Goal: Communication & Community: Ask a question

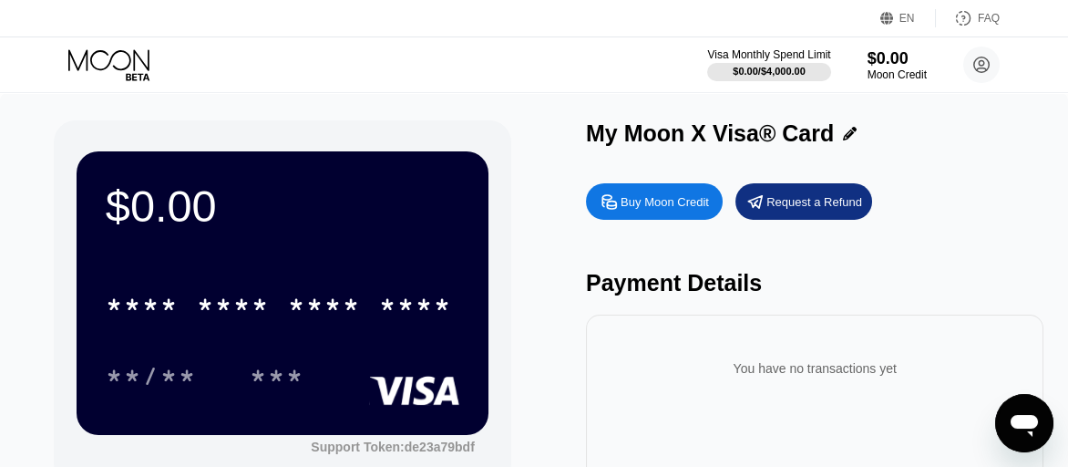
click at [701, 201] on div "Buy Moon Credit" at bounding box center [665, 201] width 88 height 15
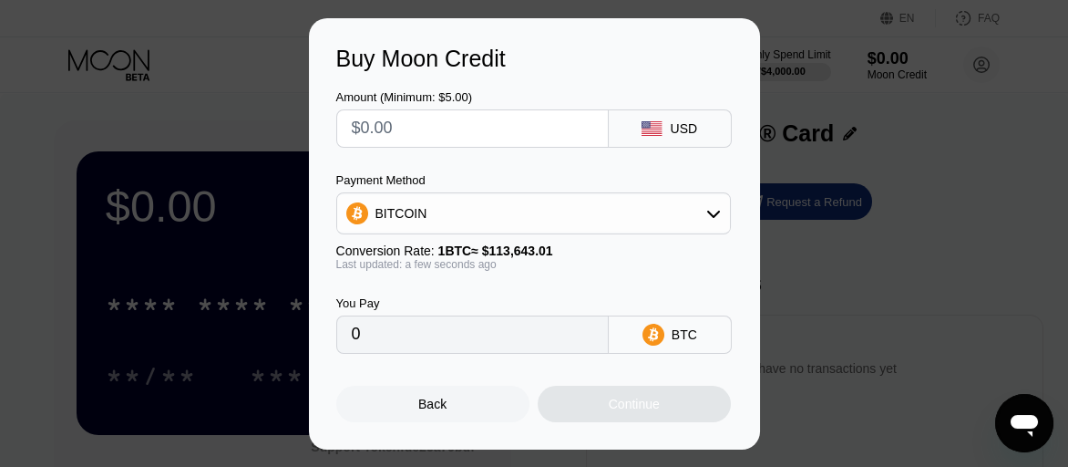
click at [721, 220] on div "BITCOIN" at bounding box center [533, 213] width 393 height 36
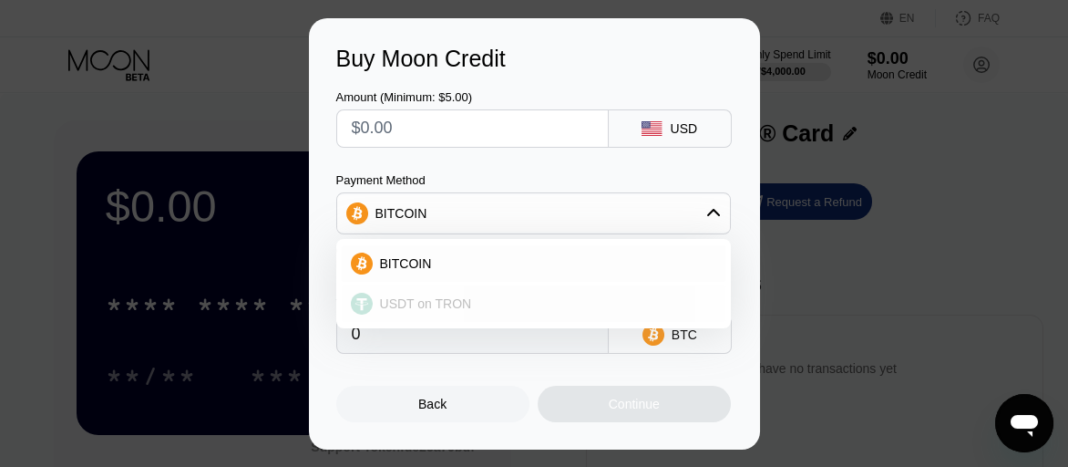
click at [443, 303] on span "USDT on TRON" at bounding box center [426, 303] width 92 height 15
type input "0.00"
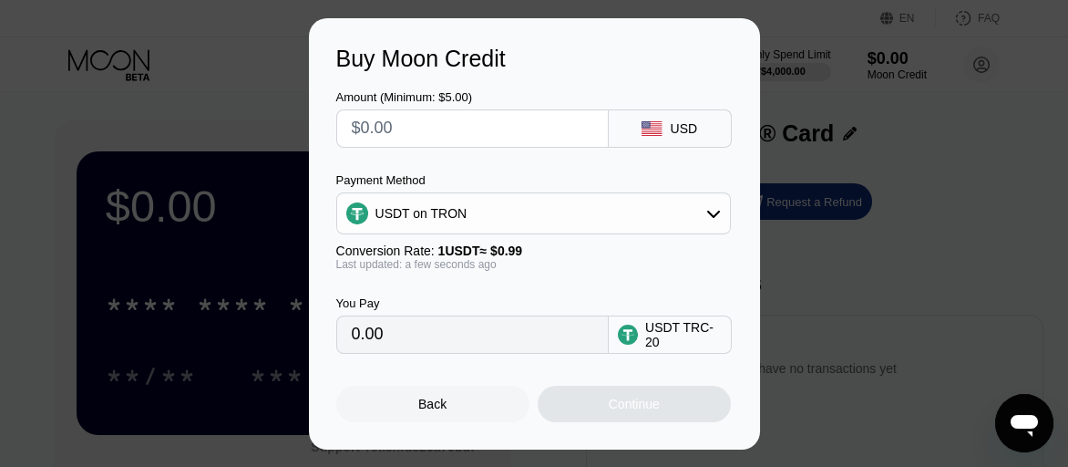
scroll to position [91, 0]
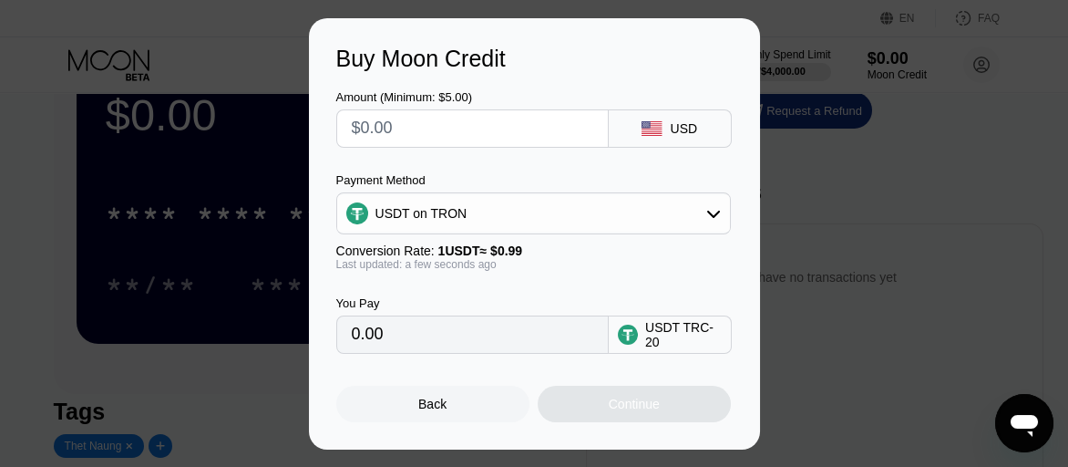
click at [409, 338] on input "0.00" at bounding box center [473, 334] width 242 height 36
click at [415, 128] on input "text" at bounding box center [473, 128] width 242 height 36
type input "$1"
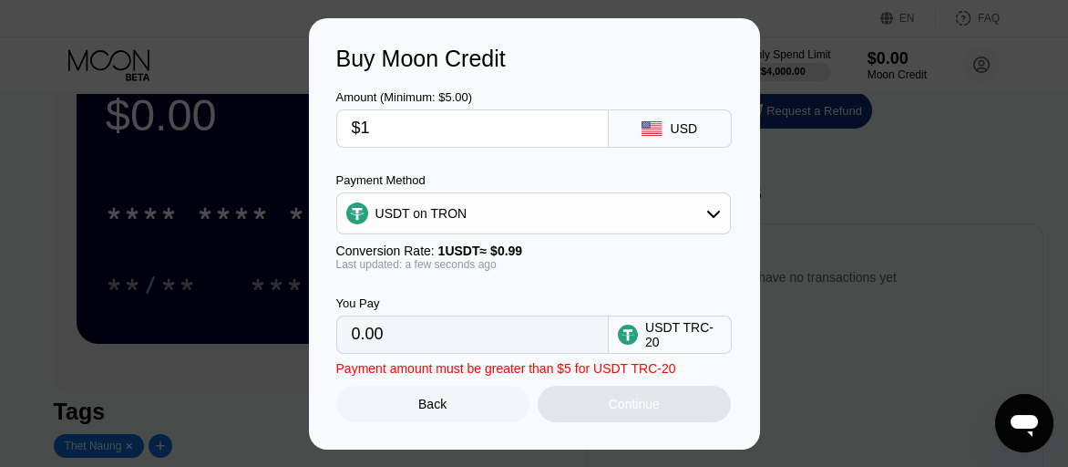
type input "1.01"
type input "$10"
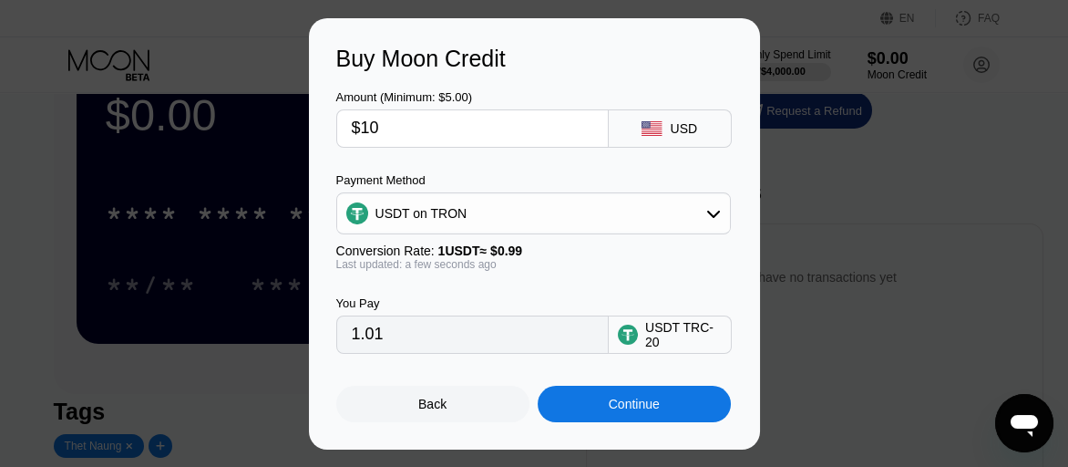
type input "10.10"
type input "$10"
click at [650, 402] on div "Continue" at bounding box center [634, 403] width 51 height 15
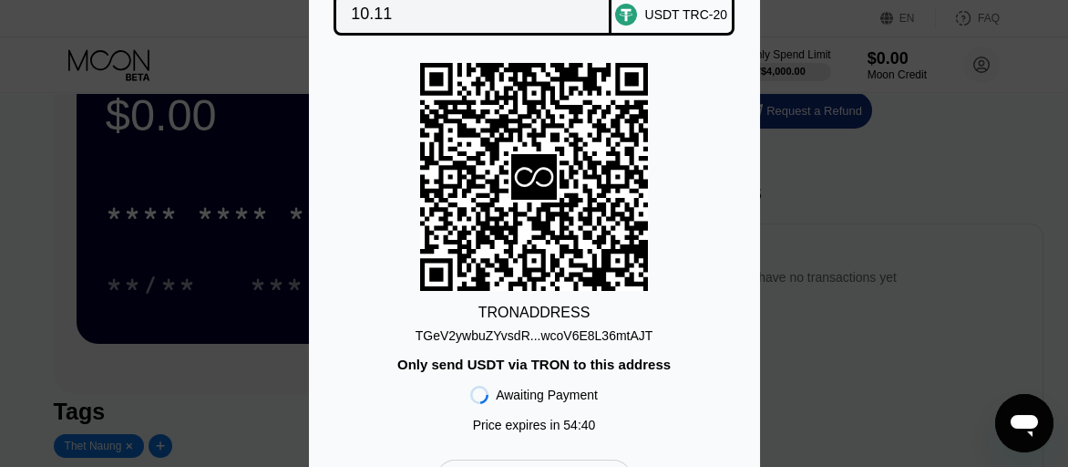
click at [835, 234] on div "You Pay 10.11 USDT TRC-20 TRON ADDRESS TGeV2ywbuZYvsdR...wcoV6E8L36mtAJT Only s…" at bounding box center [534, 233] width 1068 height 579
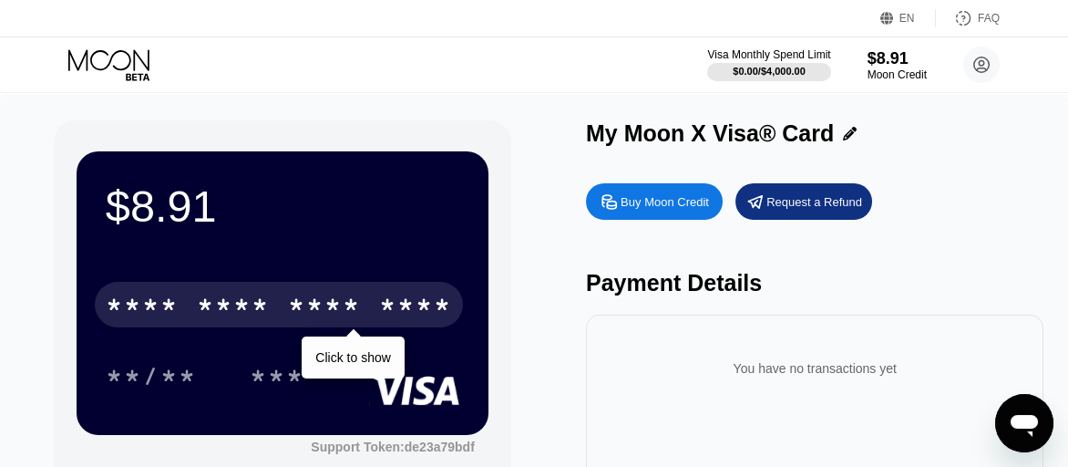
click at [427, 303] on div "****" at bounding box center [415, 307] width 73 height 29
click at [343, 310] on div "* * * *" at bounding box center [324, 307] width 73 height 29
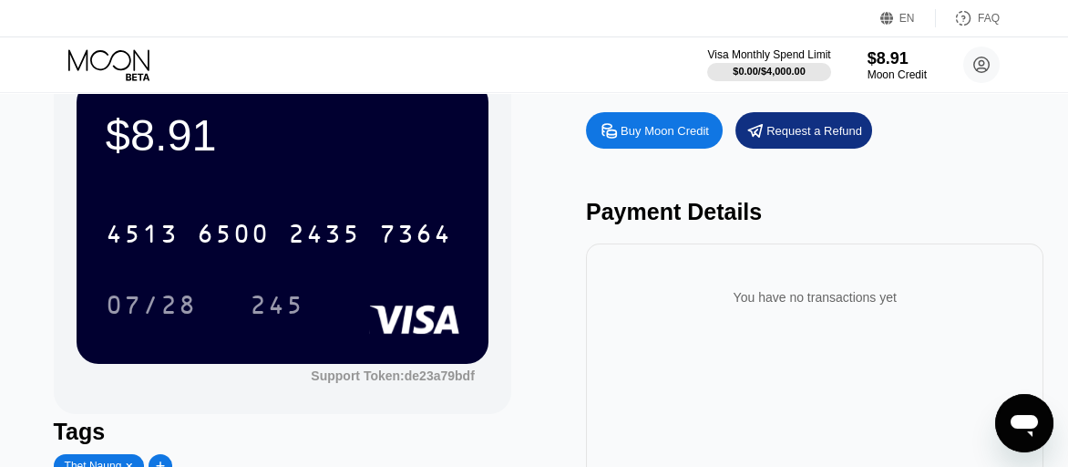
scroll to position [91, 0]
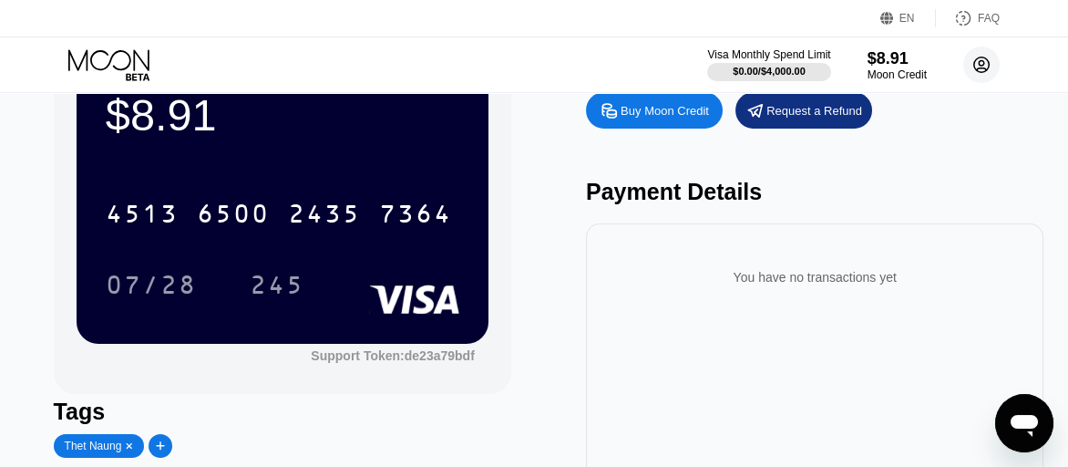
click at [986, 69] on icon at bounding box center [982, 65] width 10 height 10
click at [976, 65] on circle at bounding box center [981, 64] width 36 height 36
click at [831, 126] on div "Request a Refund" at bounding box center [803, 110] width 137 height 36
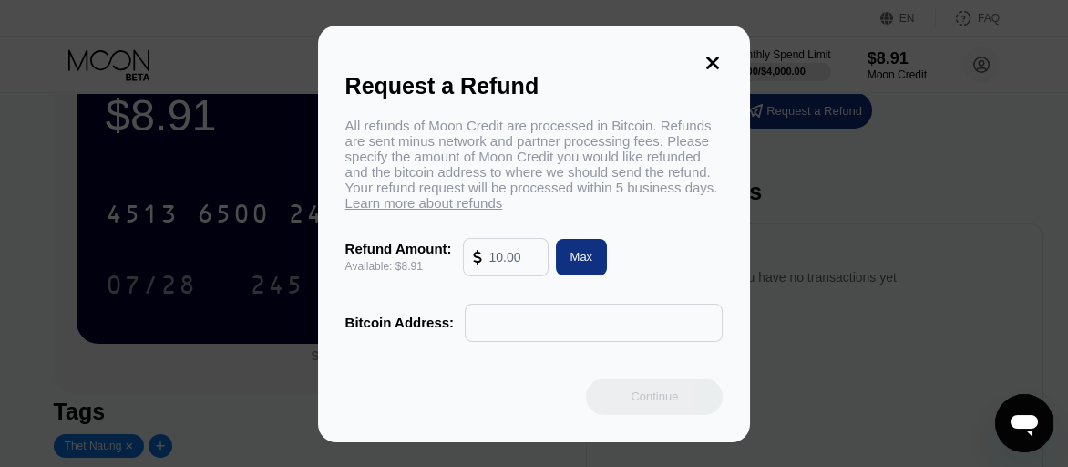
click at [648, 332] on input "text" at bounding box center [594, 322] width 238 height 36
click at [531, 264] on input "text" at bounding box center [513, 257] width 49 height 36
click at [571, 264] on div "Max" at bounding box center [582, 256] width 23 height 15
click at [571, 267] on div "Max" at bounding box center [582, 257] width 52 height 36
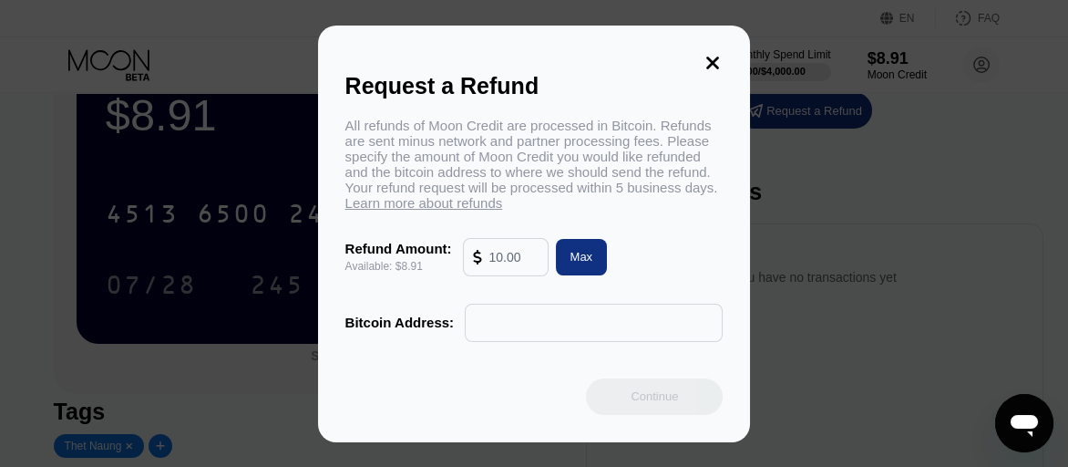
type input "8.91"
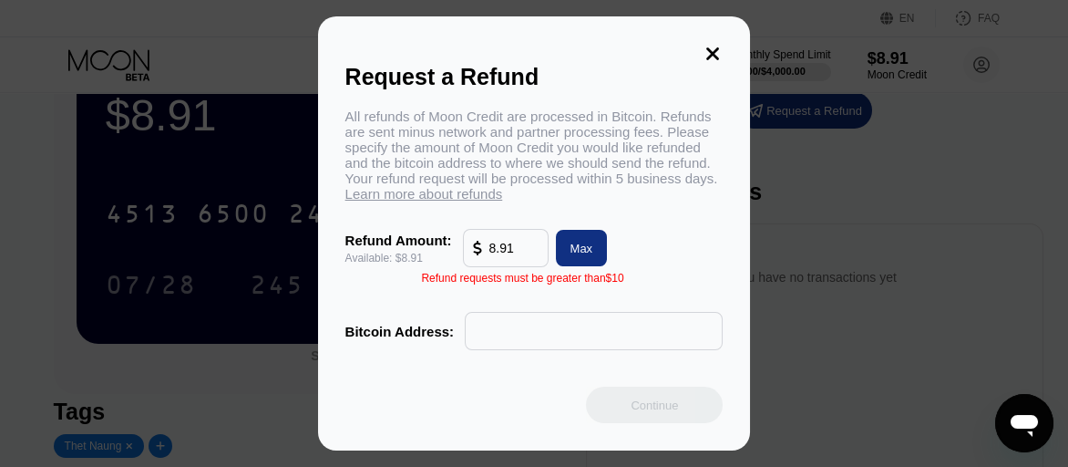
click at [713, 44] on icon at bounding box center [713, 54] width 20 height 20
click at [712, 42] on div "Request a Refund All refunds of Moon Credit are processed in Bitcoin. Refunds a…" at bounding box center [534, 233] width 433 height 434
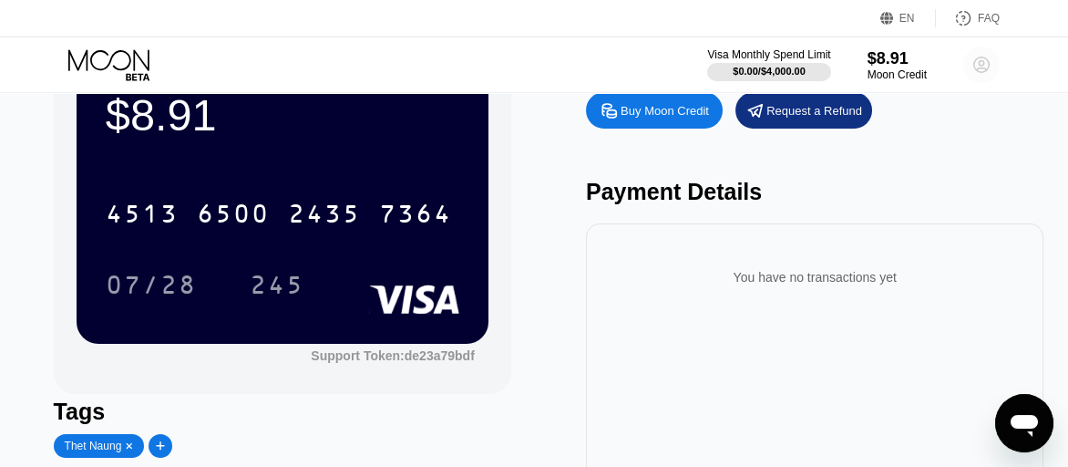
click at [982, 60] on icon at bounding box center [982, 65] width 10 height 10
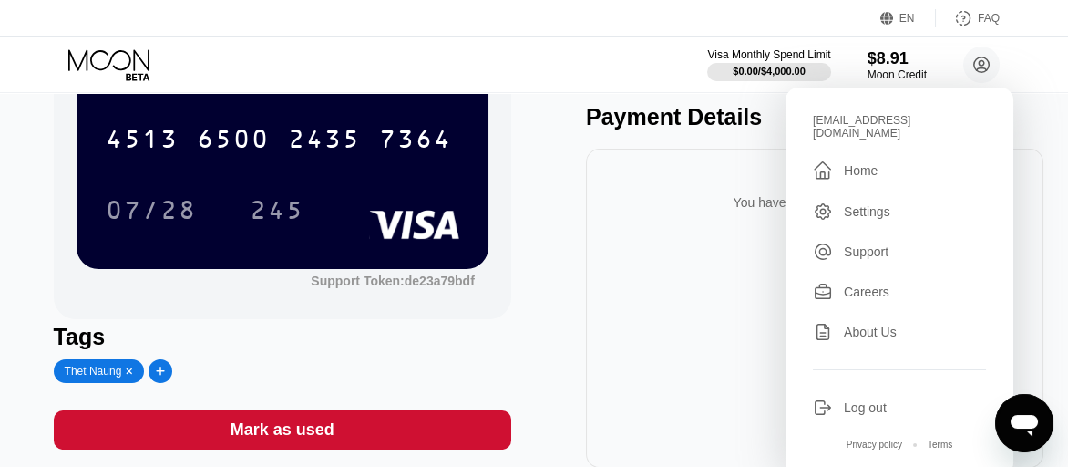
scroll to position [182, 0]
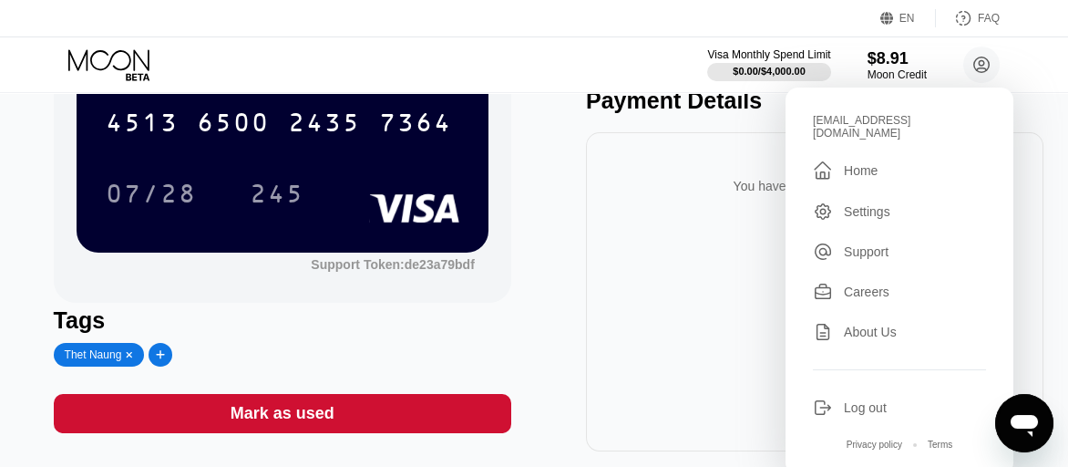
click at [854, 204] on div "Settings" at bounding box center [867, 211] width 46 height 15
click at [854, 201] on div "Settings" at bounding box center [899, 211] width 173 height 20
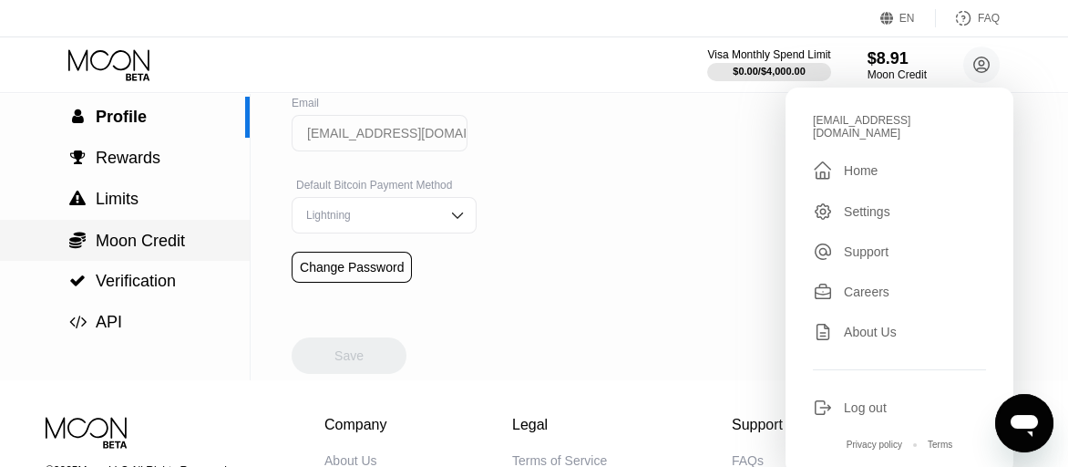
scroll to position [91, 0]
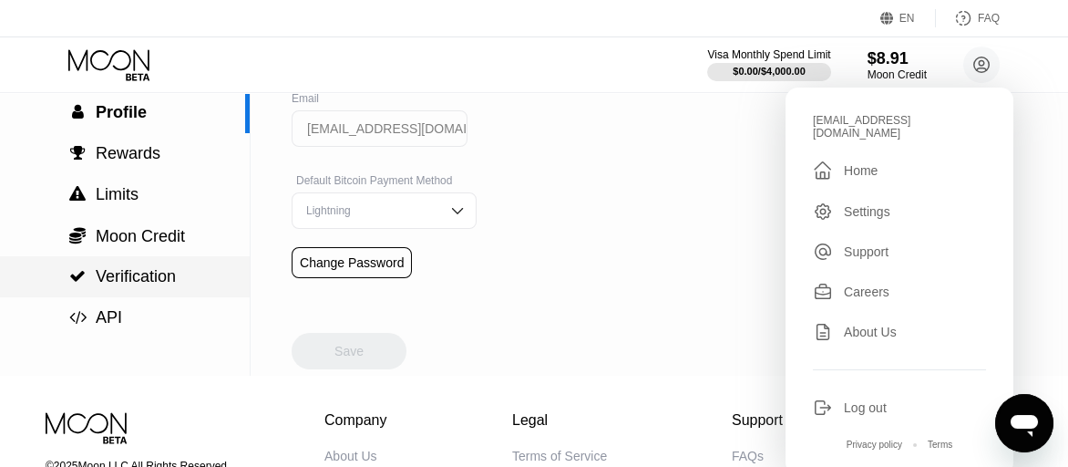
click at [173, 280] on span "Verification" at bounding box center [136, 276] width 80 height 18
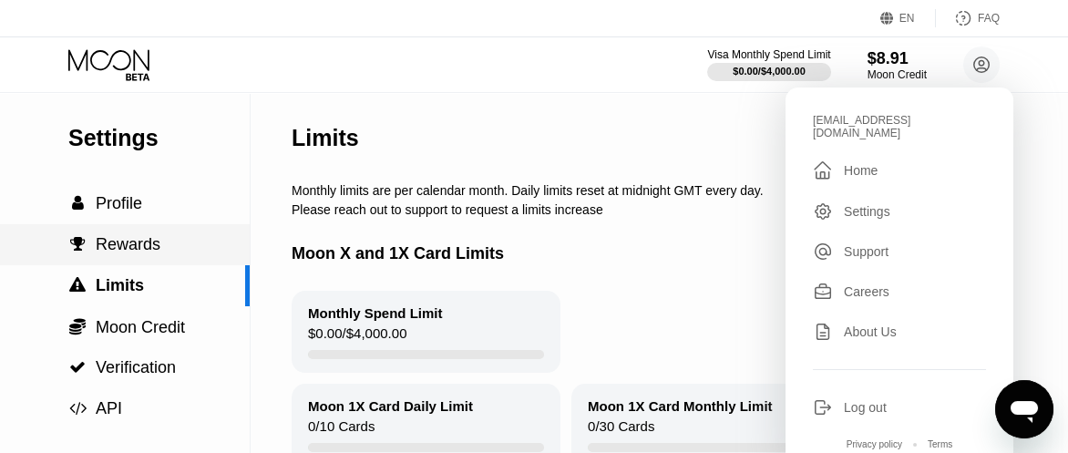
click at [105, 252] on span "Rewards" at bounding box center [128, 244] width 65 height 18
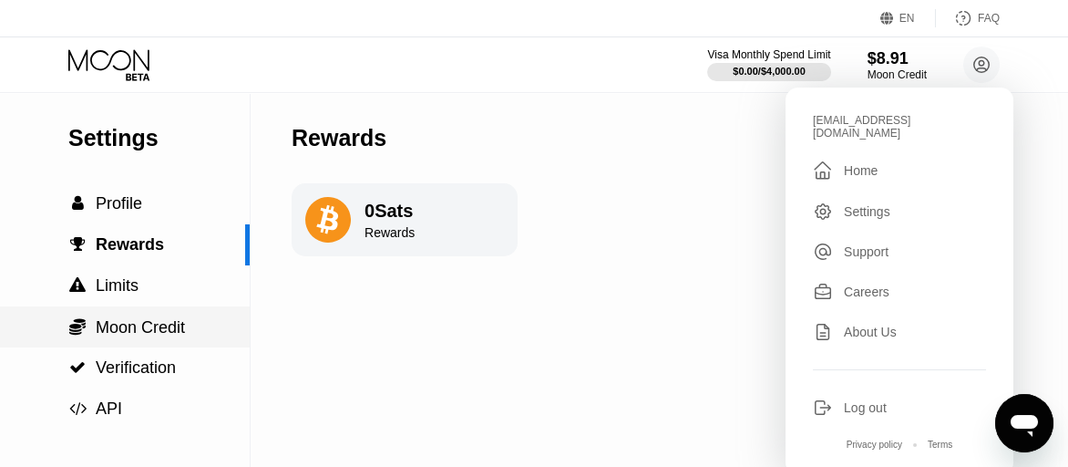
click at [137, 327] on span "Moon Credit" at bounding box center [140, 327] width 89 height 18
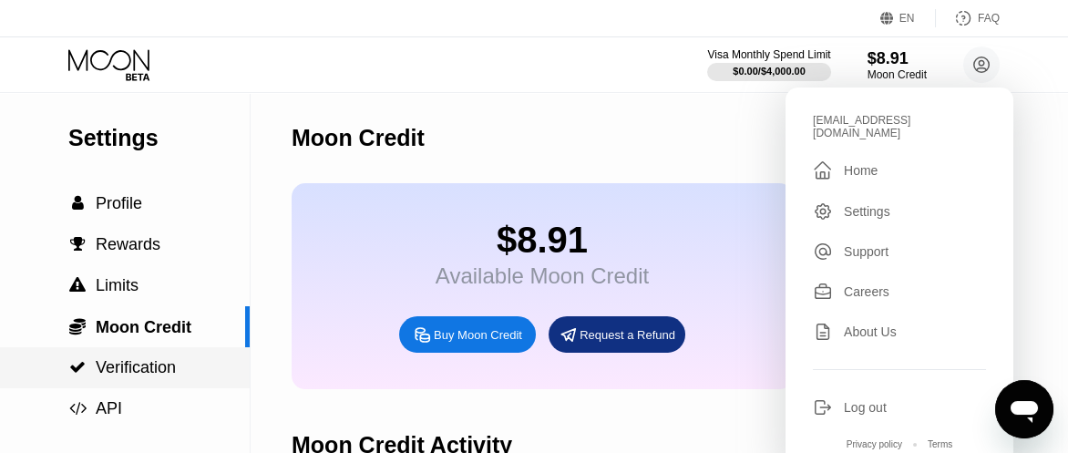
click at [130, 371] on span "Verification" at bounding box center [136, 367] width 80 height 18
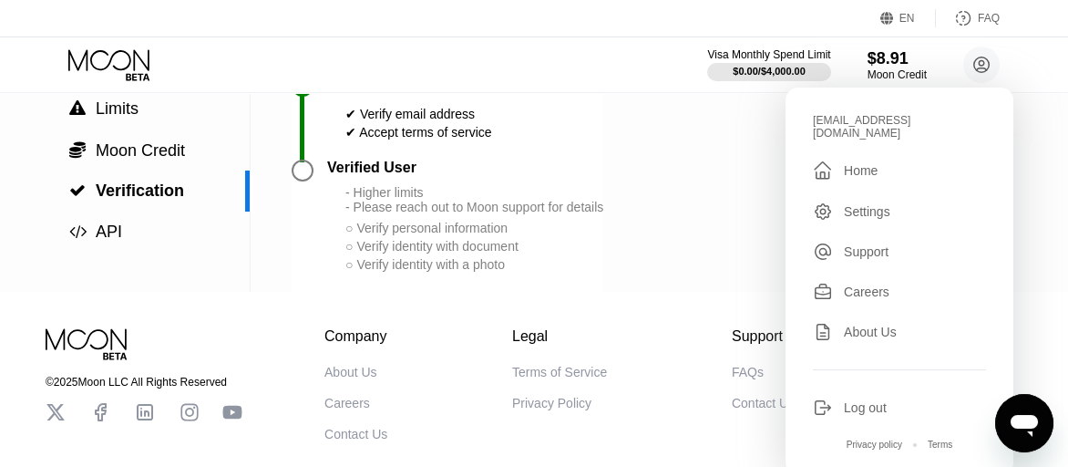
scroll to position [182, 0]
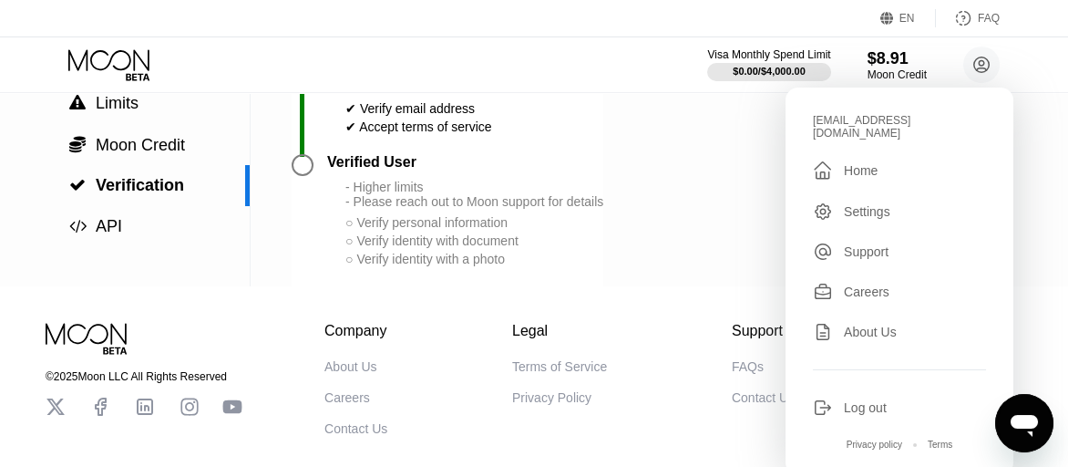
click at [300, 175] on div at bounding box center [303, 165] width 22 height 22
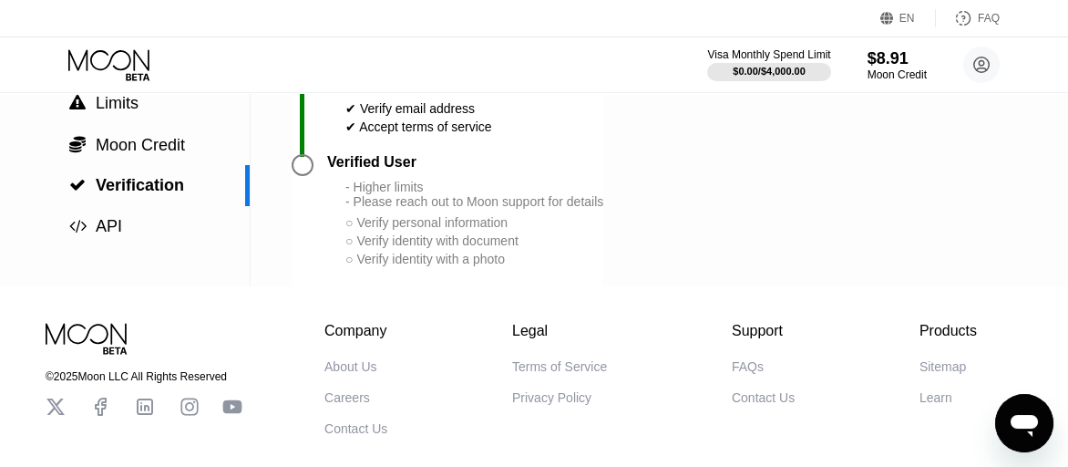
click at [298, 176] on div at bounding box center [303, 165] width 22 height 22
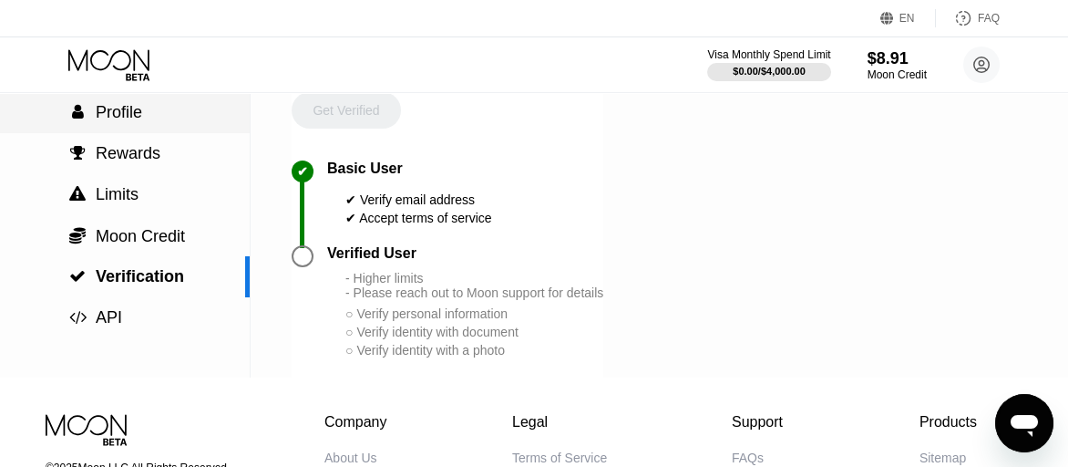
click at [110, 118] on span "Profile" at bounding box center [119, 112] width 46 height 18
click at [110, 118] on div "$8.91 4513 6500 2435 7364 07/28 245 Support Token: de23a79bdf Tags Thet Naung M…" at bounding box center [534, 142] width 1068 height 467
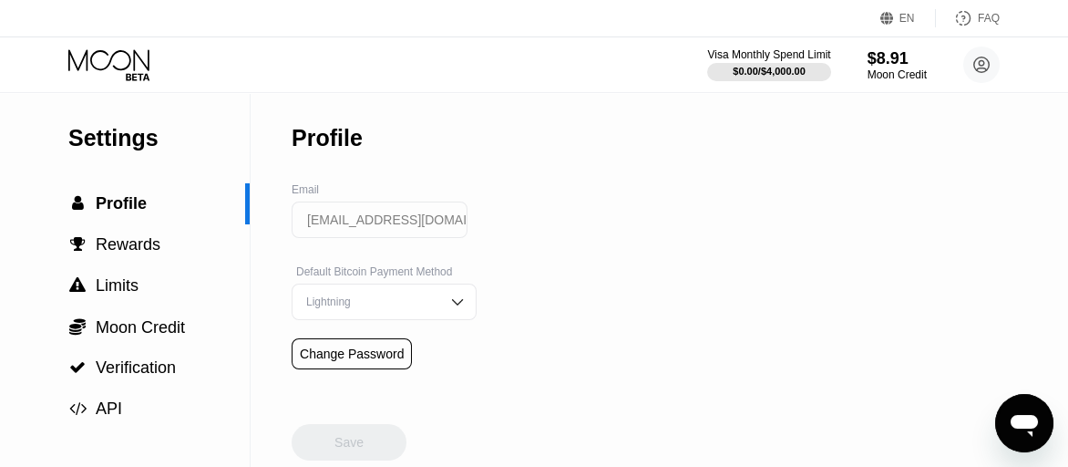
scroll to position [91, 0]
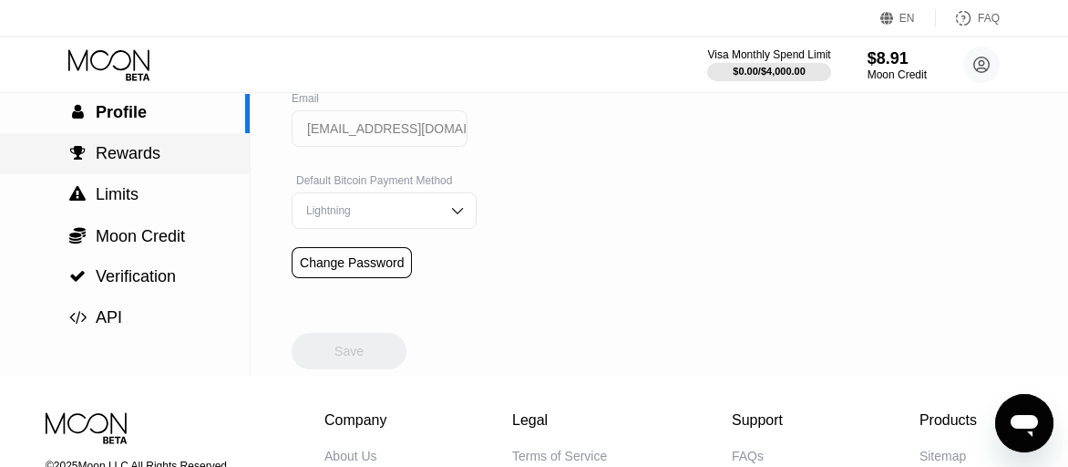
click at [127, 160] on span "Rewards" at bounding box center [128, 153] width 65 height 18
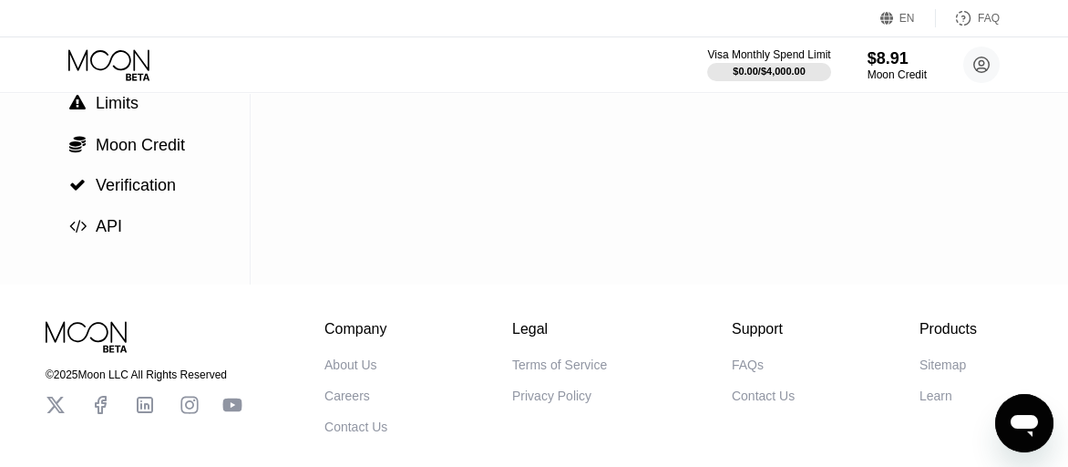
scroll to position [91, 0]
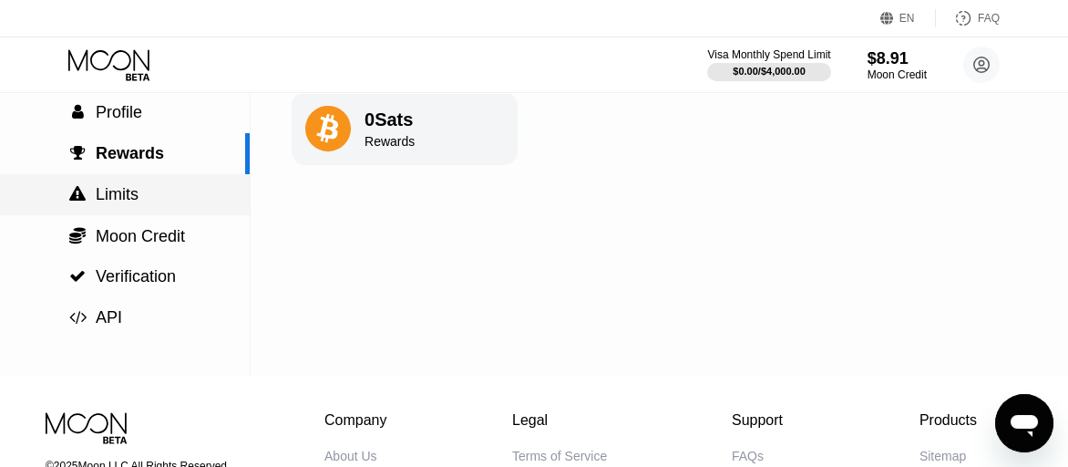
click at [128, 195] on span "Limits" at bounding box center [117, 194] width 43 height 18
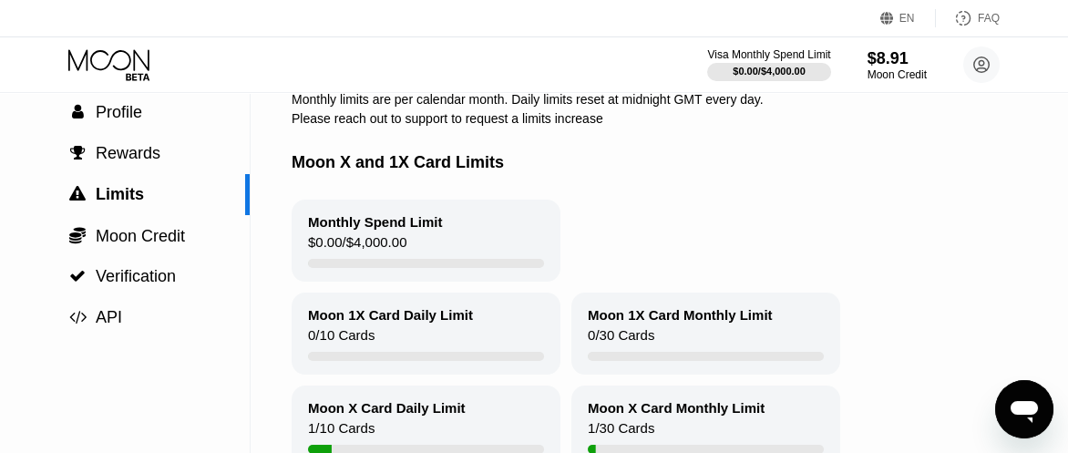
scroll to position [182, 0]
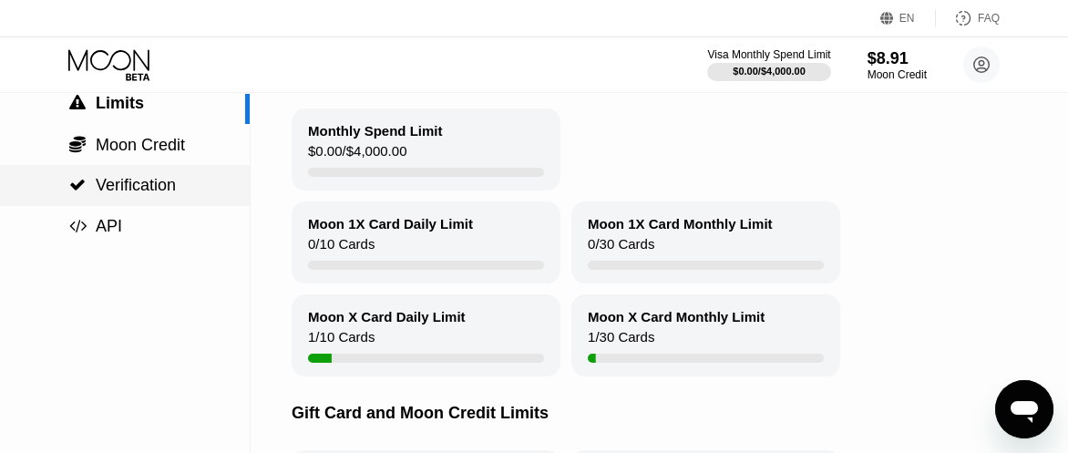
click at [171, 181] on span "Verification" at bounding box center [136, 185] width 80 height 18
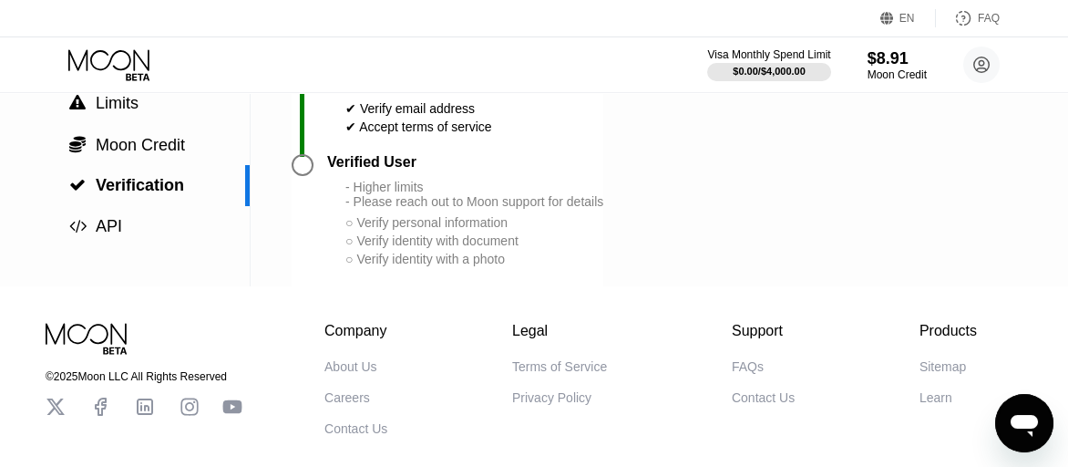
scroll to position [91, 0]
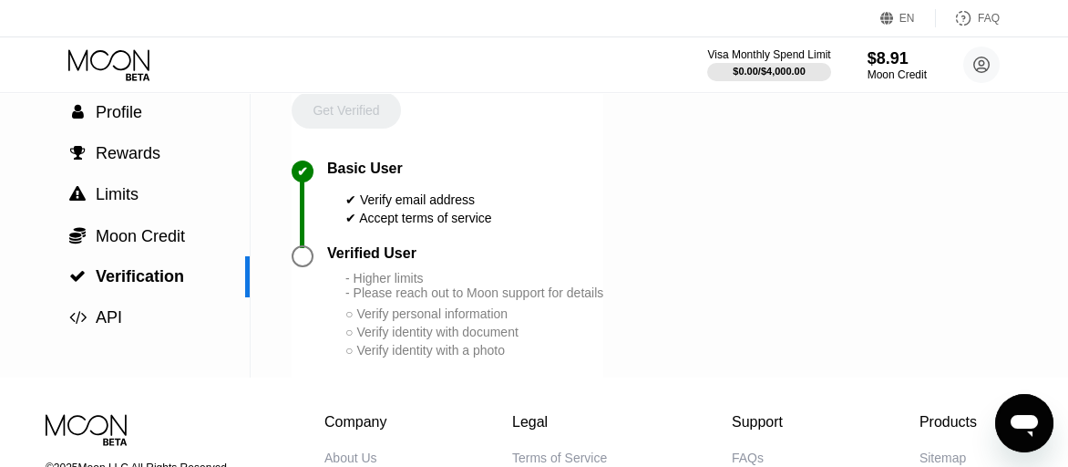
click at [307, 267] on div at bounding box center [303, 256] width 22 height 22
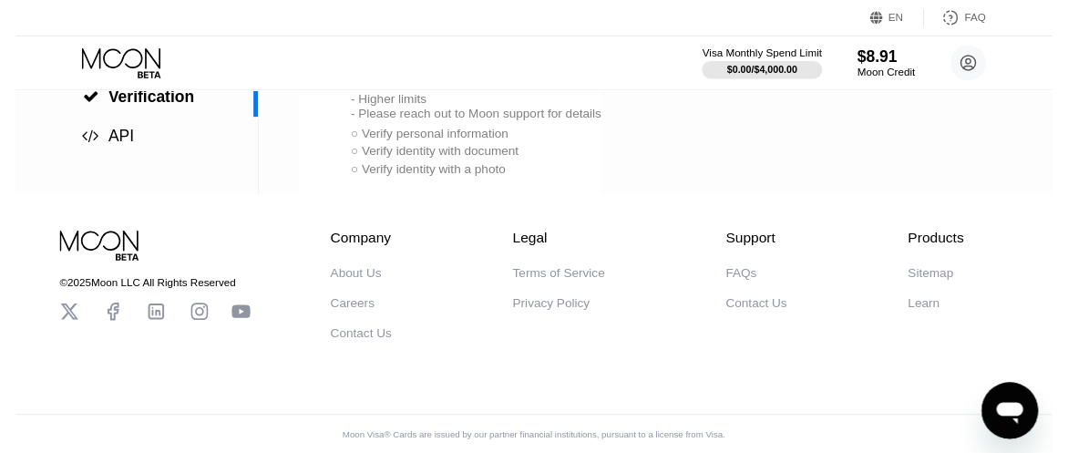
scroll to position [0, 0]
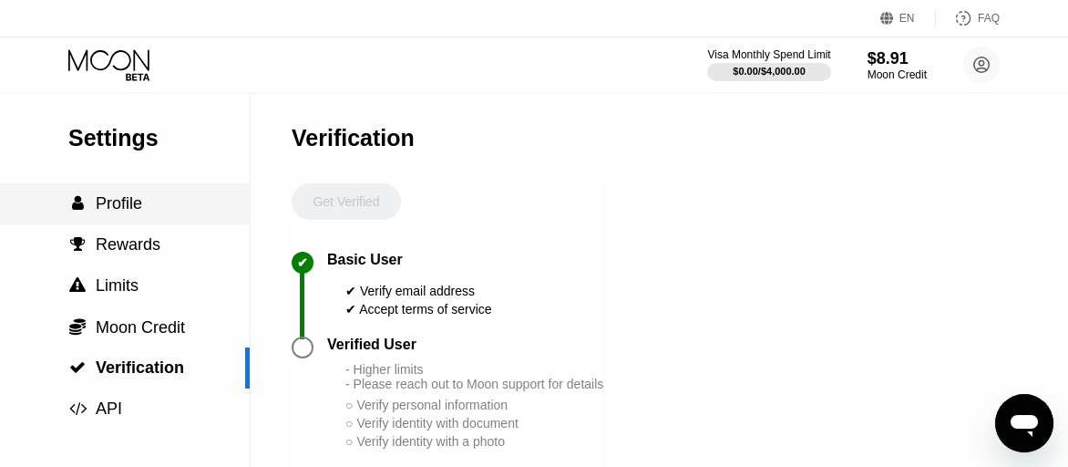
click at [138, 212] on span "Profile" at bounding box center [119, 203] width 46 height 18
click at [138, 212] on div "$8.91 4513 6500 2435 7364 07/28 245 Support Token: de23a79bdf Tags Thet Naung M…" at bounding box center [534, 233] width 1068 height 467
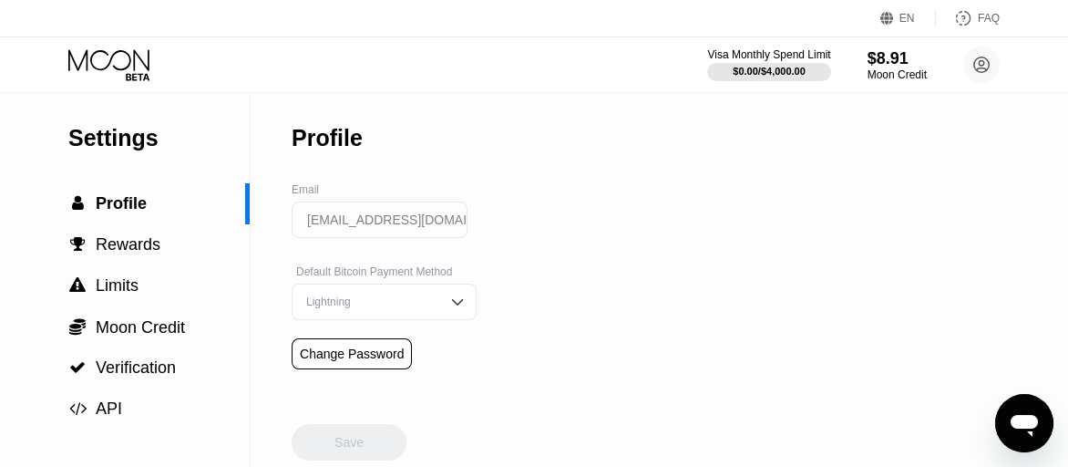
click at [717, 190] on div "Settings  Profile  Rewards  Limits  Moon Credit  Verification  API Profil…" at bounding box center [534, 280] width 1068 height 374
click at [146, 251] on span "Rewards" at bounding box center [128, 244] width 65 height 18
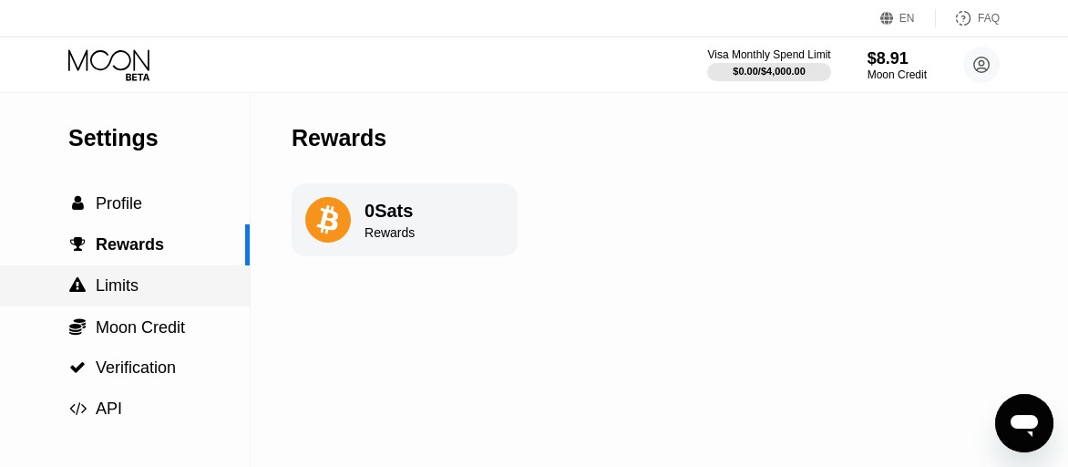
click at [104, 287] on span "Limits" at bounding box center [117, 285] width 43 height 18
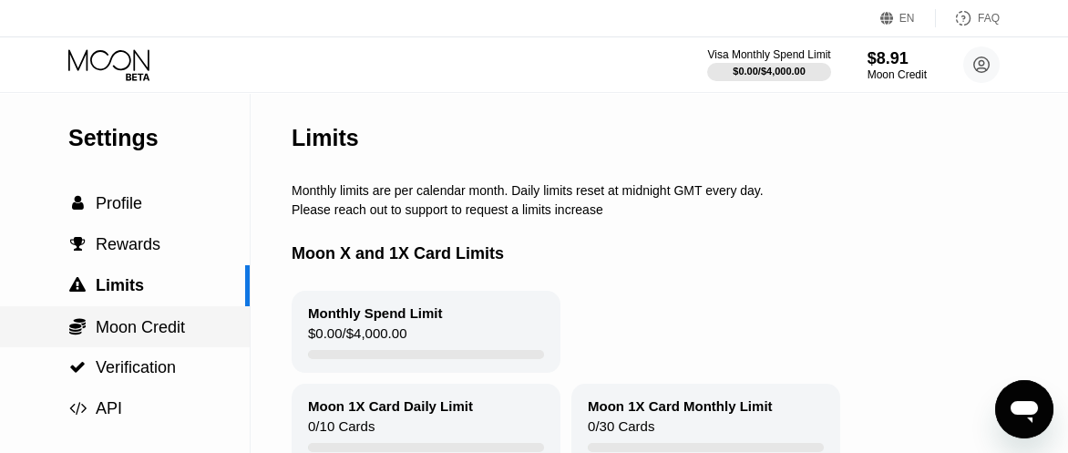
click at [175, 324] on span "Moon Credit" at bounding box center [140, 327] width 89 height 18
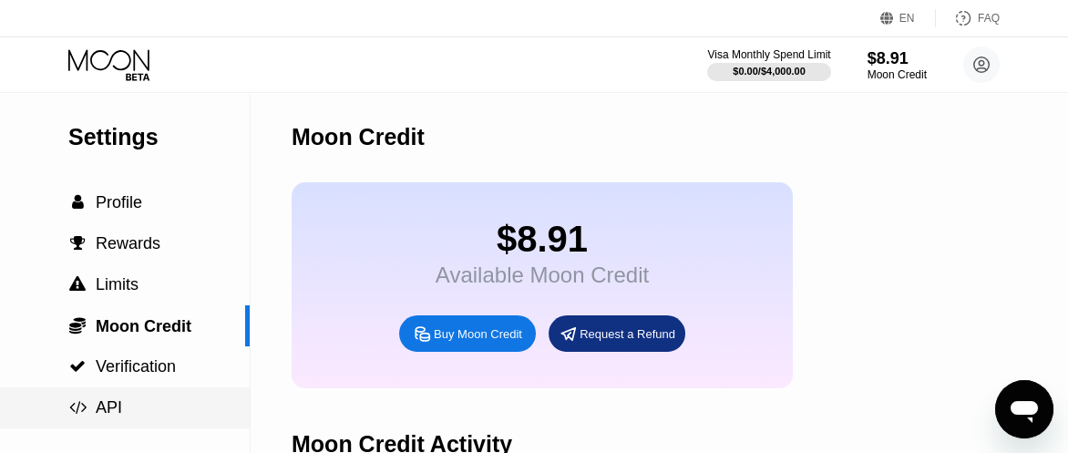
scroll to position [91, 0]
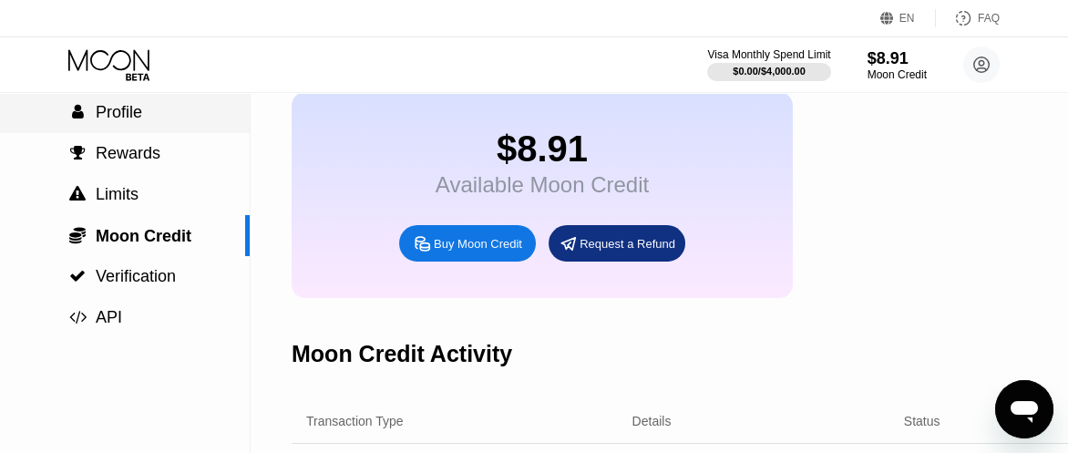
drag, startPoint x: 131, startPoint y: 118, endPoint x: 510, endPoint y: 207, distance: 389.3
click at [130, 118] on span "Profile" at bounding box center [119, 112] width 46 height 18
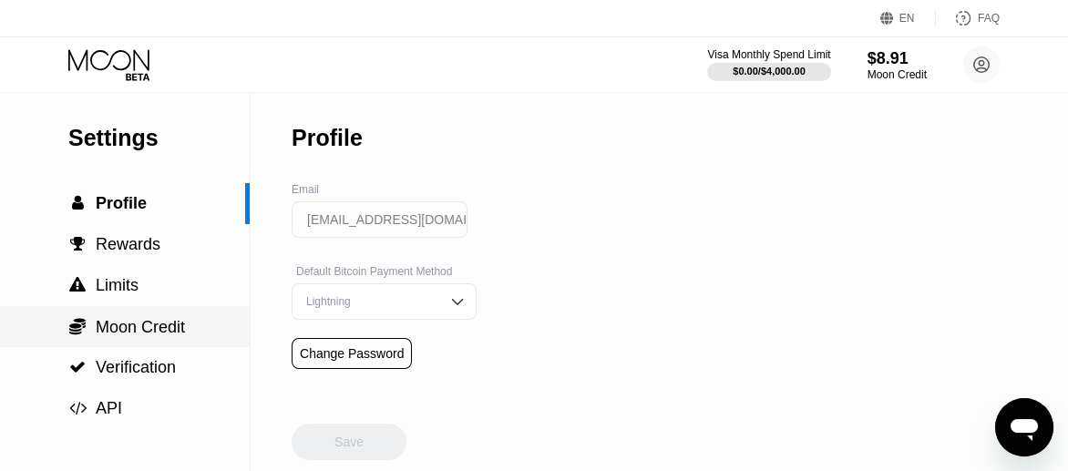
click at [159, 332] on span "Moon Credit" at bounding box center [140, 327] width 89 height 18
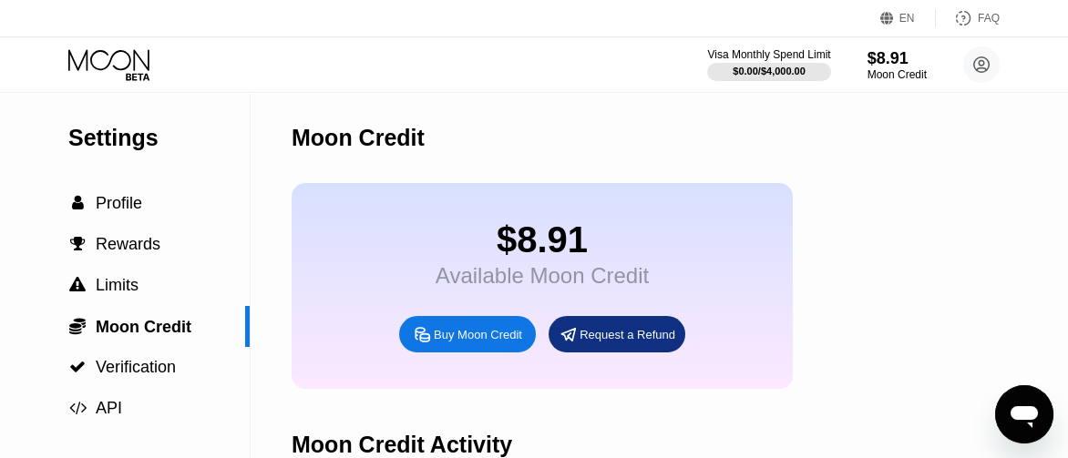
scroll to position [91, 0]
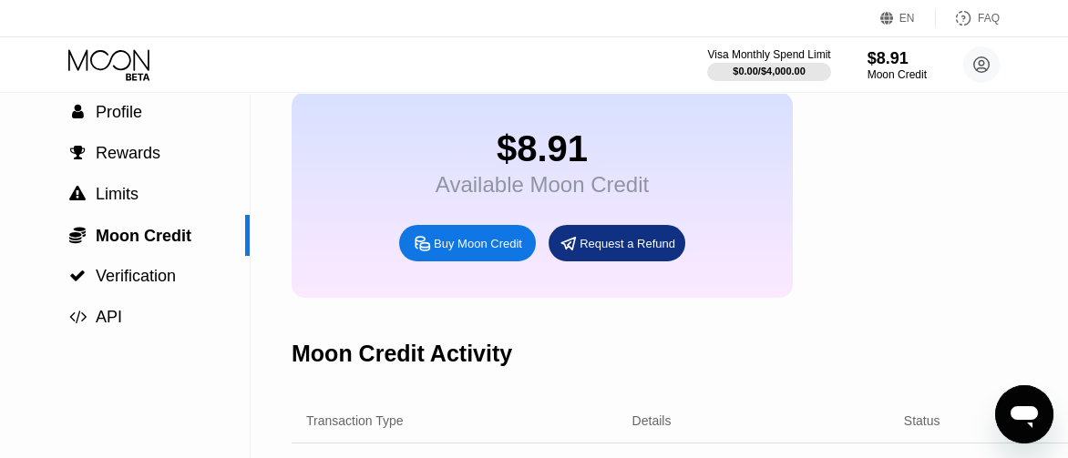
click at [470, 252] on div "Buy Moon Credit" at bounding box center [478, 243] width 88 height 15
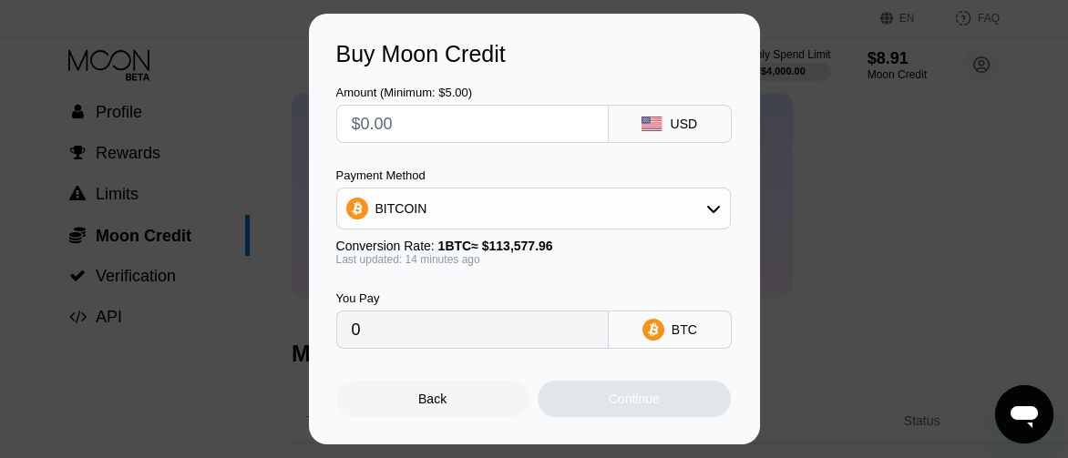
click at [712, 205] on icon at bounding box center [713, 208] width 15 height 15
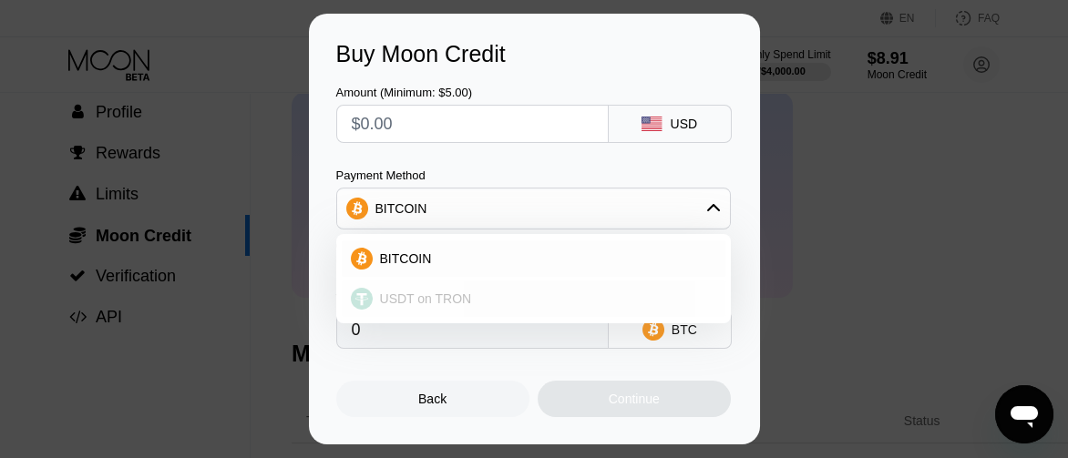
click at [450, 295] on span "USDT on TRON" at bounding box center [426, 299] width 92 height 15
click at [450, 295] on div "You Pay" at bounding box center [472, 299] width 272 height 14
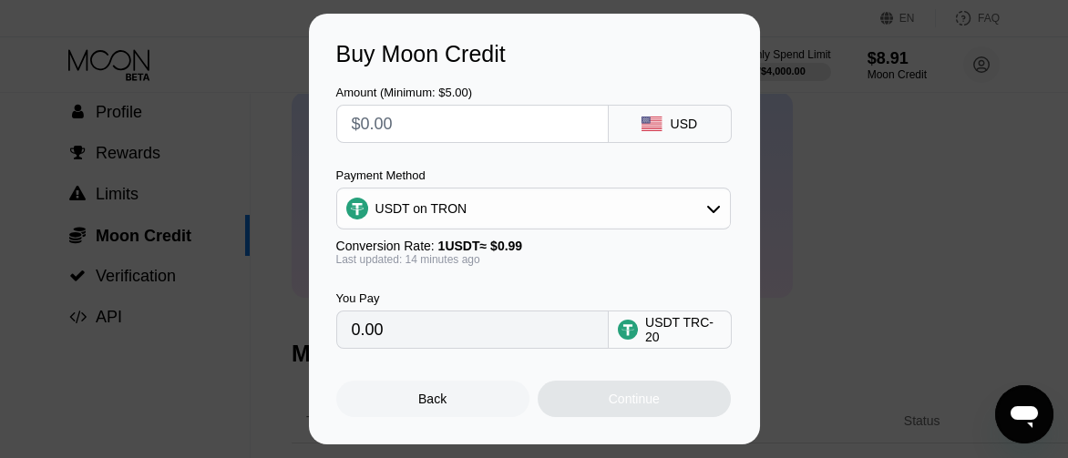
type input "0.00"
click at [256, 386] on div "Buy Moon Credit Amount (Minimum: $5.00) USD Payment Method USDT on TRON Convers…" at bounding box center [534, 229] width 1068 height 431
click at [403, 406] on div "Back" at bounding box center [432, 399] width 193 height 36
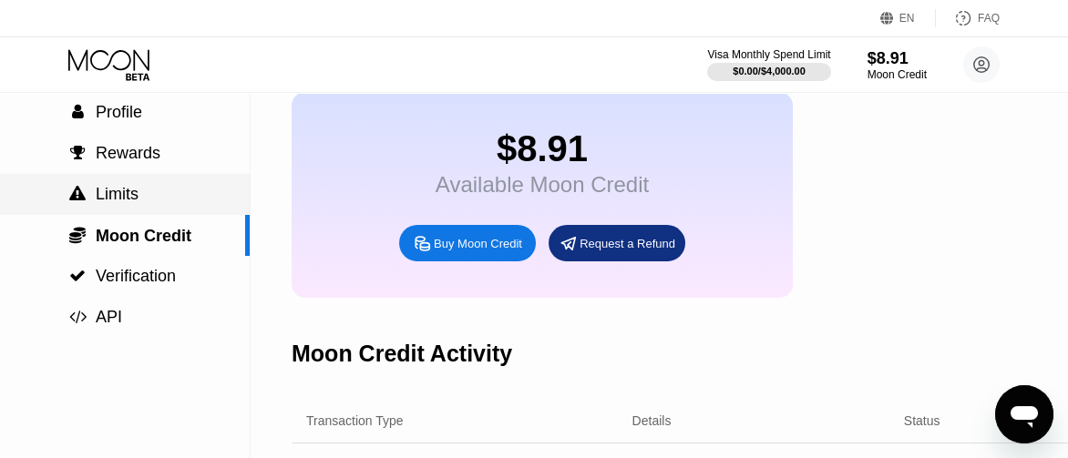
click at [149, 195] on div " Limits" at bounding box center [125, 194] width 250 height 19
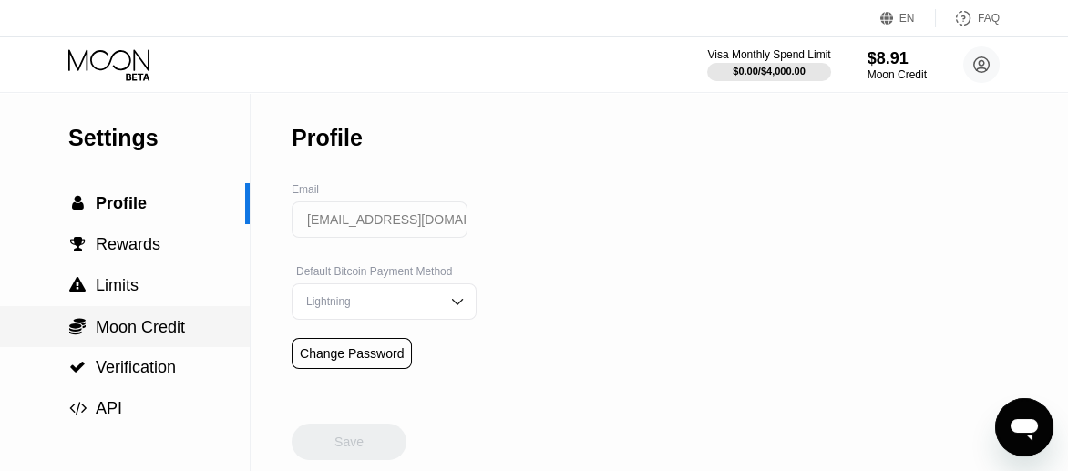
click at [159, 335] on span "Moon Credit" at bounding box center [140, 327] width 89 height 18
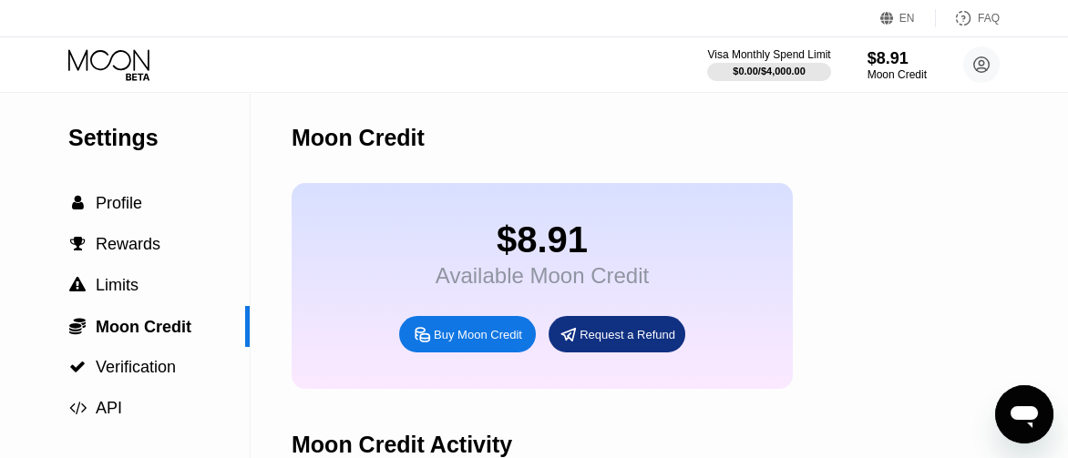
drag, startPoint x: 976, startPoint y: 0, endPoint x: 622, endPoint y: 36, distance: 356.3
click at [622, 36] on div "EN Language Select an item Save FAQ" at bounding box center [534, 18] width 1068 height 37
drag, startPoint x: 947, startPoint y: 0, endPoint x: 889, endPoint y: 164, distance: 173.8
click at [889, 164] on div "Moon Credit" at bounding box center [768, 138] width 952 height 90
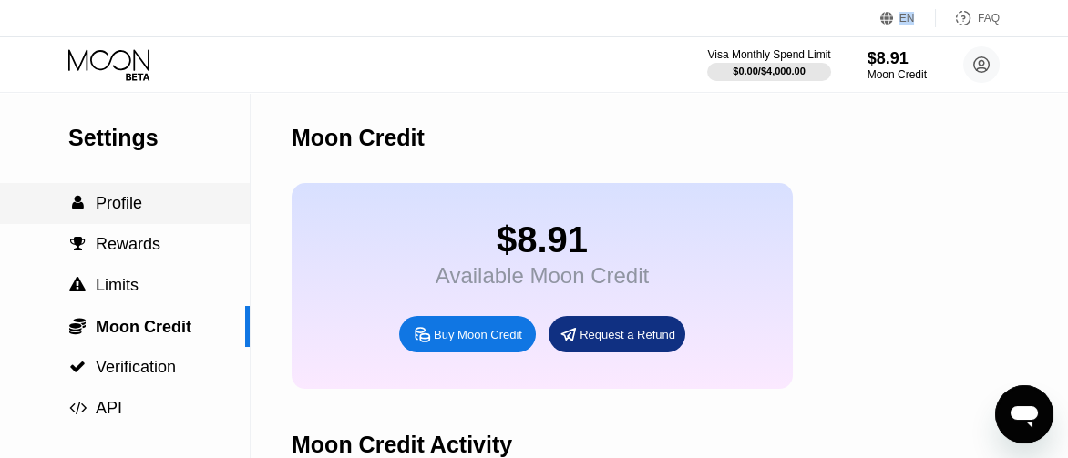
click at [117, 207] on span "Profile" at bounding box center [119, 203] width 46 height 18
click at [117, 207] on div "$8.91 4513 6500 2435 7364 07/28 245 Support Token: de23a79bdf Tags Thet Naung M…" at bounding box center [534, 229] width 1068 height 458
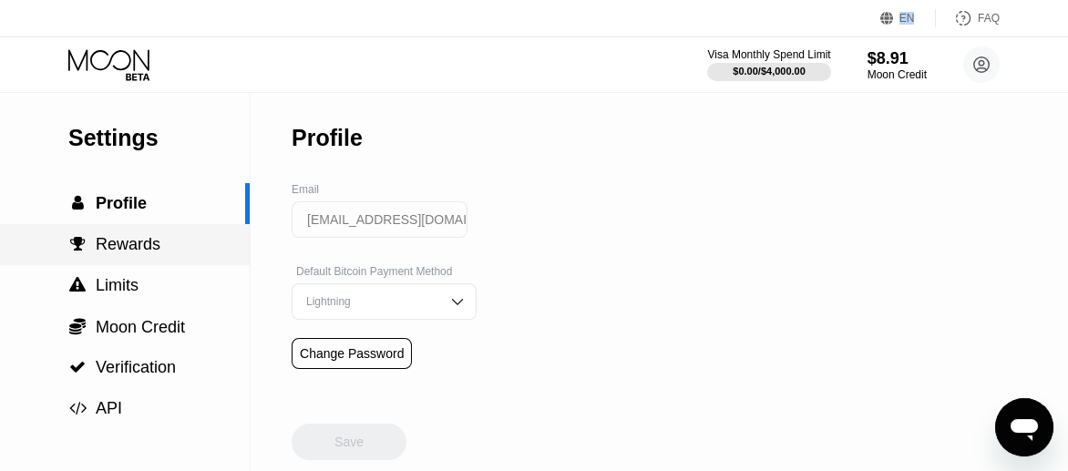
click at [108, 230] on div " Rewards" at bounding box center [125, 244] width 250 height 41
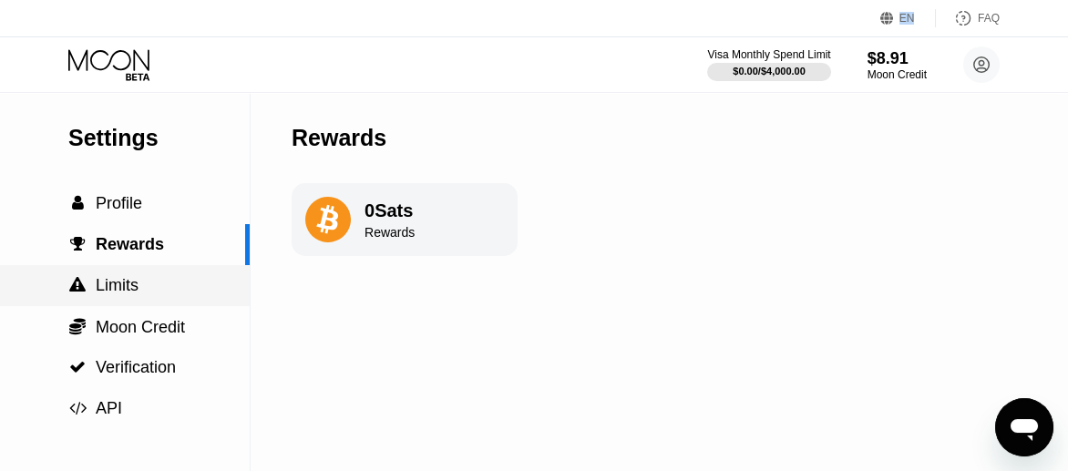
click at [115, 294] on span "Limits" at bounding box center [117, 285] width 43 height 18
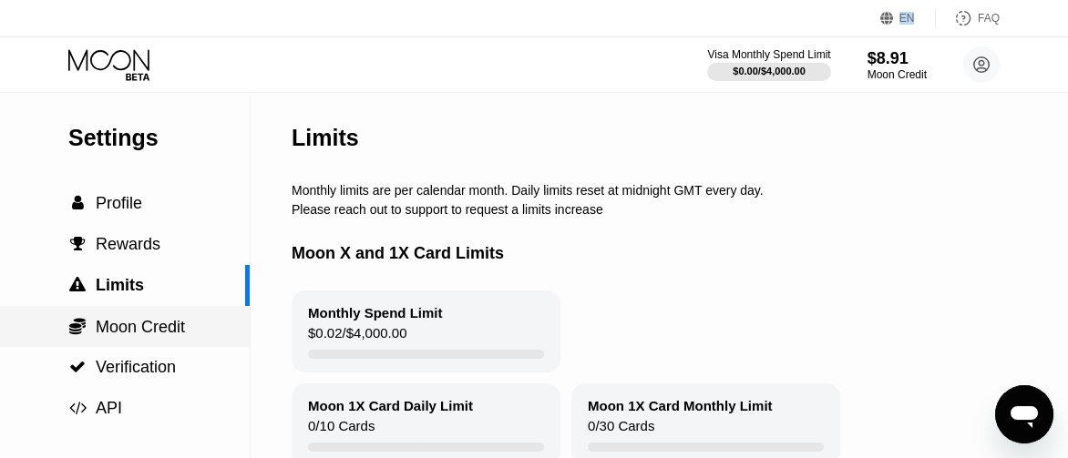
click at [135, 327] on span "Moon Credit" at bounding box center [140, 327] width 89 height 18
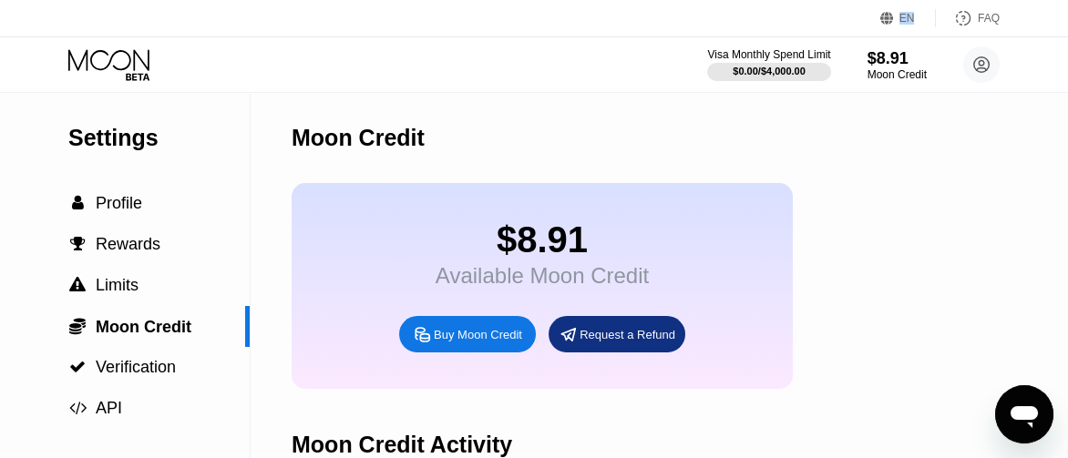
click at [821, 208] on div "$8.91 Available Moon Credit Buy Moon Credit Request a Refund" at bounding box center [768, 286] width 952 height 206
click at [858, 283] on div "$7.89 Available Moon Credit Buy Moon Credit Request a Refund" at bounding box center [768, 286] width 952 height 206
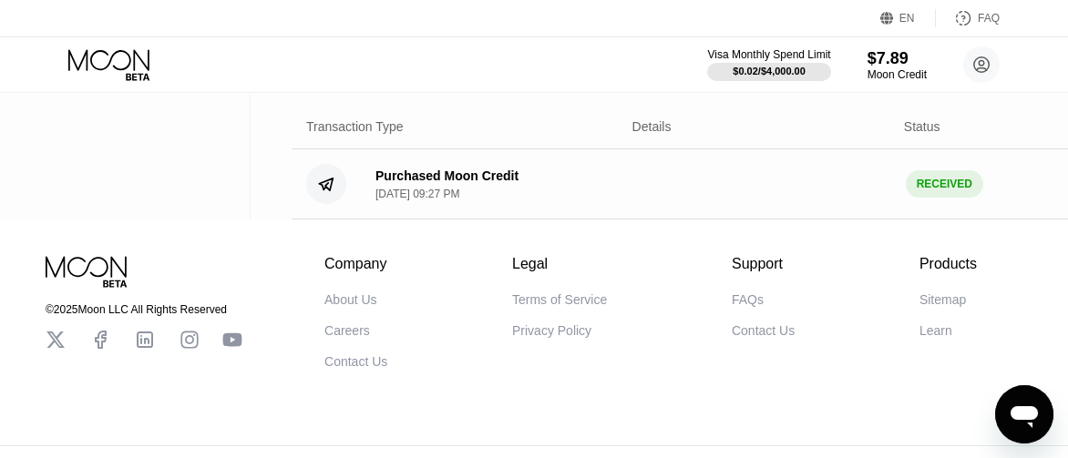
scroll to position [355, 0]
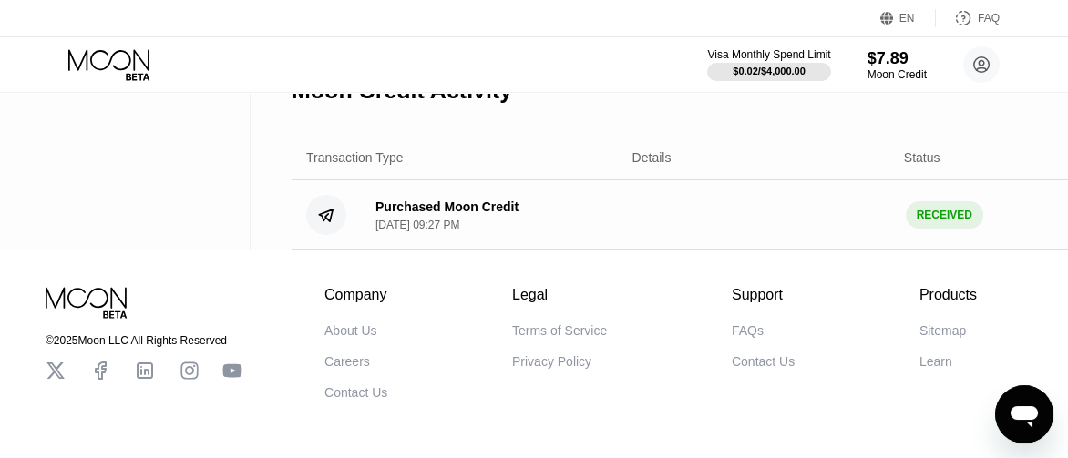
click at [454, 214] on div "Purchased Moon Credit" at bounding box center [446, 207] width 143 height 15
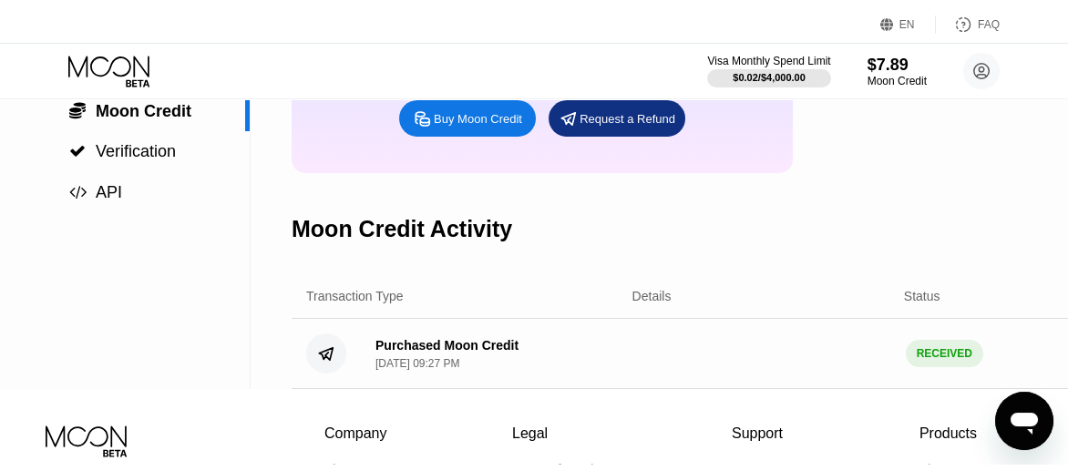
scroll to position [0, 0]
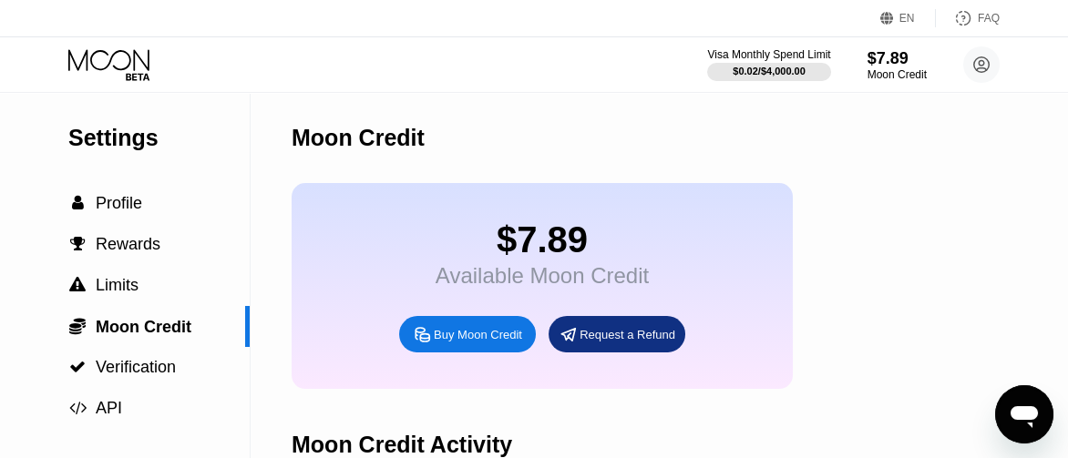
click at [464, 99] on div "Moon Credit" at bounding box center [768, 138] width 952 height 90
click at [129, 203] on span "Profile" at bounding box center [119, 203] width 46 height 18
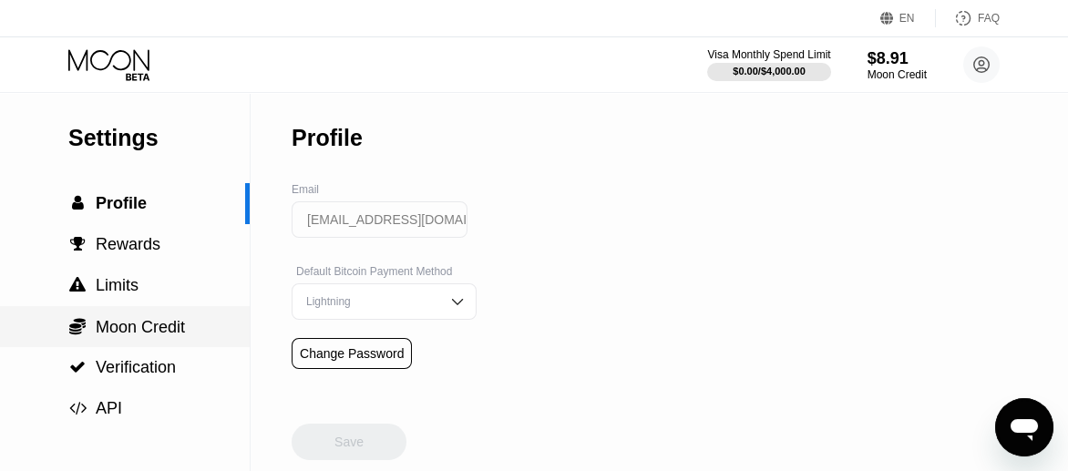
click at [156, 331] on span "Moon Credit" at bounding box center [140, 327] width 89 height 18
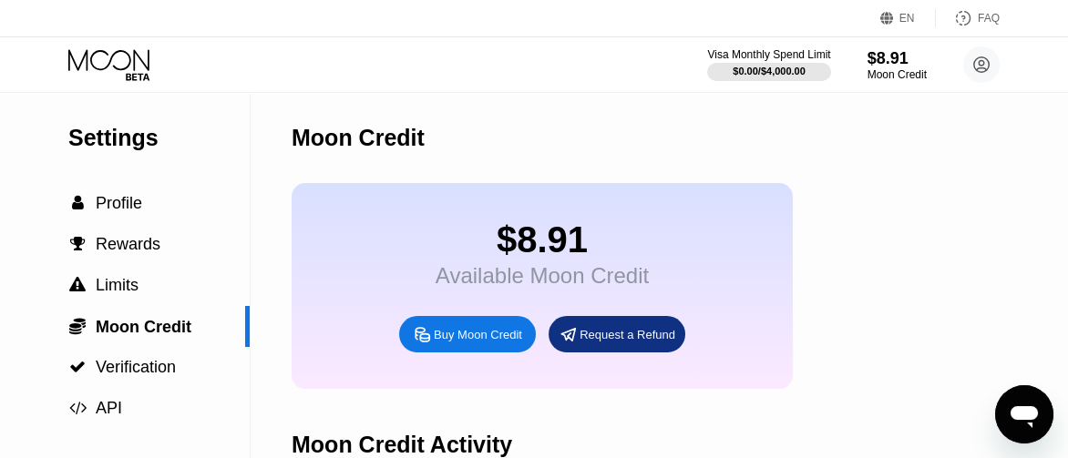
click at [698, 129] on div "Moon Credit" at bounding box center [768, 138] width 952 height 90
click at [982, 58] on circle at bounding box center [981, 64] width 36 height 36
click at [652, 153] on div "Moon Credit" at bounding box center [768, 138] width 952 height 90
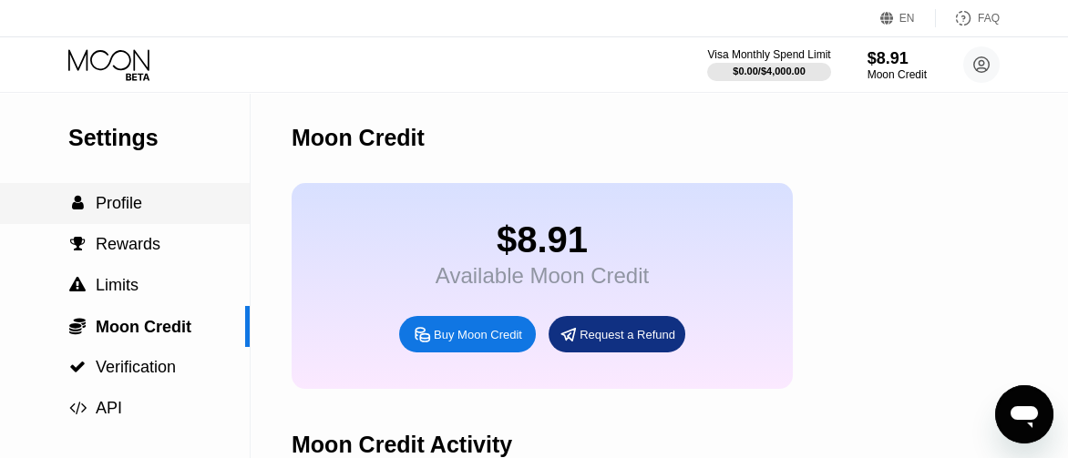
click at [120, 212] on span "Profile" at bounding box center [119, 203] width 46 height 18
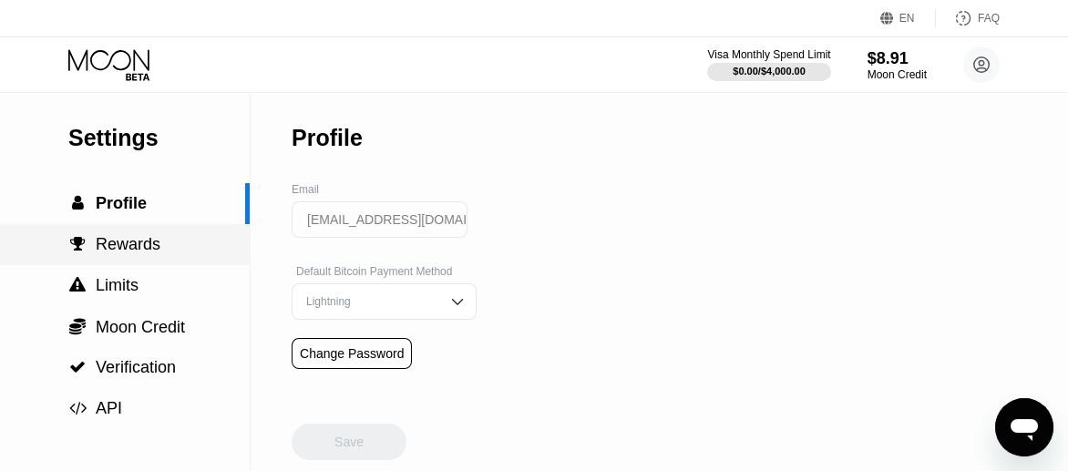
click at [141, 251] on span "Rewards" at bounding box center [128, 244] width 65 height 18
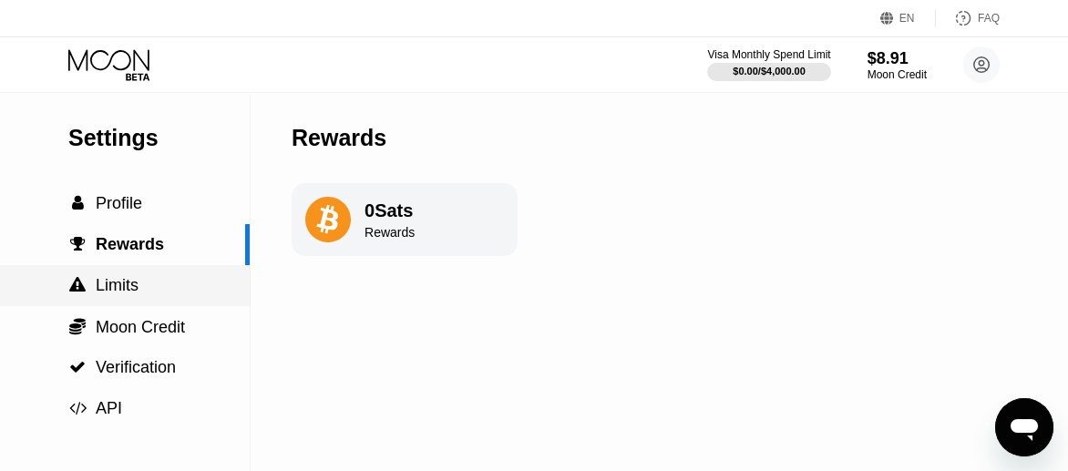
click at [118, 289] on span "Limits" at bounding box center [117, 285] width 43 height 18
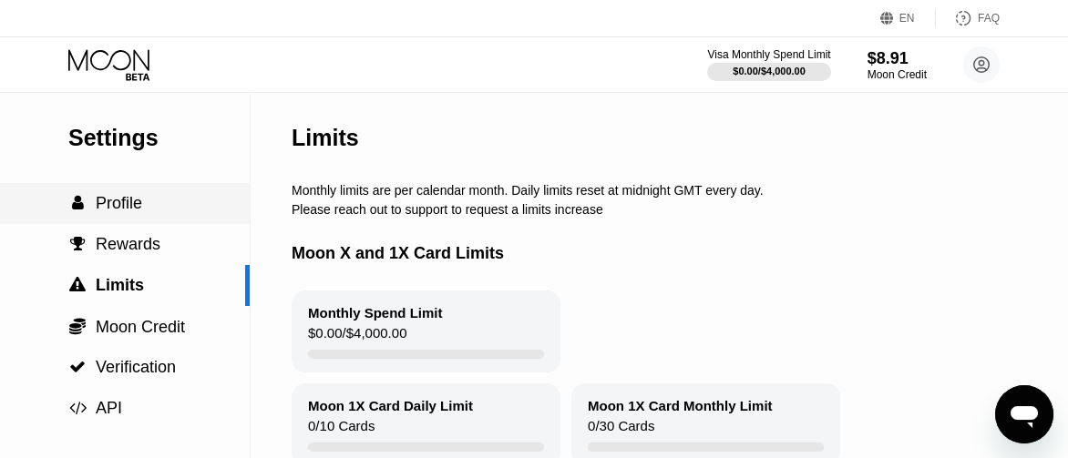
click at [130, 212] on span "Profile" at bounding box center [119, 203] width 46 height 18
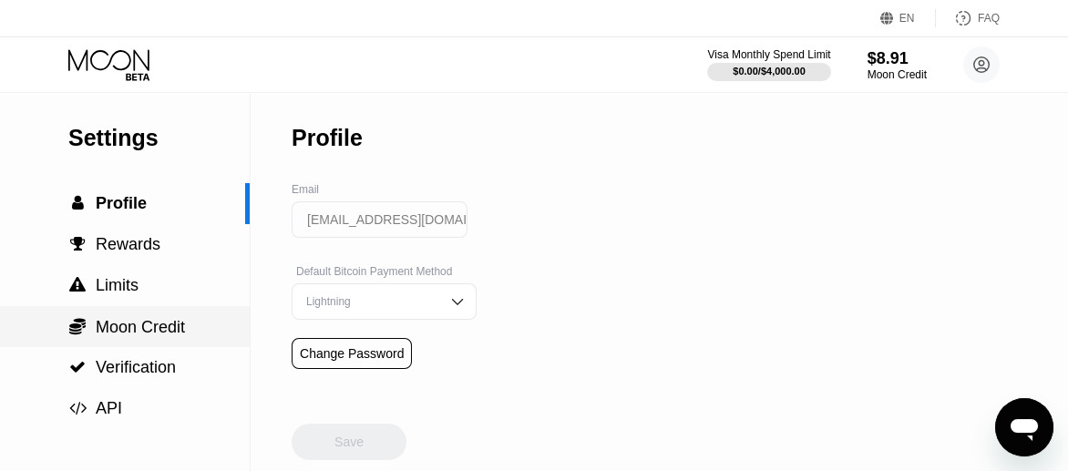
click at [129, 324] on span "Moon Credit" at bounding box center [140, 327] width 89 height 18
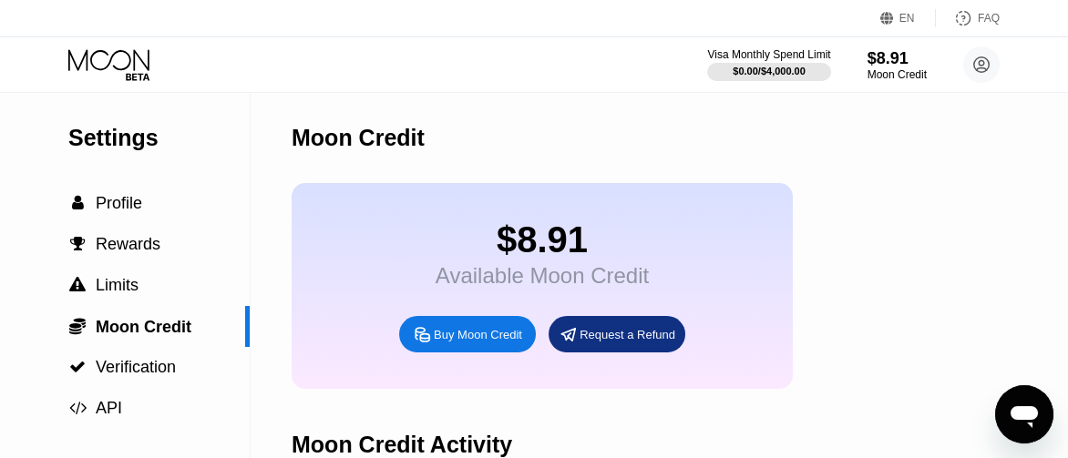
click at [624, 343] on div "Request a Refund" at bounding box center [628, 334] width 96 height 15
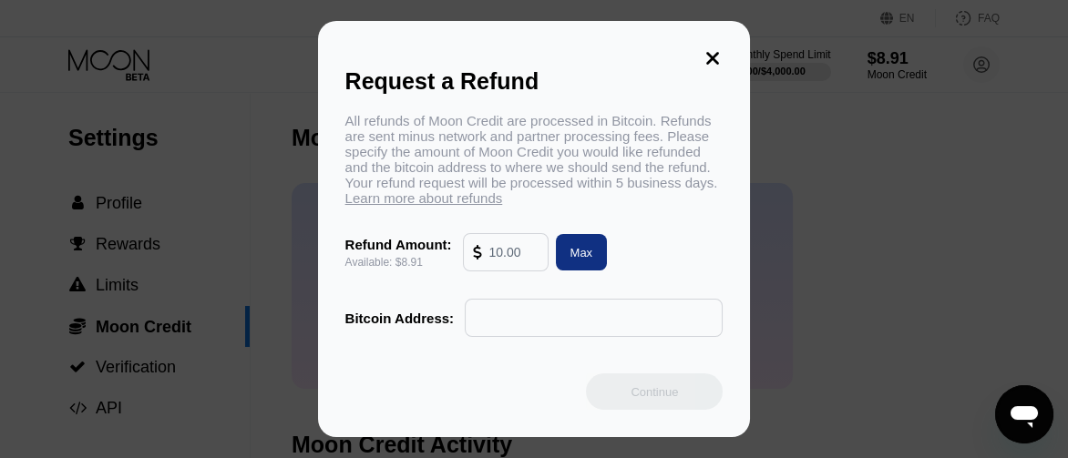
click at [711, 52] on icon at bounding box center [713, 58] width 13 height 13
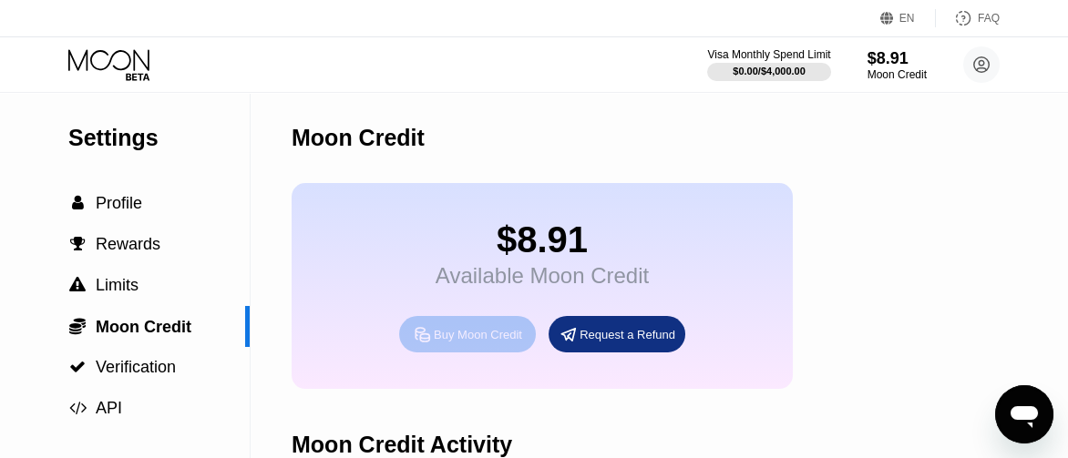
click at [493, 340] on div "Buy Moon Credit" at bounding box center [478, 334] width 88 height 15
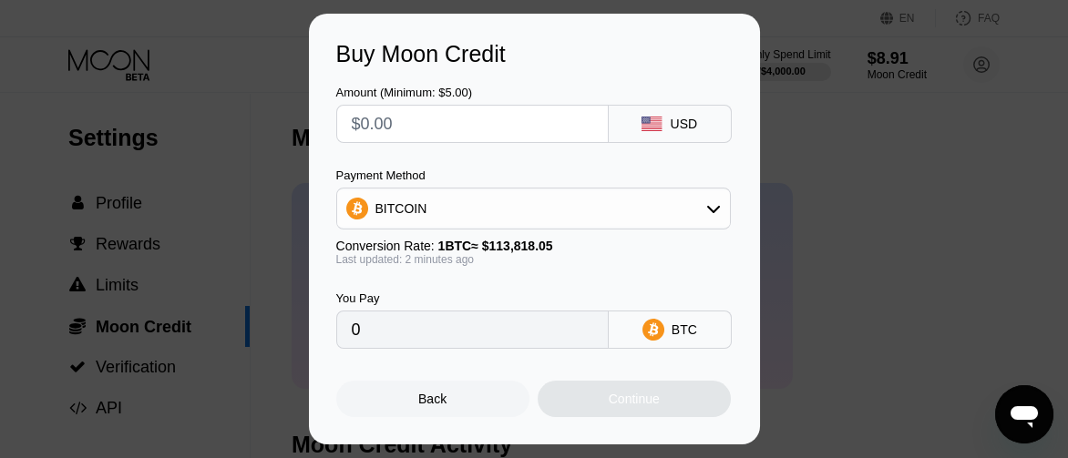
click at [400, 410] on div "Back" at bounding box center [432, 399] width 193 height 36
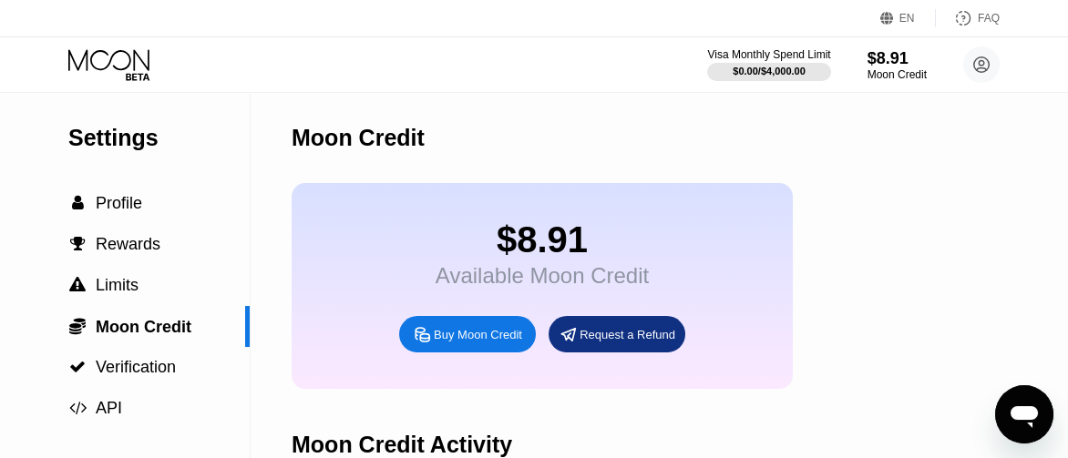
click at [872, 311] on div "$8.91 Available Moon Credit Buy Moon Credit Request a Refund" at bounding box center [768, 286] width 952 height 206
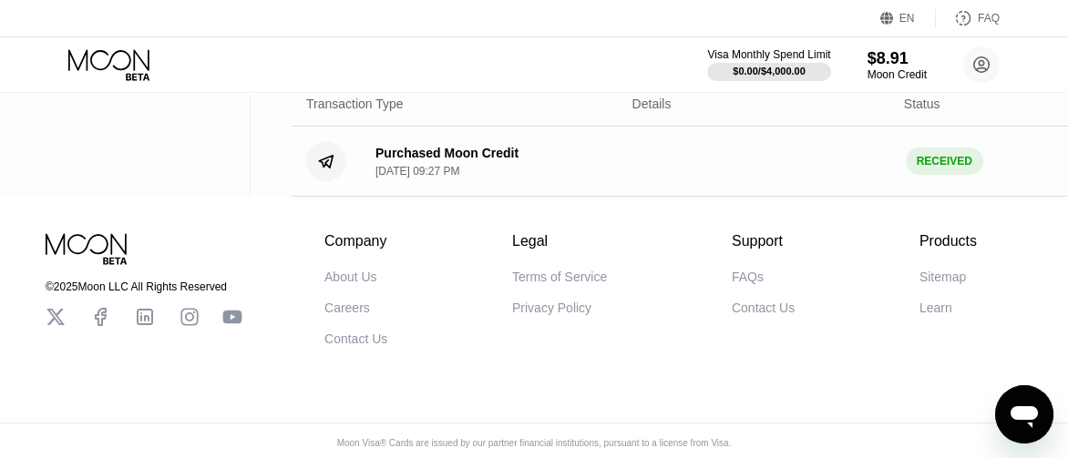
scroll to position [446, 0]
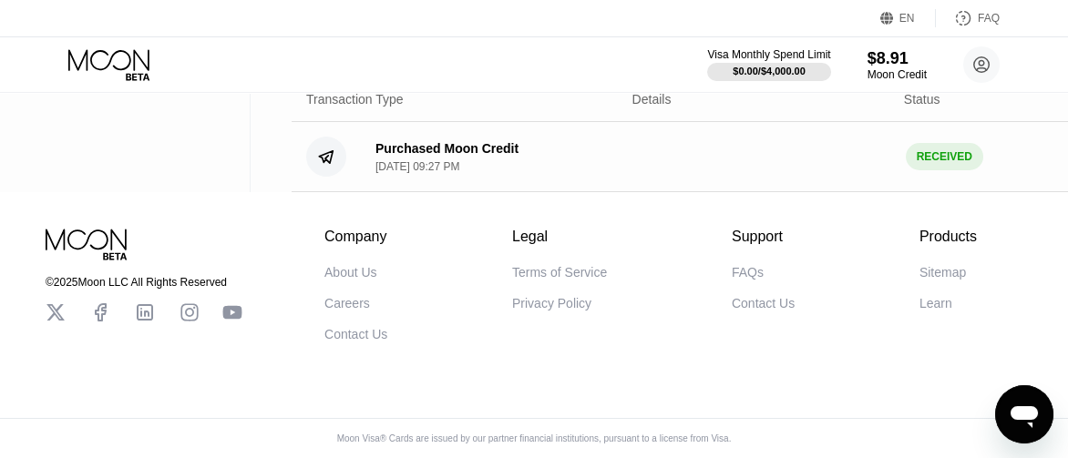
click at [787, 143] on div "Purchased Moon Credit Aug 23, 2025, 09:27 PM RECEIVED $ 7.00" at bounding box center [768, 157] width 952 height 70
click at [781, 66] on div "$0.00 / $4,000.00" at bounding box center [769, 71] width 74 height 11
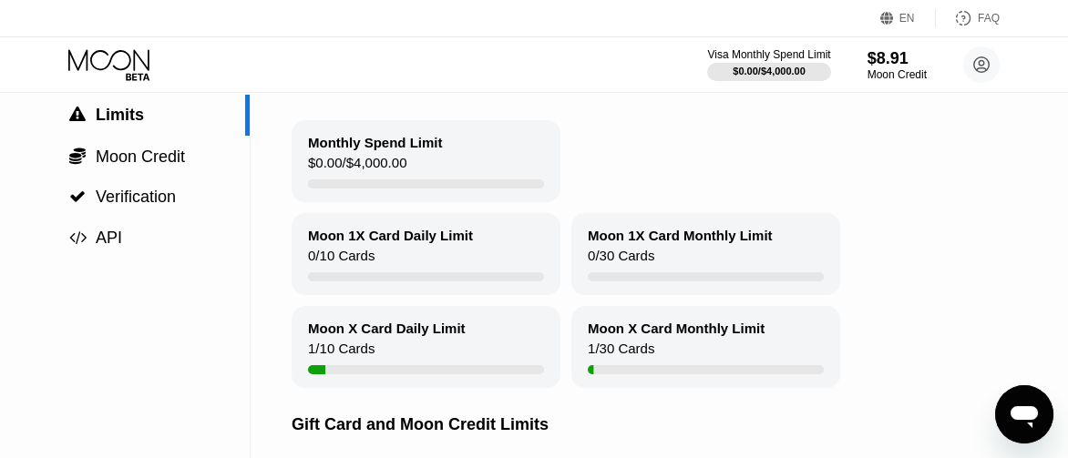
scroll to position [182, 0]
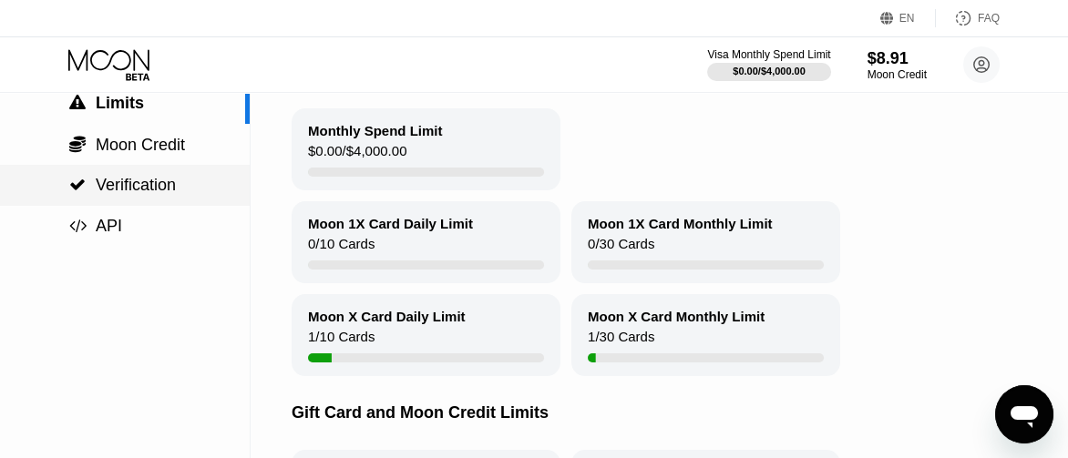
click at [160, 184] on span "Verification" at bounding box center [136, 185] width 80 height 18
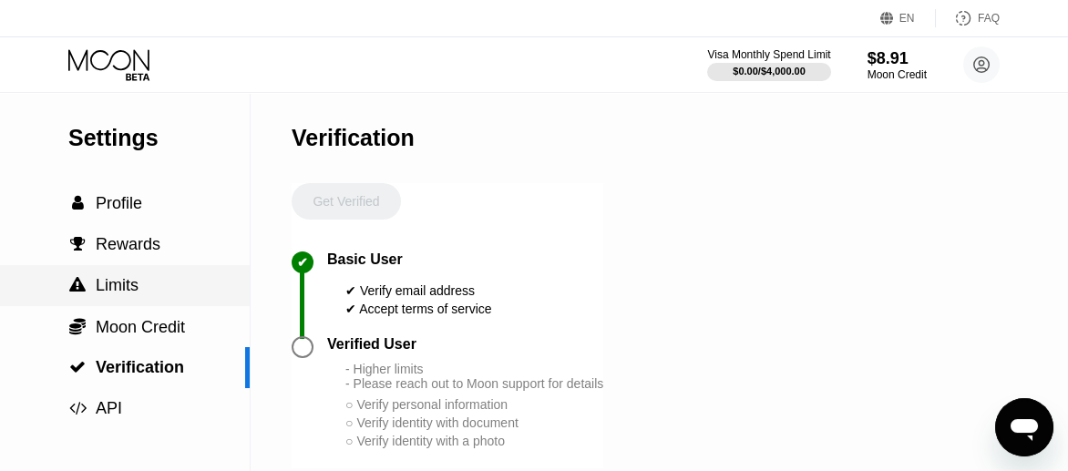
scroll to position [273, 0]
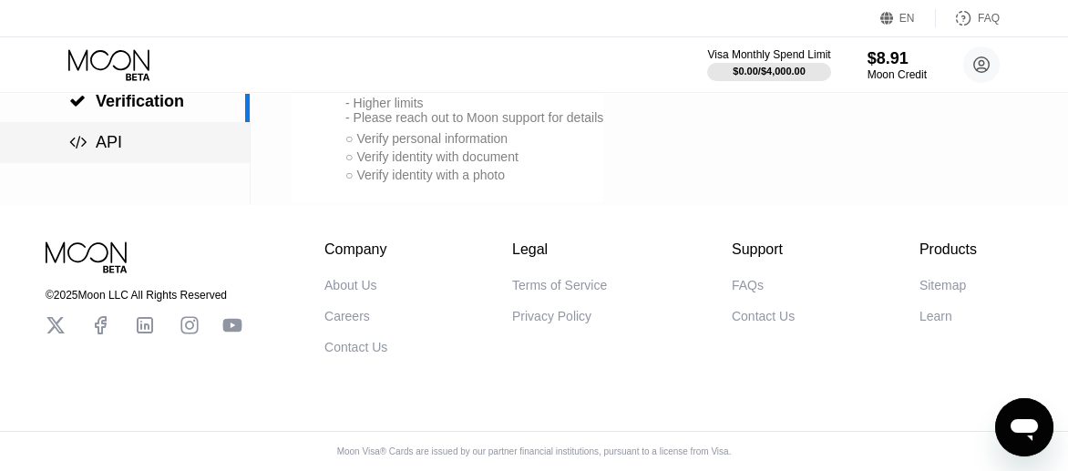
click at [108, 142] on span "API" at bounding box center [109, 142] width 26 height 18
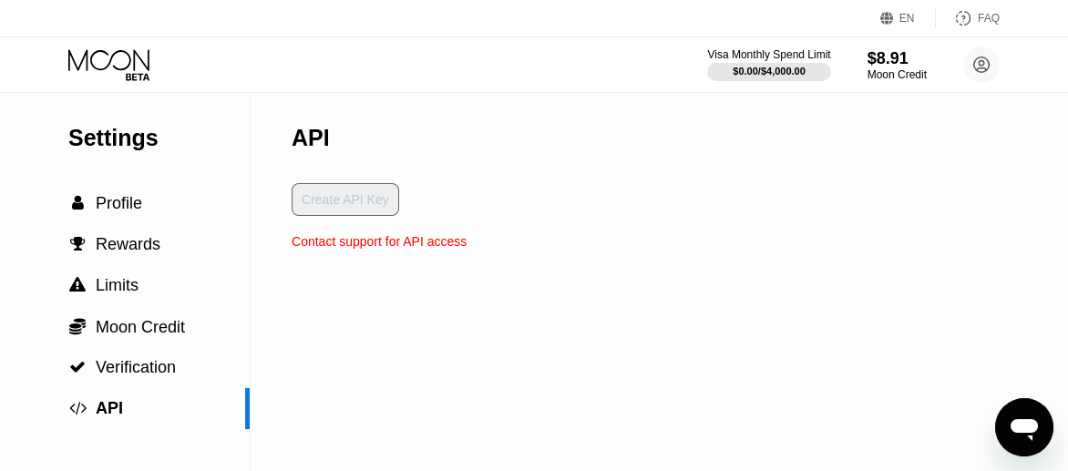
click at [367, 203] on div "Create API Key" at bounding box center [379, 208] width 175 height 51
click at [314, 147] on div "API" at bounding box center [311, 138] width 38 height 26
click at [317, 200] on div "Create API Key" at bounding box center [379, 208] width 175 height 51
drag, startPoint x: 312, startPoint y: 207, endPoint x: 301, endPoint y: 209, distance: 11.1
click at [308, 209] on div "Create API Key" at bounding box center [379, 208] width 175 height 51
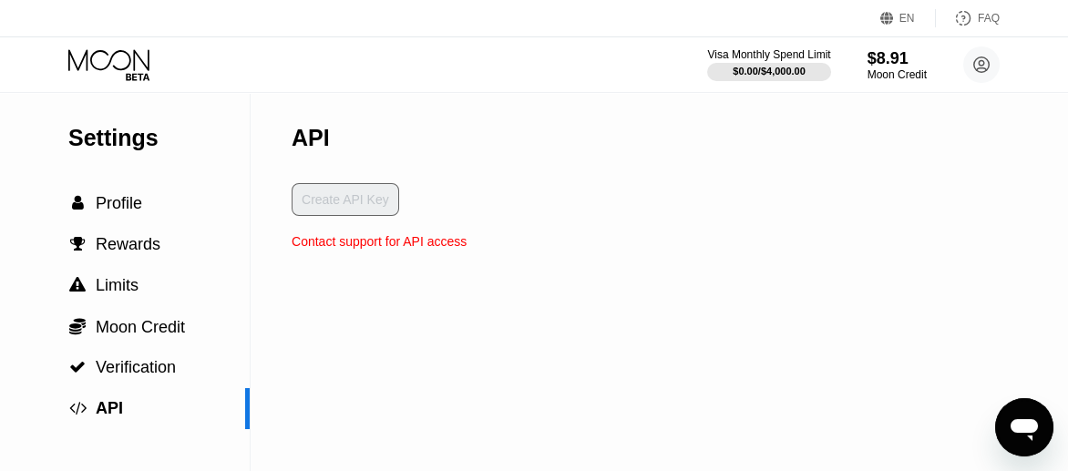
click at [308, 209] on div "Create API Key" at bounding box center [379, 208] width 175 height 51
click at [307, 249] on div "Contact support for API access" at bounding box center [379, 241] width 175 height 15
click at [437, 249] on div "Contact support for API access" at bounding box center [379, 241] width 175 height 15
click at [457, 249] on div "Contact support for API access" at bounding box center [379, 241] width 175 height 15
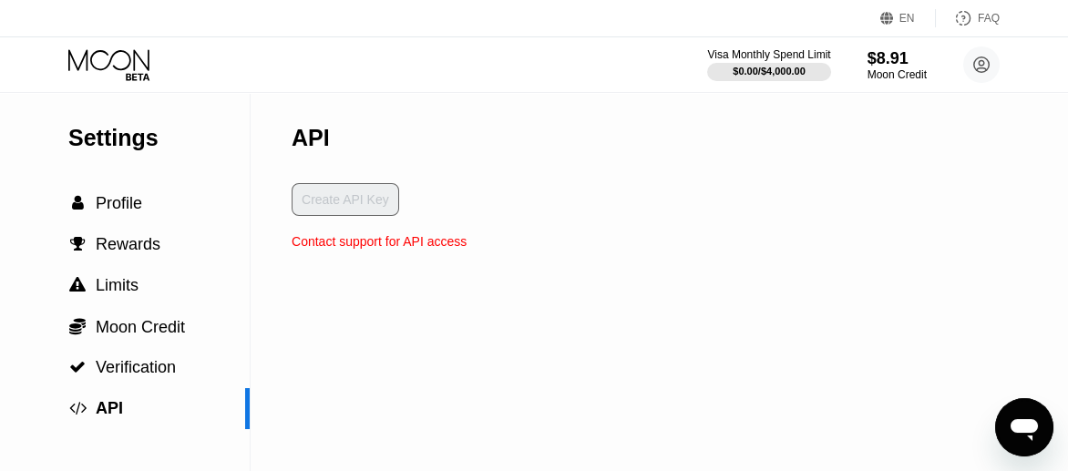
click at [457, 249] on div "Contact support for API access" at bounding box center [379, 241] width 175 height 15
click at [443, 247] on div "Contact support for API access" at bounding box center [379, 241] width 175 height 15
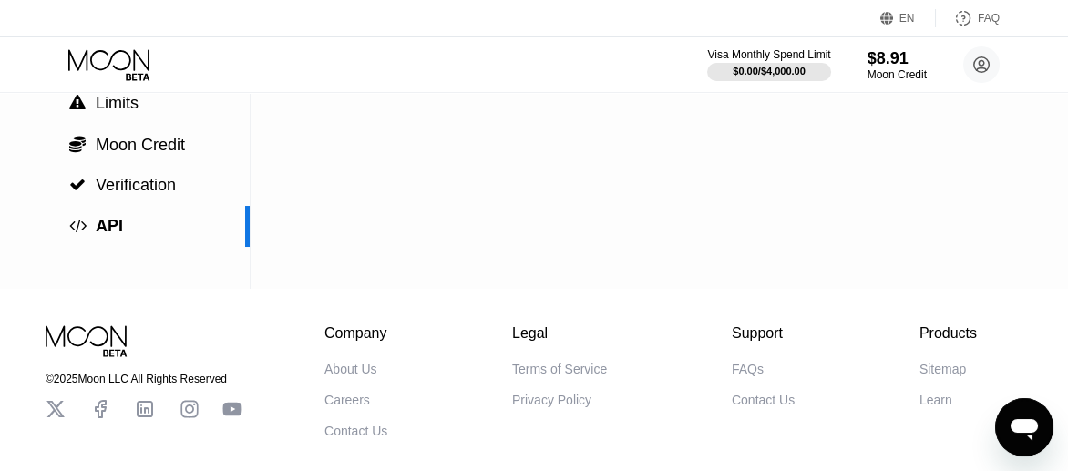
scroll to position [273, 0]
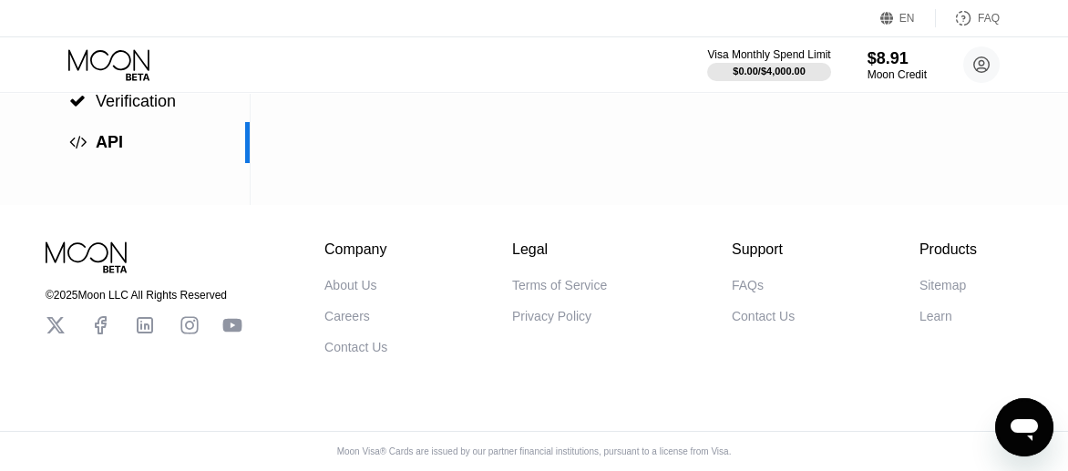
click at [630, 185] on div "Settings  Profile  Rewards  Limits  Moon Credit  Verification  API API Cr…" at bounding box center [534, 16] width 1068 height 378
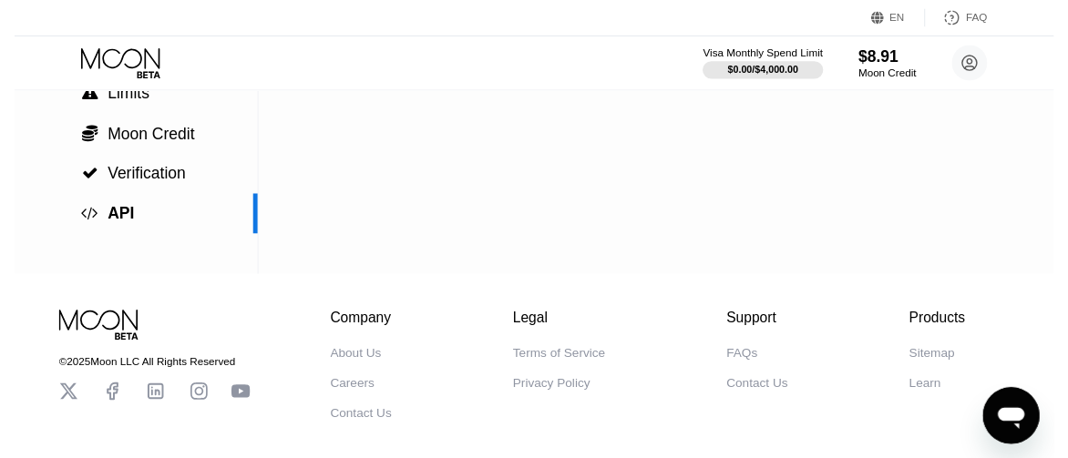
scroll to position [0, 0]
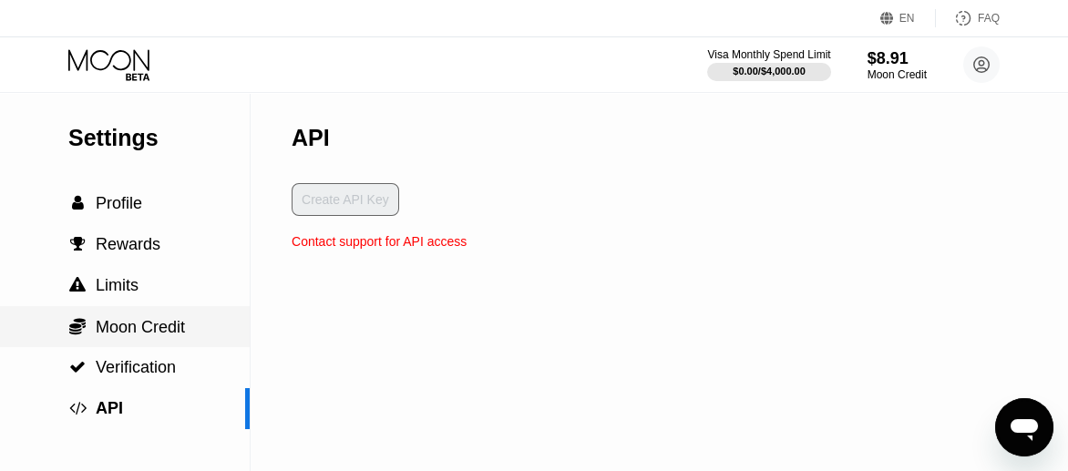
click at [159, 336] on span "Moon Credit" at bounding box center [140, 327] width 89 height 18
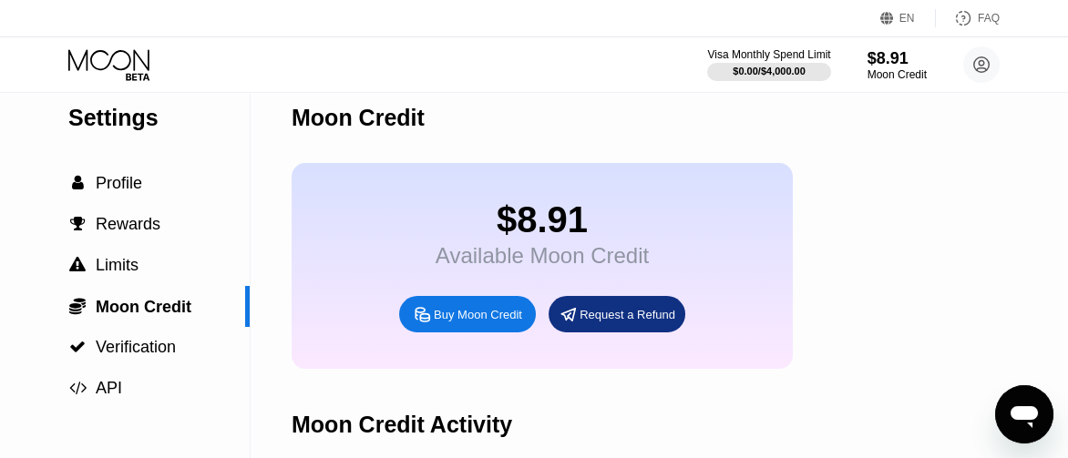
scroll to position [91, 0]
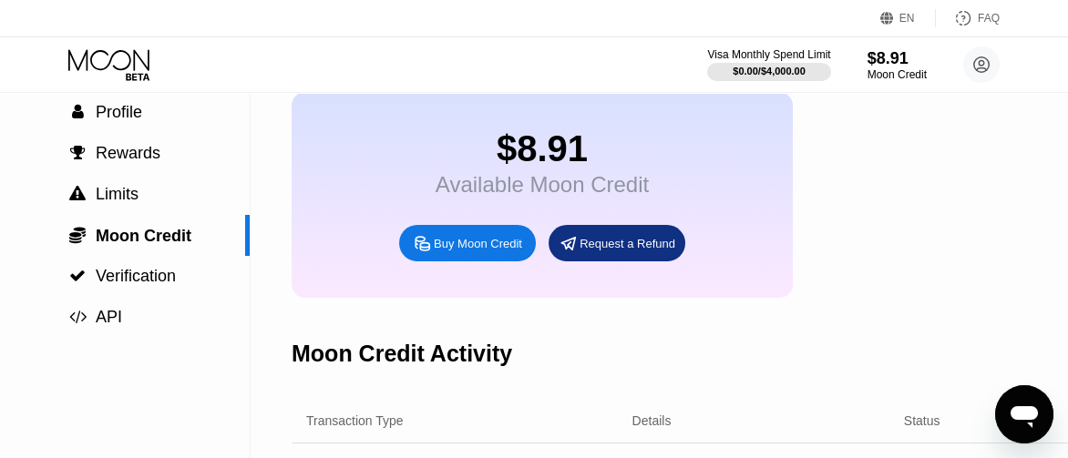
click at [862, 275] on div "$8.91 Available Moon Credit Buy Moon Credit Request a Refund" at bounding box center [768, 195] width 952 height 206
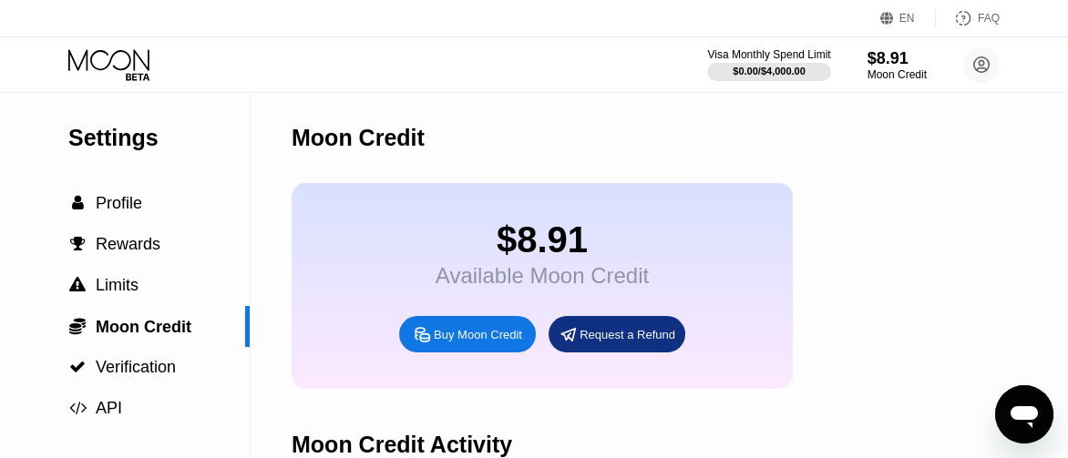
drag, startPoint x: 1055, startPoint y: 0, endPoint x: 614, endPoint y: 124, distance: 458.2
click at [614, 124] on div "Moon Credit" at bounding box center [768, 138] width 952 height 90
click at [1028, 418] on icon "Open messaging window" at bounding box center [1024, 417] width 27 height 22
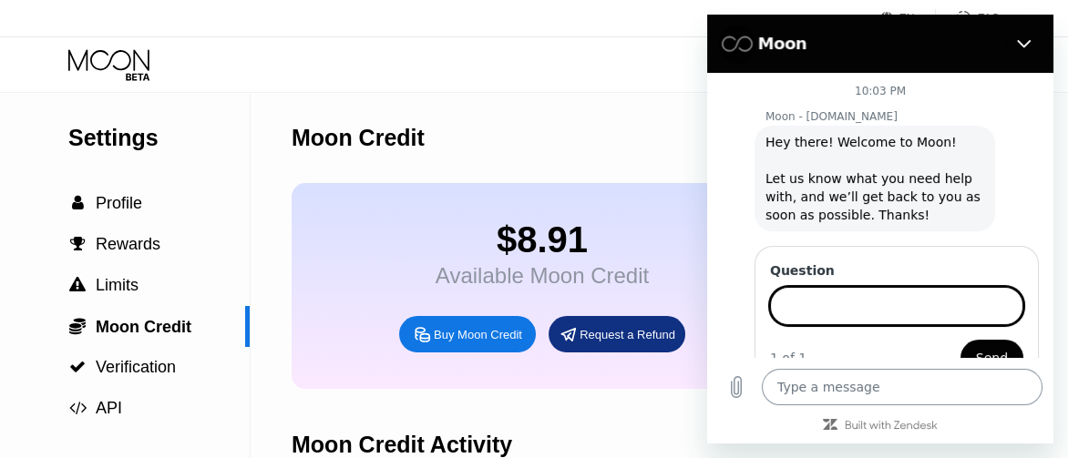
scroll to position [19, 0]
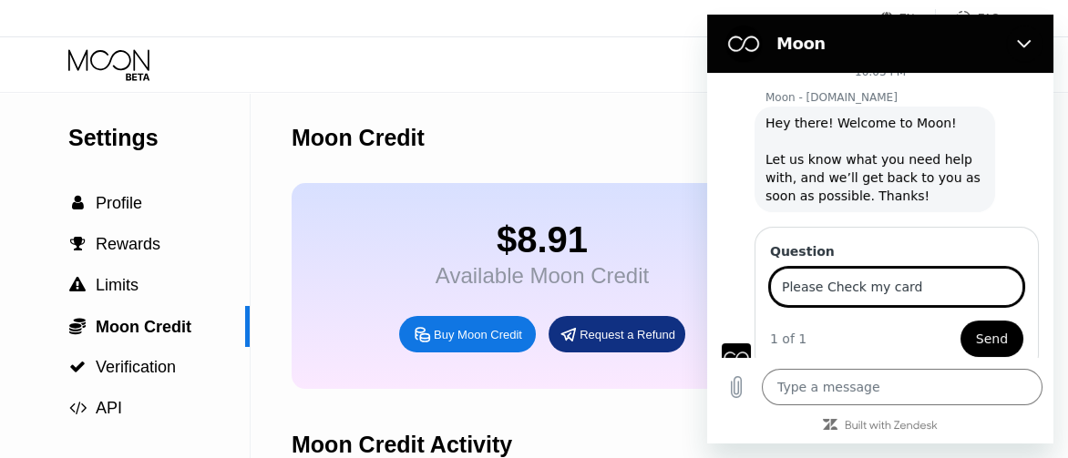
type input "Please Check my card"
click at [987, 328] on span "Send" at bounding box center [992, 339] width 32 height 22
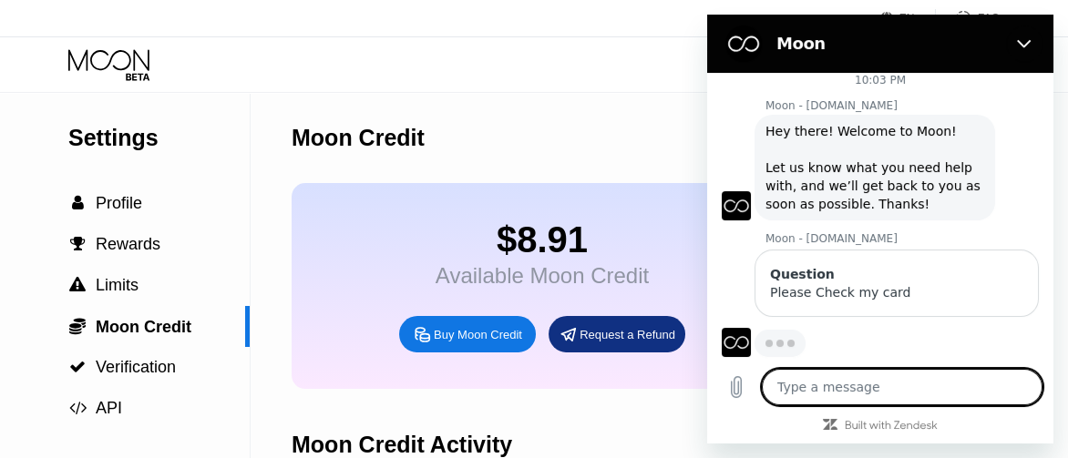
scroll to position [0, 0]
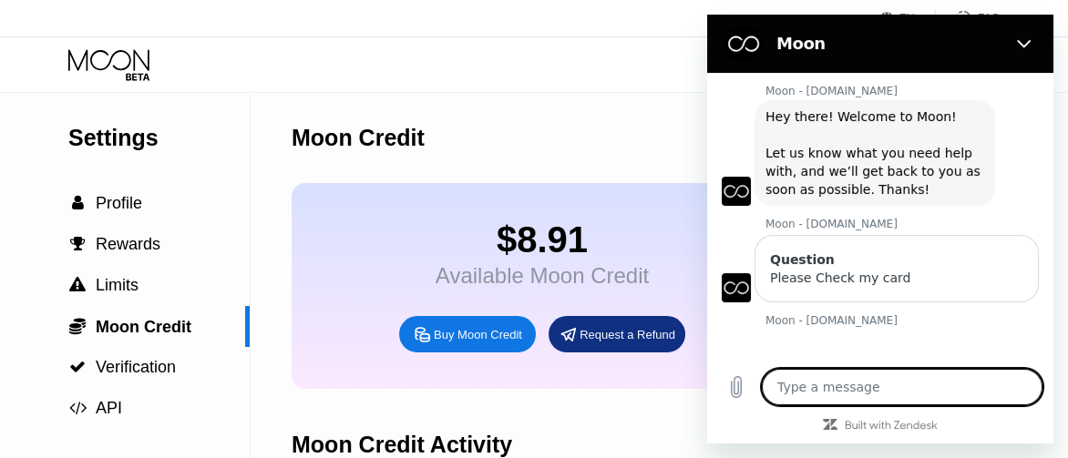
type textarea "x"
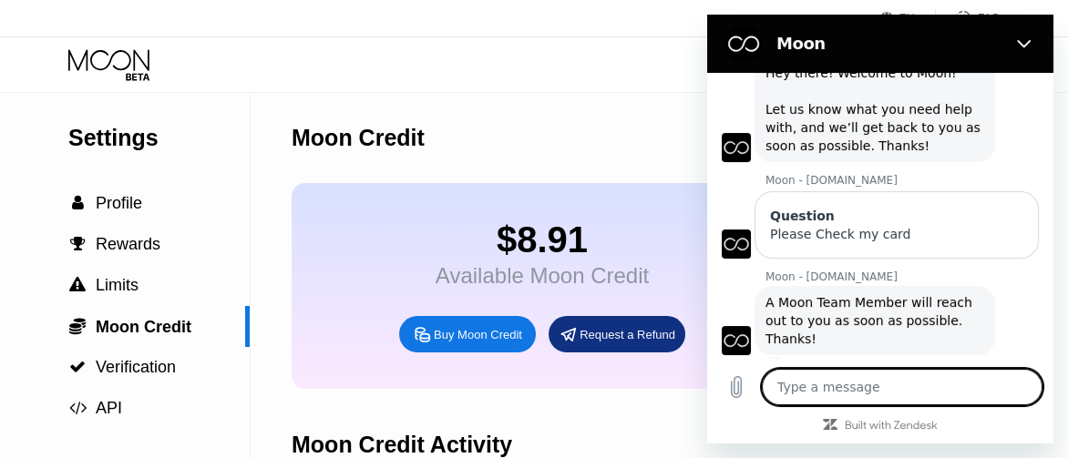
scroll to position [73, 0]
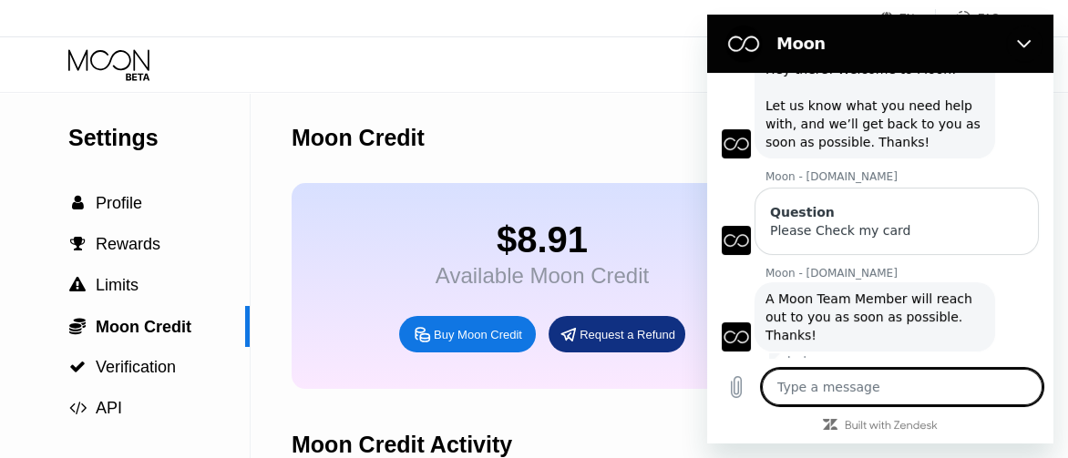
click at [859, 397] on textarea at bounding box center [902, 387] width 281 height 36
type textarea "I"
type textarea "x"
type textarea "I"
type textarea "x"
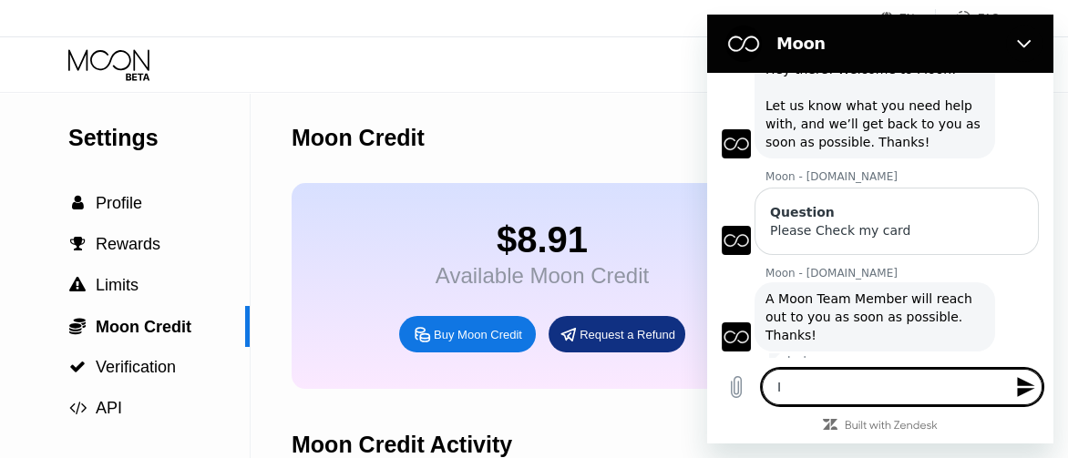
type textarea "I b"
type textarea "x"
type textarea "I bo"
type textarea "x"
type textarea "I bou"
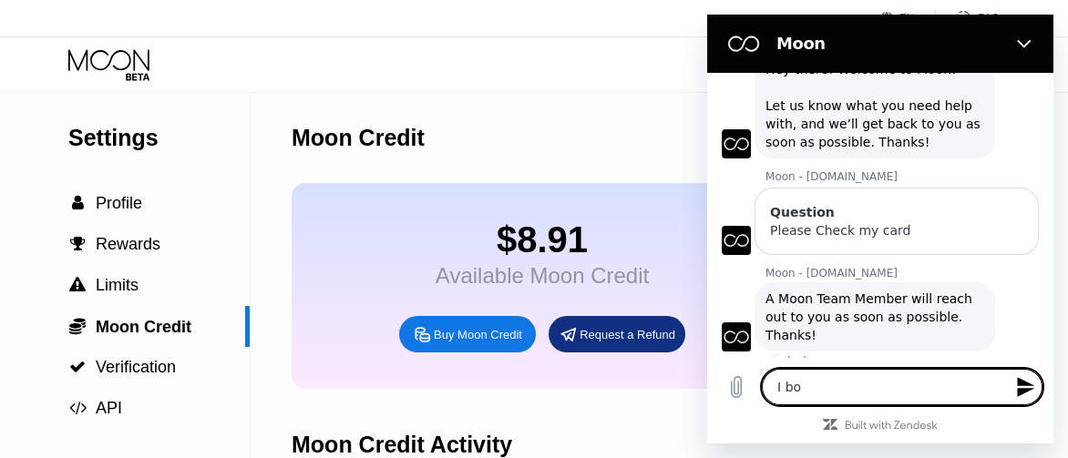
type textarea "x"
type textarea "I boug"
type textarea "x"
type textarea "I bough"
type textarea "x"
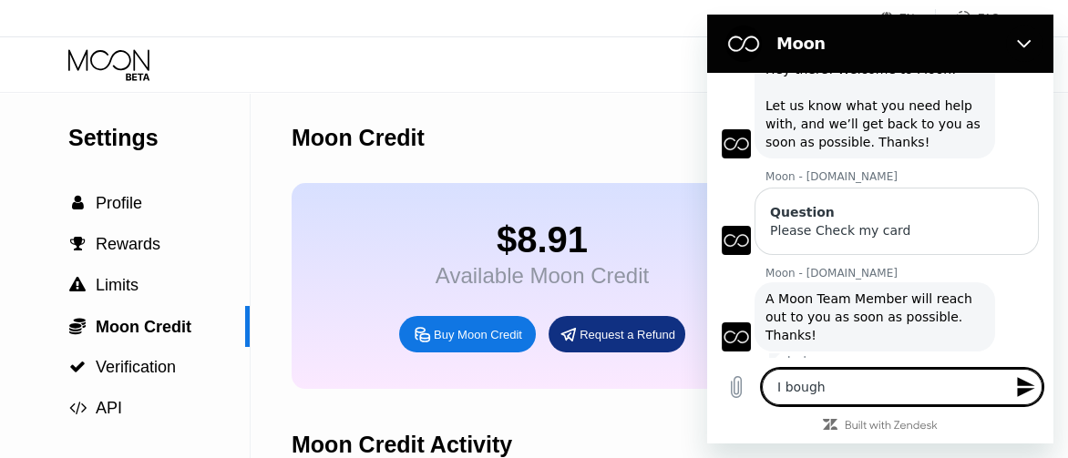
type textarea "I bought"
type textarea "x"
type textarea "I bought"
type textarea "x"
type textarea "I bought m"
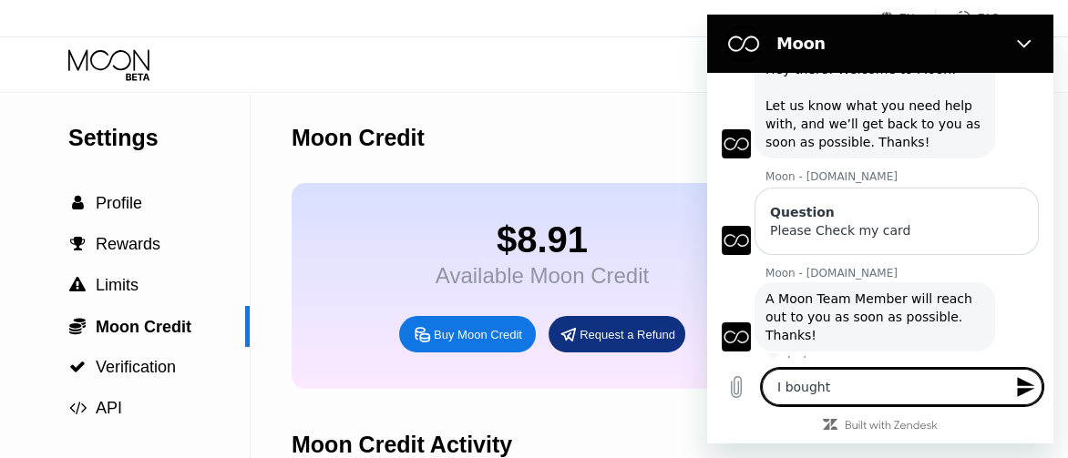
type textarea "x"
type textarea "I bought mo"
type textarea "x"
type textarea "I bought mon"
type textarea "x"
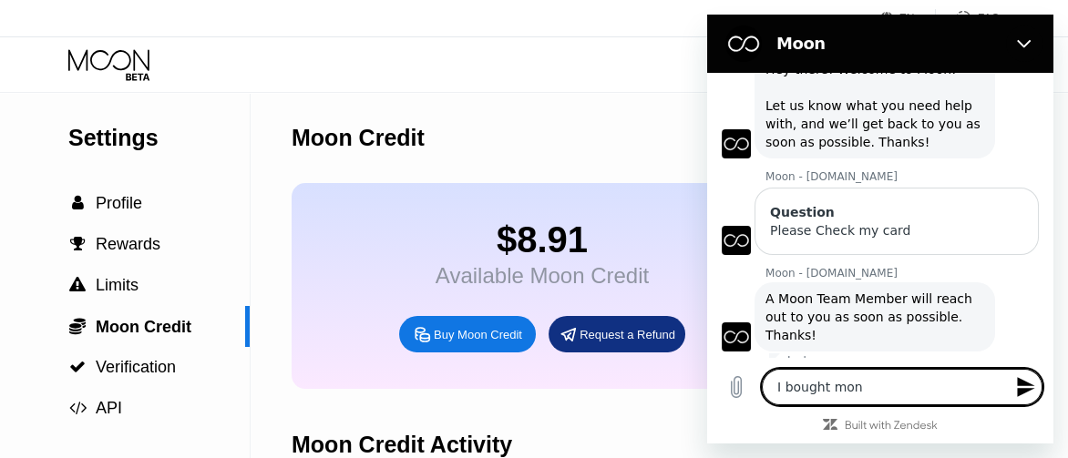
type textarea "I bought mon"
type textarea "x"
type textarea "I bought mon c"
type textarea "x"
type textarea "I bought mon cr"
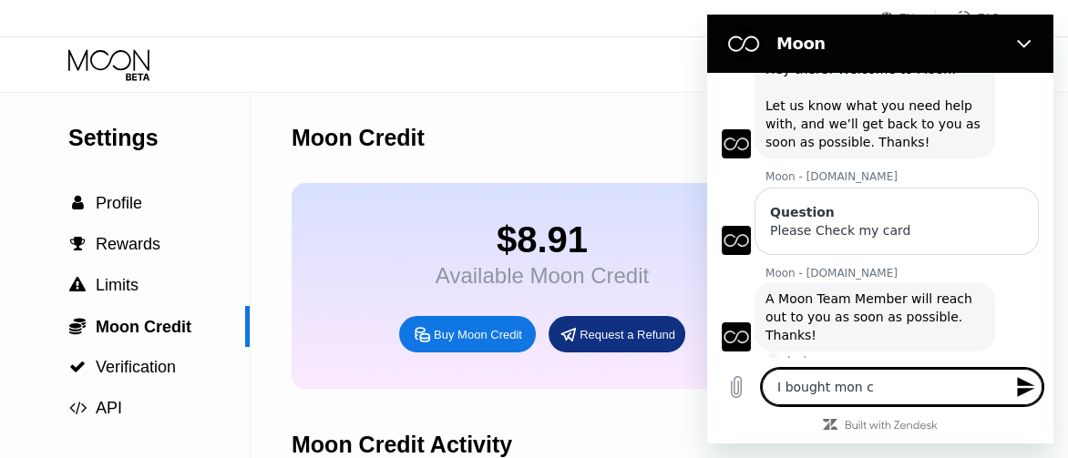
type textarea "x"
type textarea "I bought mon cre"
type textarea "x"
type textarea "I bought mon cred"
type textarea "x"
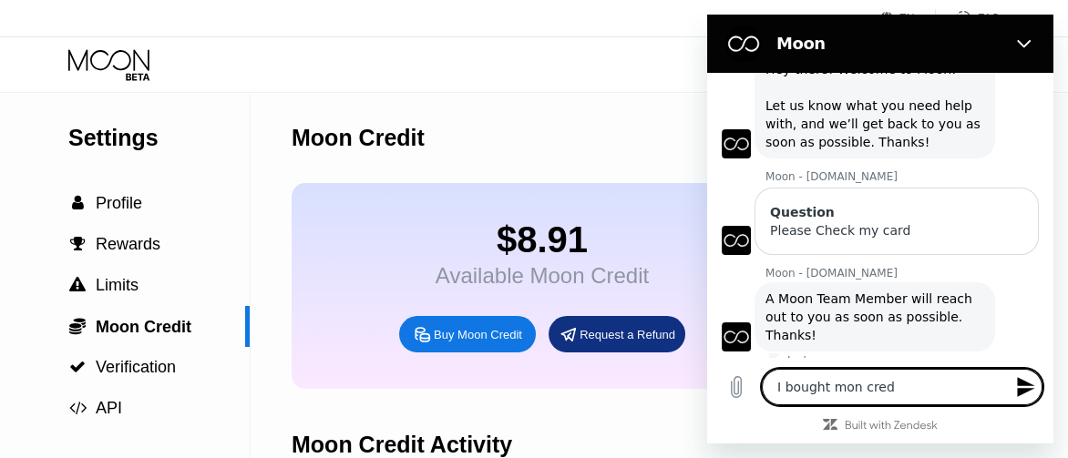
type textarea "I bought mon credi"
type textarea "x"
type textarea "I bought mon credit"
type textarea "x"
type textarea "I bought mon credit"
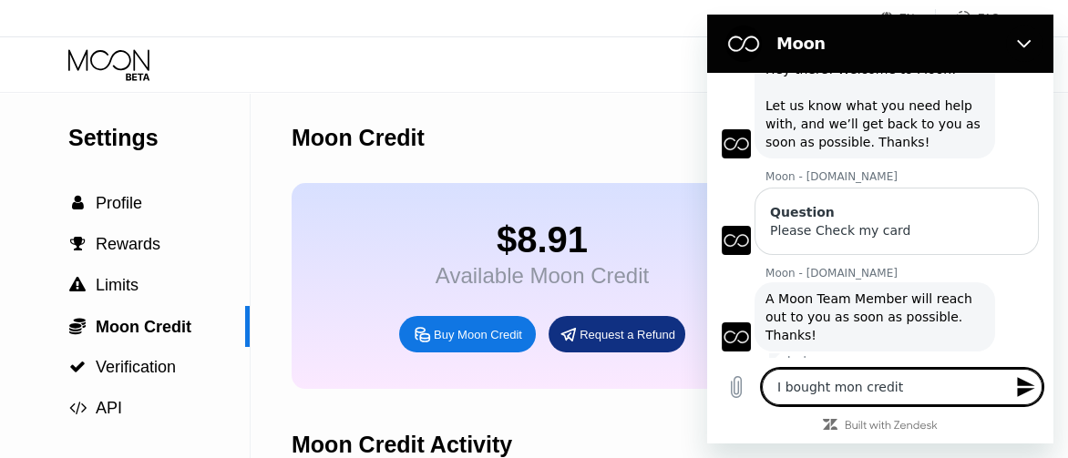
type textarea "x"
type textarea "I bought mon credit 1"
type textarea "x"
type textarea "I bought mon credit 10"
type textarea "x"
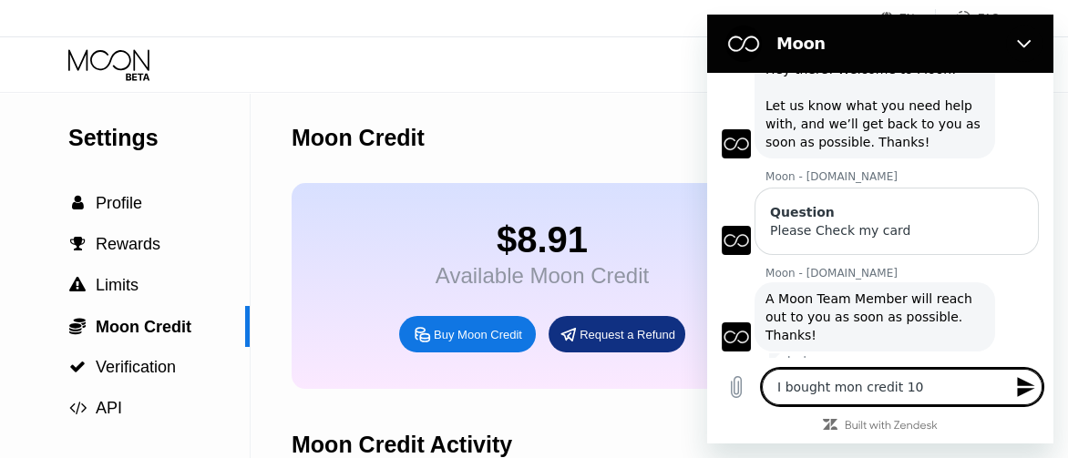
type textarea "I bought mon credit 1"
type textarea "x"
type textarea "I bought mon credit"
type textarea "x"
type textarea "I bought mon credit"
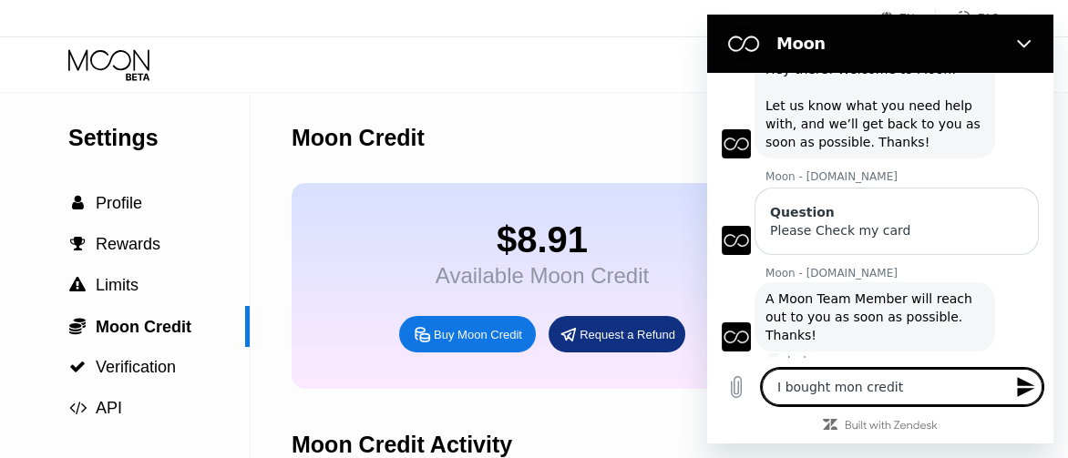
type textarea "x"
type textarea "I bought mon credit"
type textarea "x"
type textarea "I bought mon credit 1"
type textarea "x"
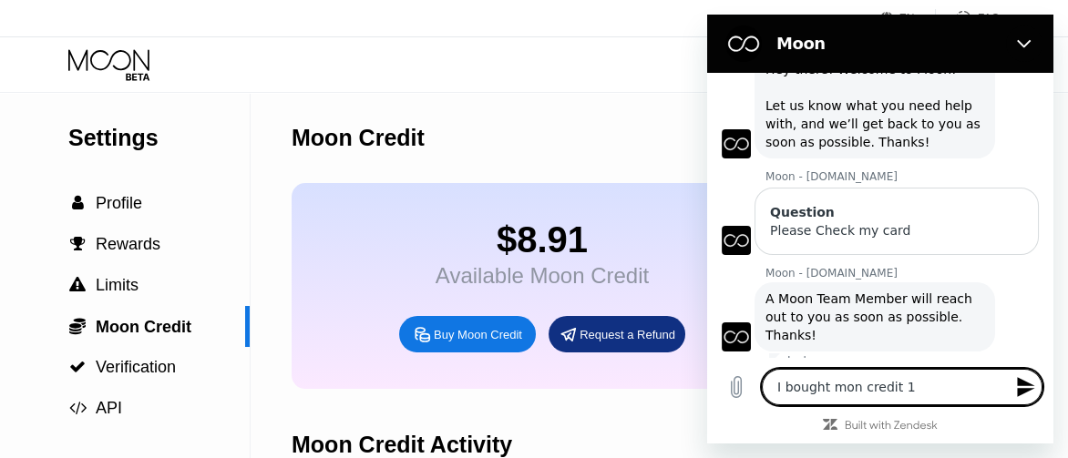
type textarea "I bought mon credit 10"
type textarea "x"
type textarea "I bought mon credit 10u"
type textarea "x"
type textarea "I bought mon credit 10us"
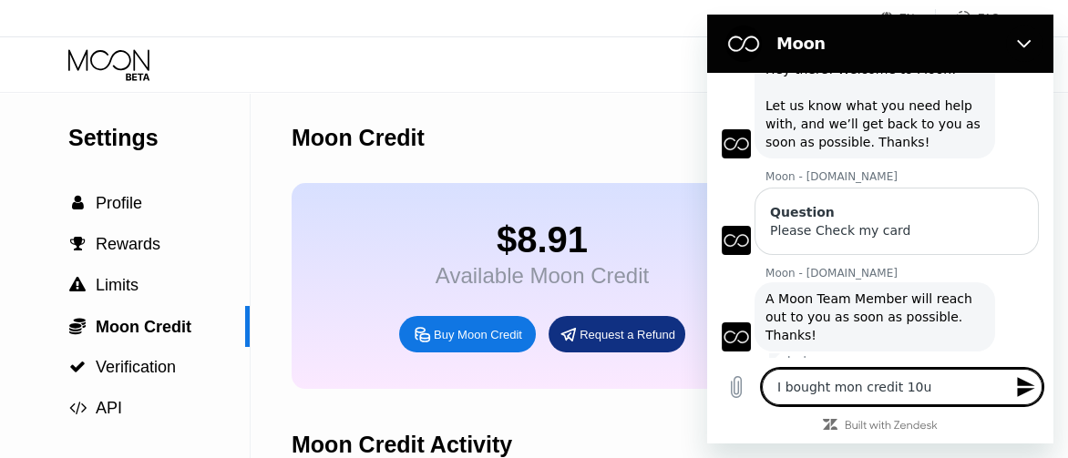
type textarea "x"
type textarea "I bought mon credit 10usd"
type textarea "x"
type textarea "I bought mon credit 10usdt"
type textarea "x"
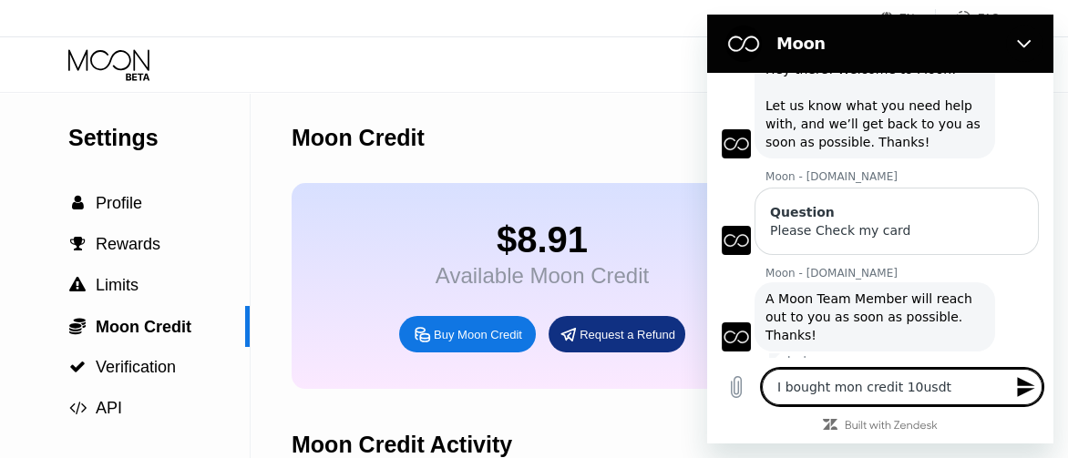
type textarea "I bought mon credit 10usdt"
type textarea "x"
type textarea "I bought mon credit 10usdt ."
type textarea "x"
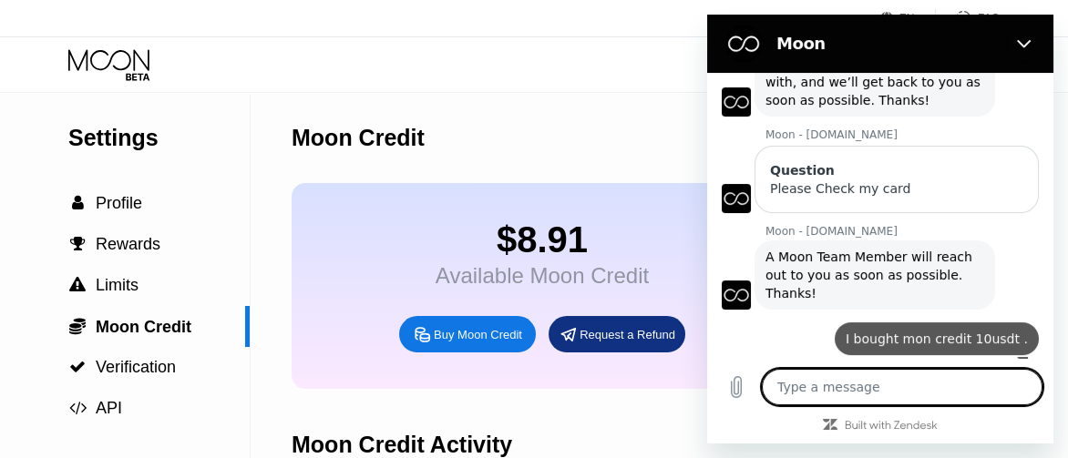
type textarea "x"
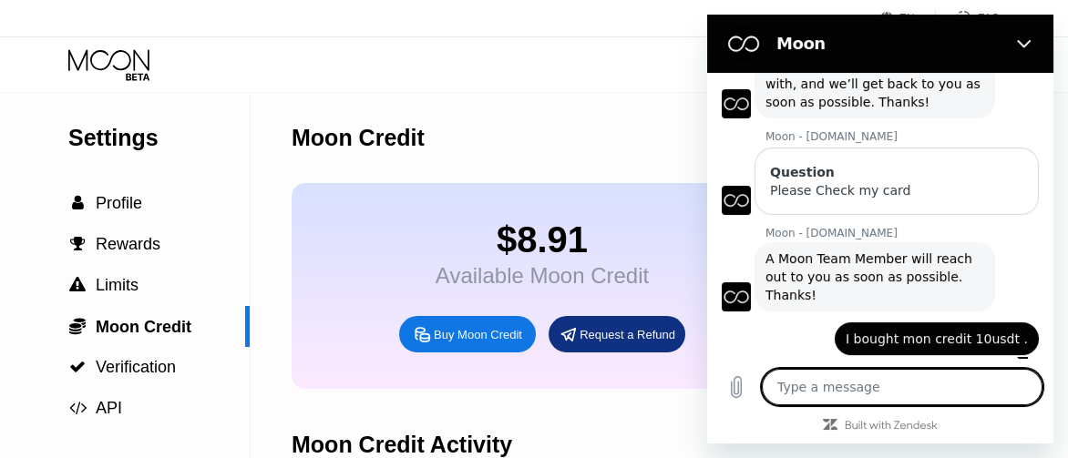
scroll to position [117, 0]
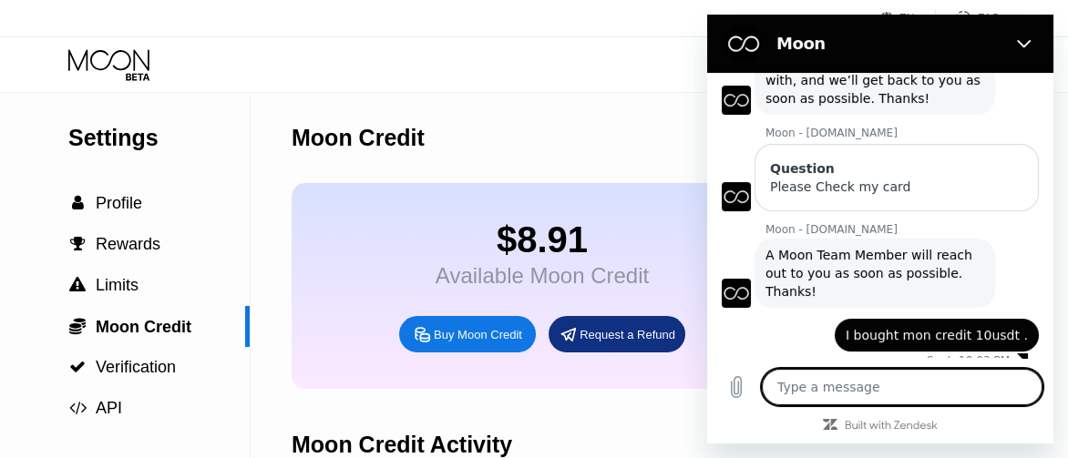
type textarea "M"
type textarea "x"
type textarea "My"
type textarea "x"
type textarea "My"
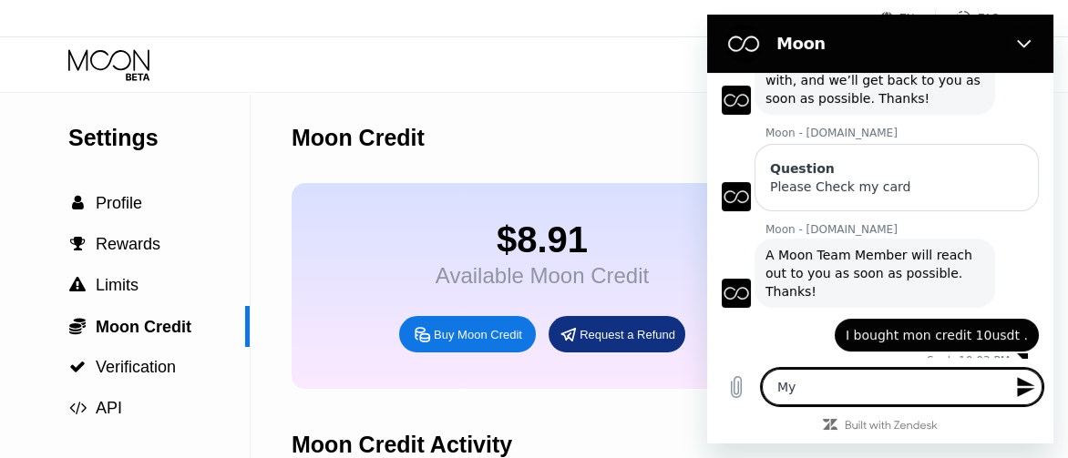
type textarea "x"
type textarea "My c"
type textarea "x"
type textarea "My ca"
type textarea "x"
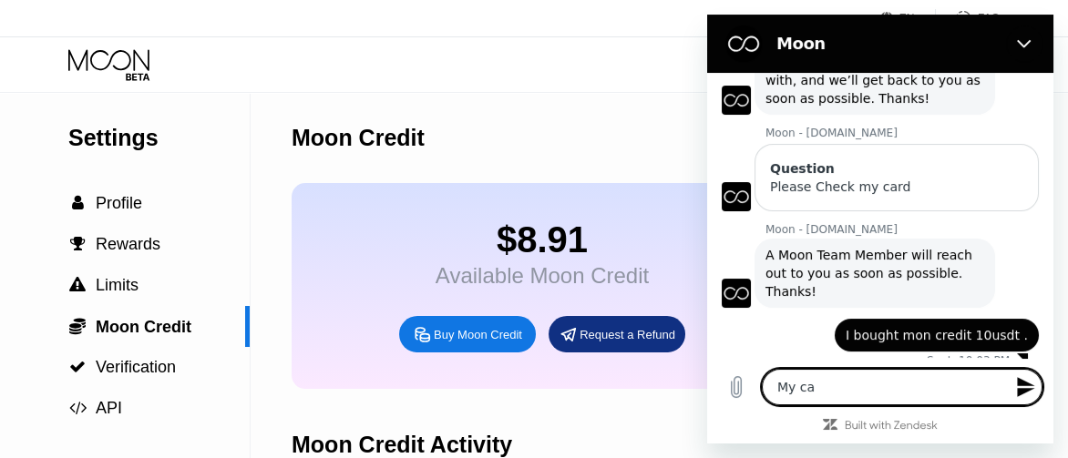
type textarea "My car"
type textarea "x"
type textarea "My card"
type textarea "x"
type textarea "My card"
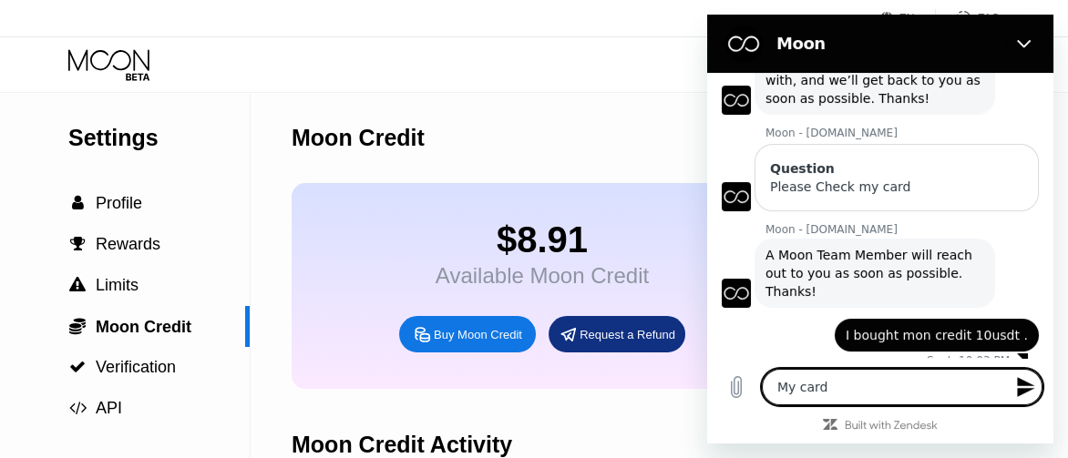
type textarea "x"
type textarea "My card r"
type textarea "x"
type textarea "My card re"
type textarea "x"
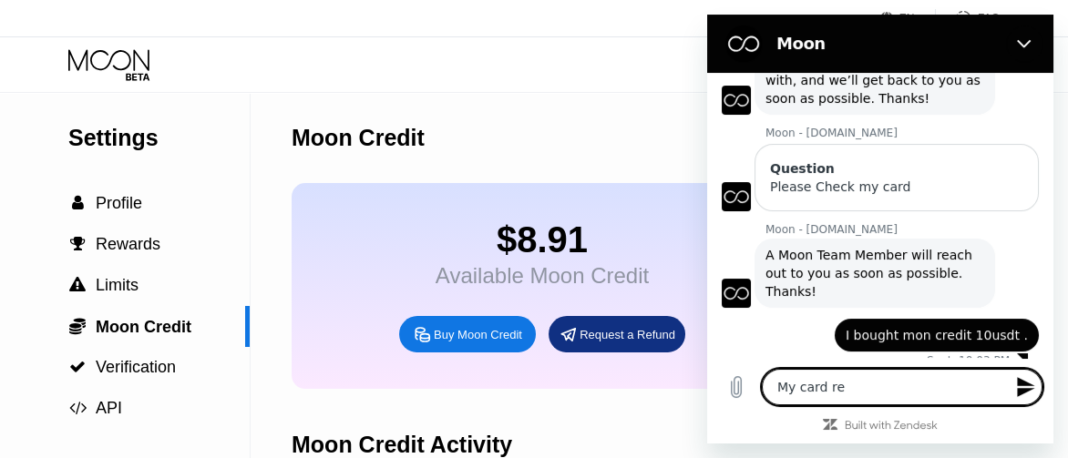
type textarea "My card rea"
type textarea "x"
type textarea "My card reac"
type textarea "x"
type textarea "My card reach"
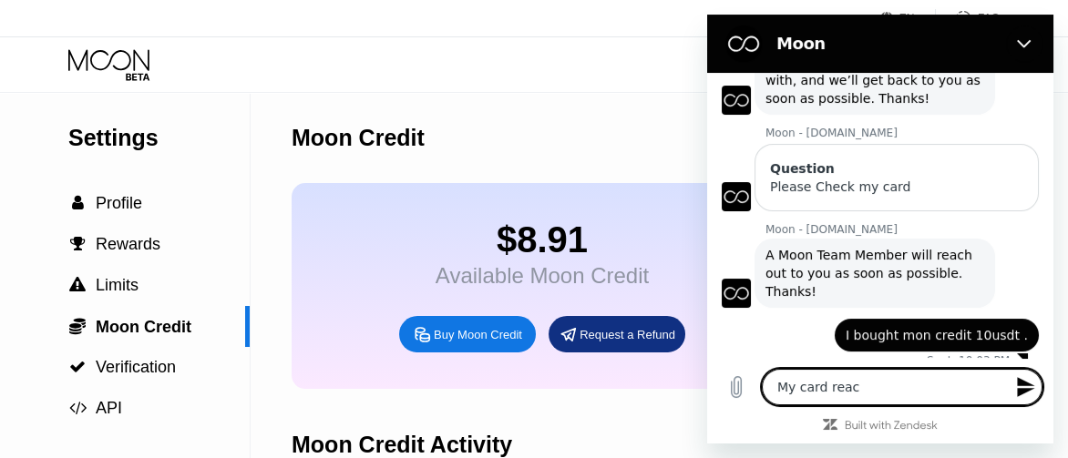
type textarea "x"
type textarea "My card reache"
type textarea "x"
type textarea "My card reached"
type textarea "x"
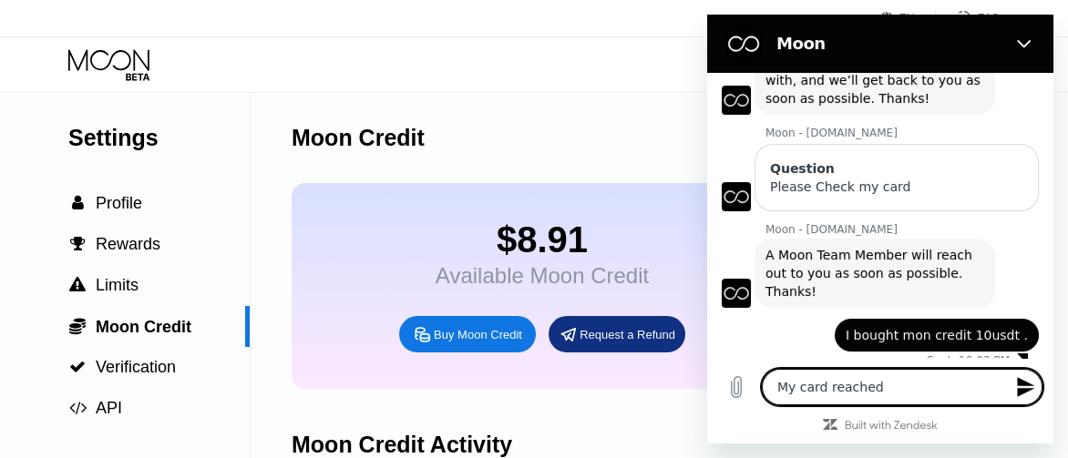
type textarea "My card reached"
type textarea "x"
type textarea "My card reached 8"
type textarea "x"
type textarea "My card reached 8."
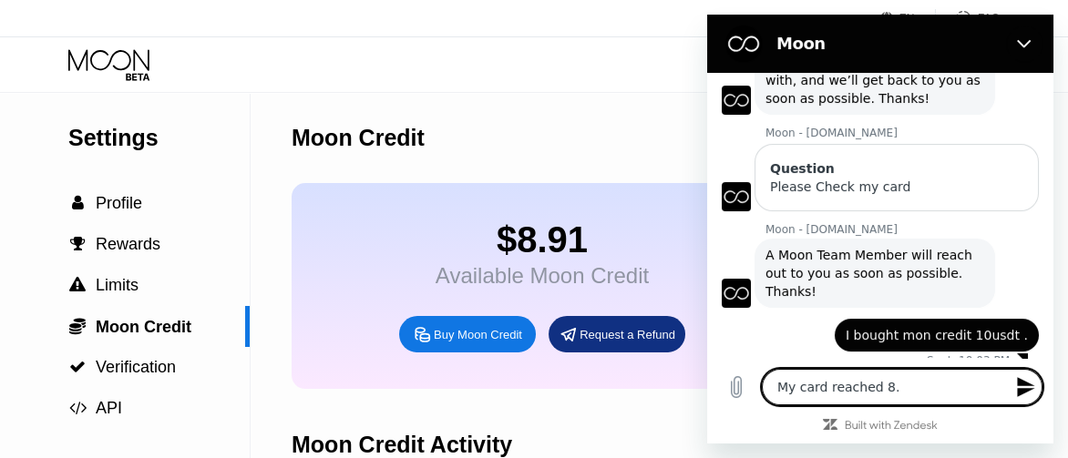
type textarea "x"
type textarea "My card reached 8.9"
type textarea "x"
type textarea "My card reached 8.91"
type textarea "x"
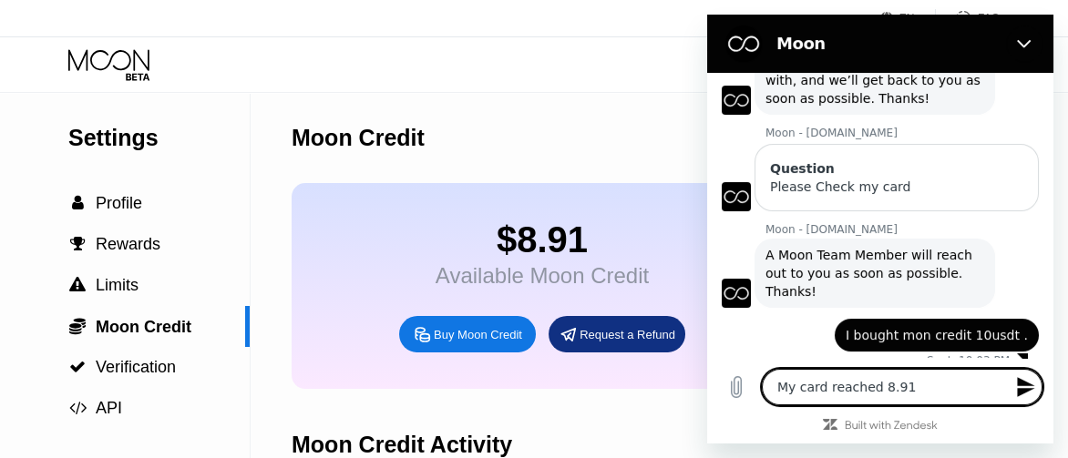
type textarea "My card reached 8.91"
click at [1027, 396] on icon "Send message" at bounding box center [1026, 387] width 22 height 22
click at [1027, 396] on textarea "My card reached 8.91" at bounding box center [902, 387] width 281 height 36
type textarea "x"
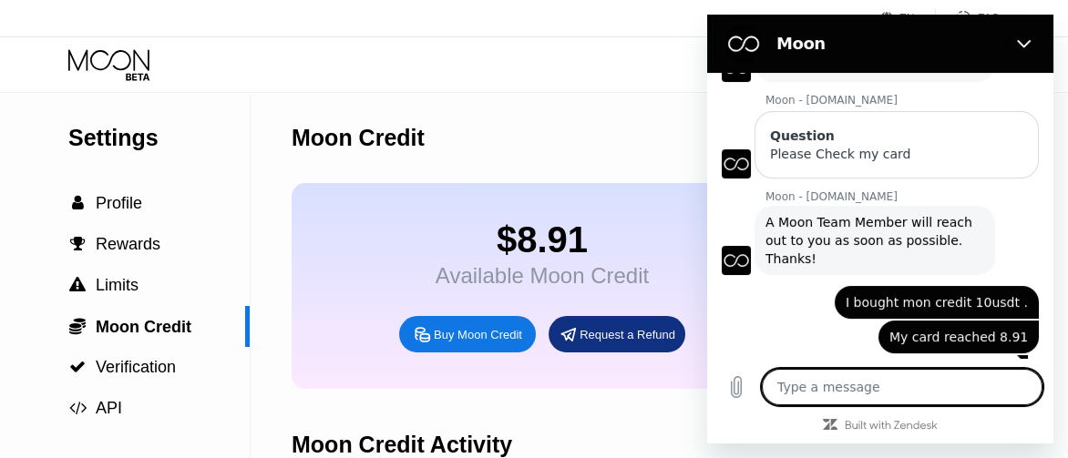
scroll to position [151, 0]
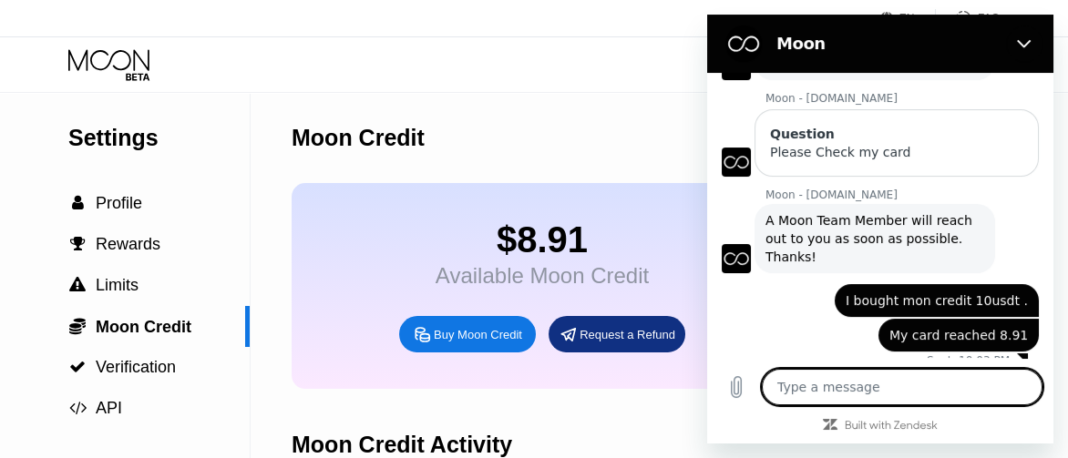
type textarea "N"
type textarea "x"
type textarea "Nw"
type textarea "x"
type textarea "N"
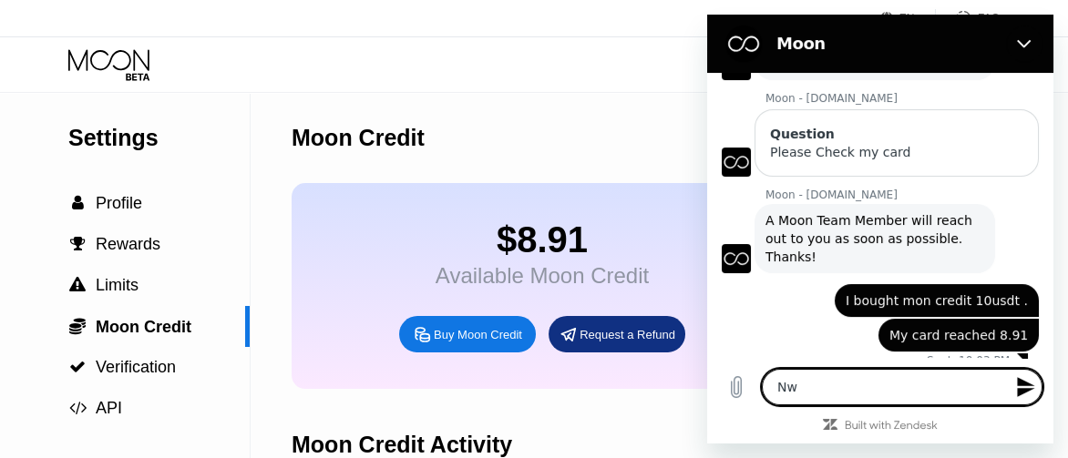
type textarea "x"
type textarea "Ne"
type textarea "x"
type textarea "Nex"
type textarea "x"
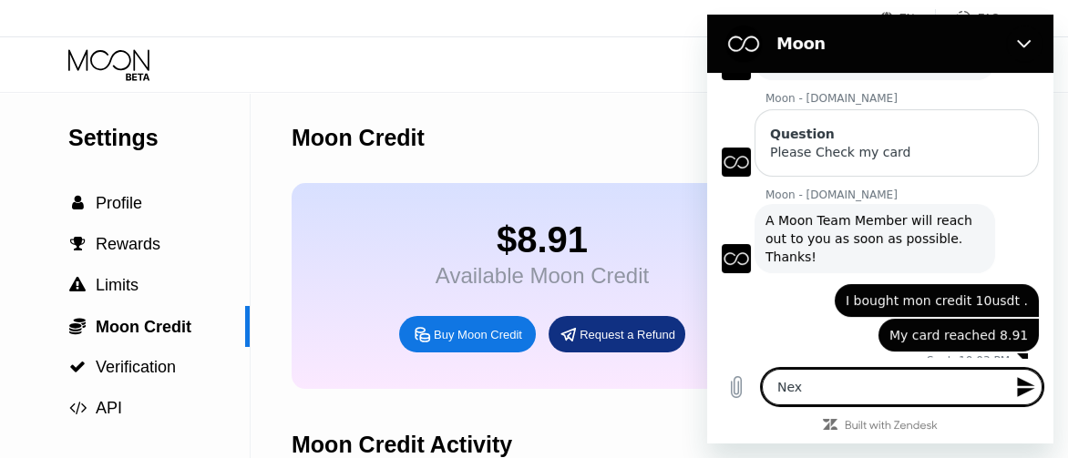
type textarea "Next"
type textarea "x"
type textarea "Next"
type textarea "x"
type textarea "Next a"
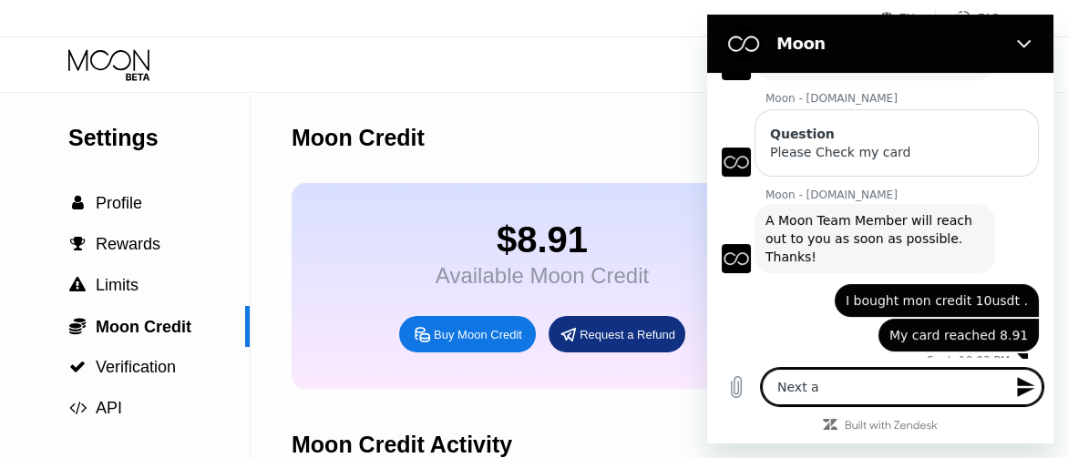
type textarea "x"
type textarea "Next ag"
type textarea "x"
type textarea "Next aga"
type textarea "x"
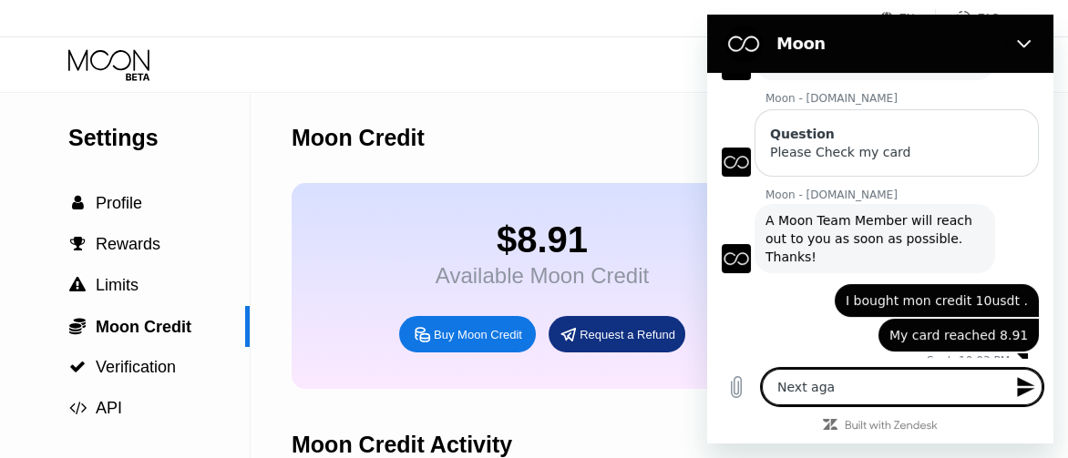
type textarea "Next agai"
type textarea "x"
type textarea "Next again"
type textarea "x"
type textarea "Next again"
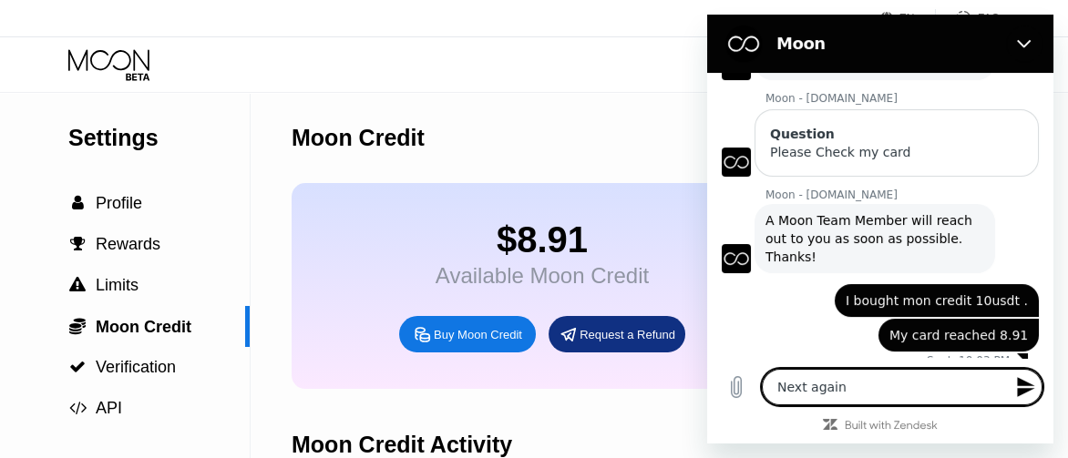
type textarea "x"
type textarea "Next again I"
type textarea "x"
type textarea "Next again I"
type textarea "x"
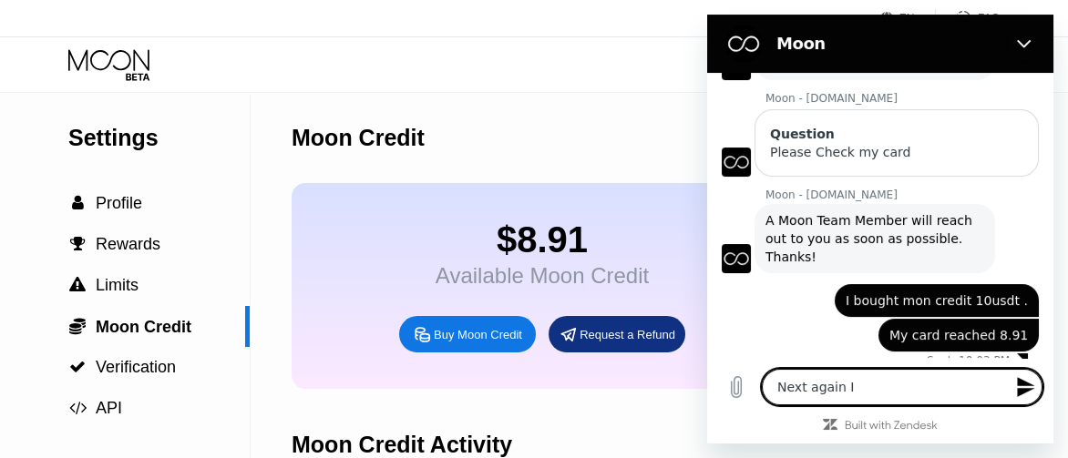
type textarea "Next again I b"
type textarea "x"
type textarea "Next again I bo"
type textarea "x"
type textarea "Next again I bou"
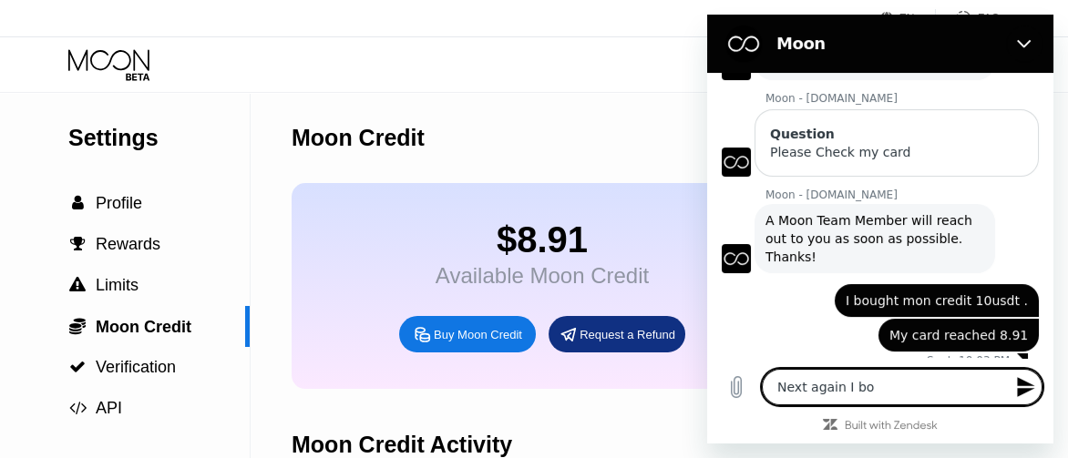
type textarea "x"
type textarea "Next again I boug"
type textarea "x"
type textarea "Next again I bough"
type textarea "x"
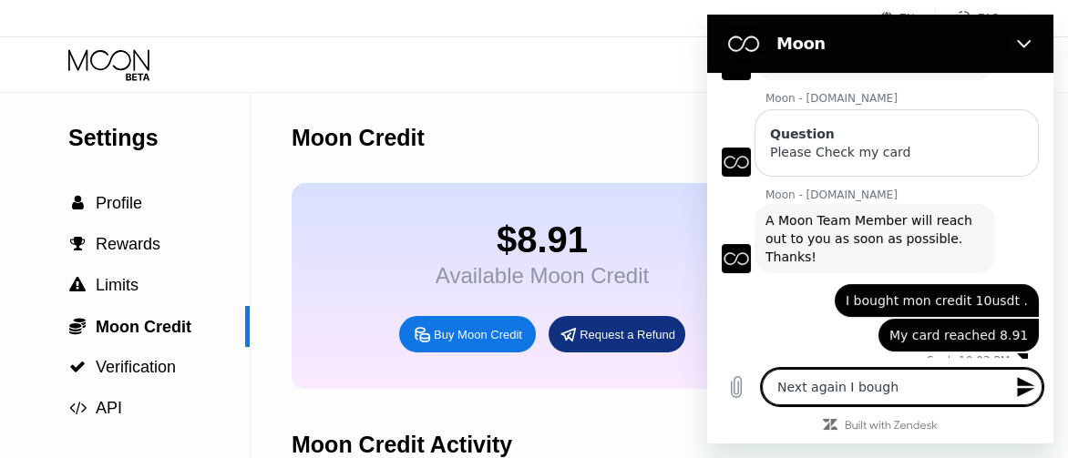
type textarea "Next again I bought"
type textarea "x"
type textarea "Next again I bought"
type textarea "x"
type textarea "Next again I bought 1"
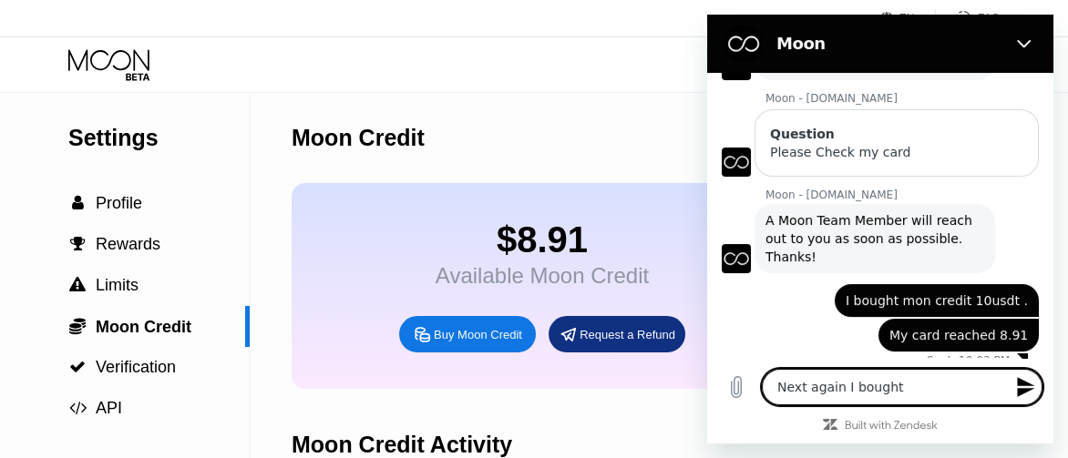
type textarea "x"
type textarea "Next again I bought 10"
type textarea "x"
type textarea "Next again I bought 104"
type textarea "x"
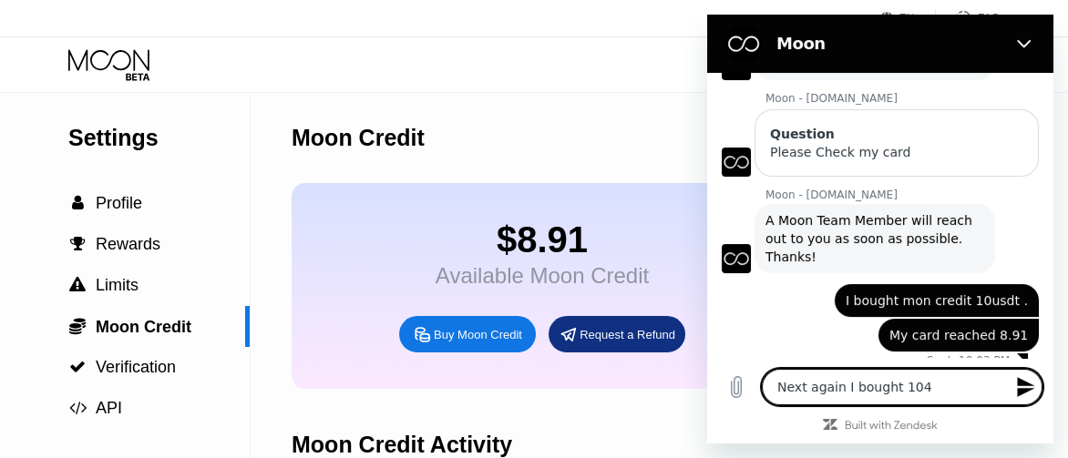
type textarea "Next again I bought 104u"
type textarea "x"
type textarea "Next again I bought 104us"
type textarea "x"
type textarea "Next again I bought 104usd"
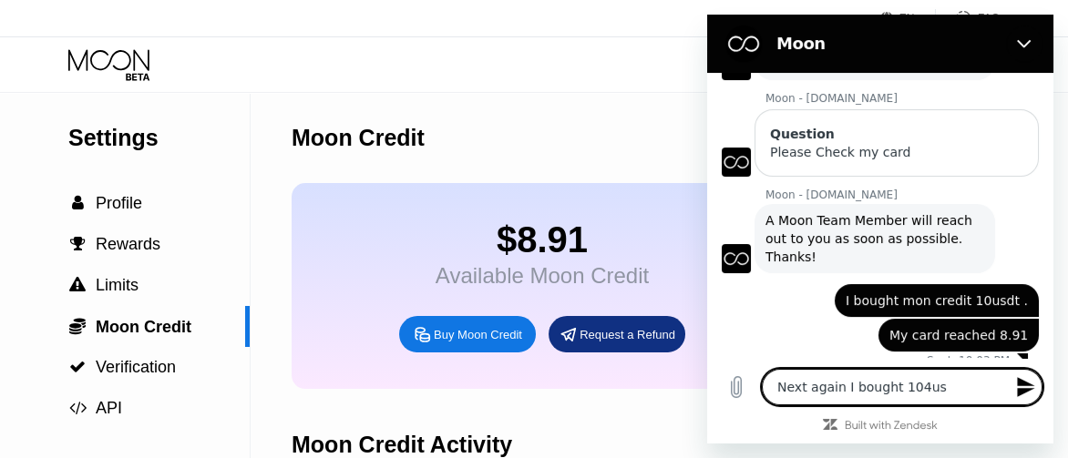
type textarea "x"
type textarea "Next again I bought 104usdt"
type textarea "x"
type textarea "Next again I bought 104usdt"
type textarea "x"
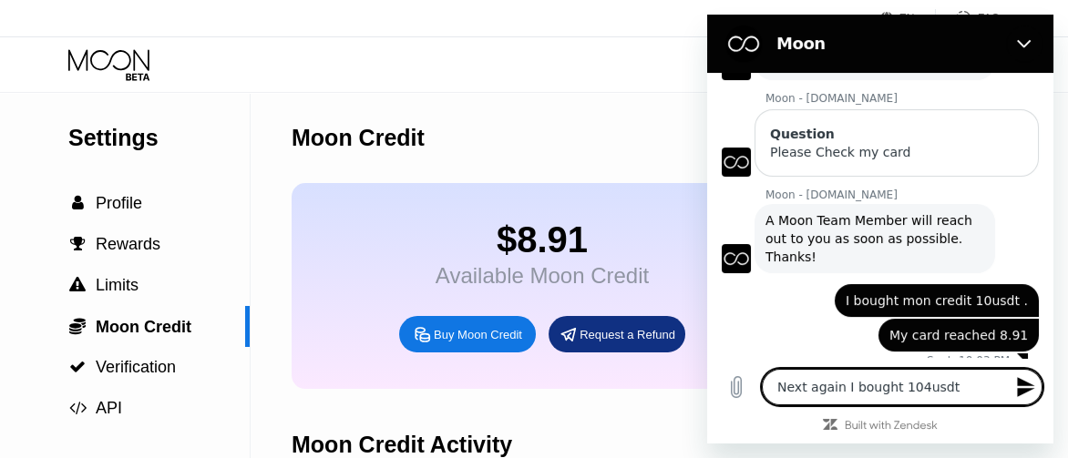
type textarea "Next again I bought 104usdt n"
type textarea "x"
type textarea "Next again I bought 104usdt no"
type textarea "x"
type textarea "Next again I bought 104usdt not"
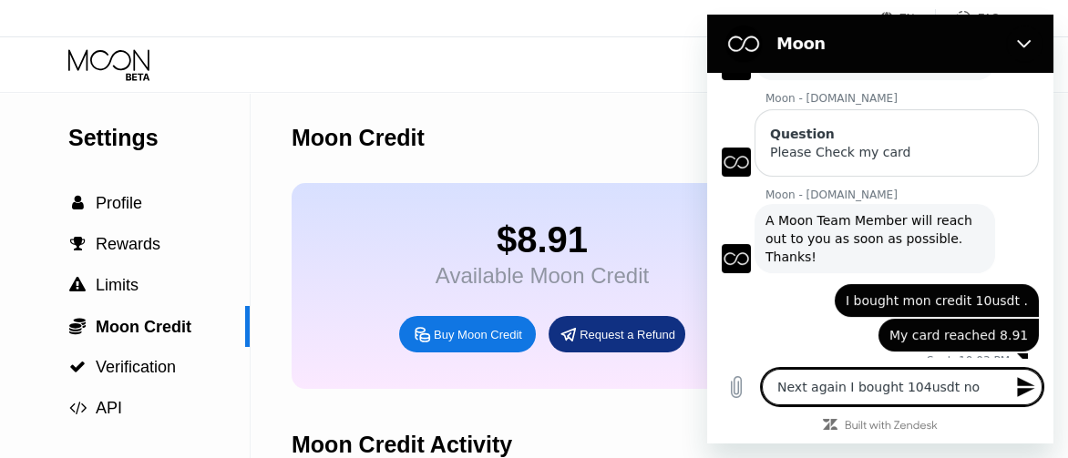
type textarea "x"
type textarea "Next again I bought 104usdt not"
type textarea "x"
type textarea "Next again I bought 104usdt not r"
type textarea "x"
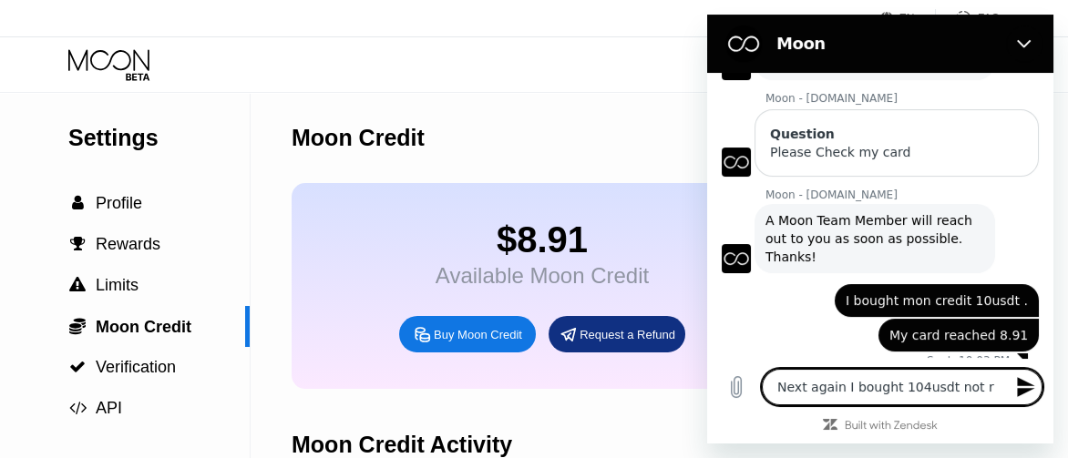
type textarea "Next again I bought 104usdt not re"
type textarea "x"
type textarea "Next again I bought 104usdt not rea"
type textarea "x"
type textarea "Next again I bought 104usdt not reac"
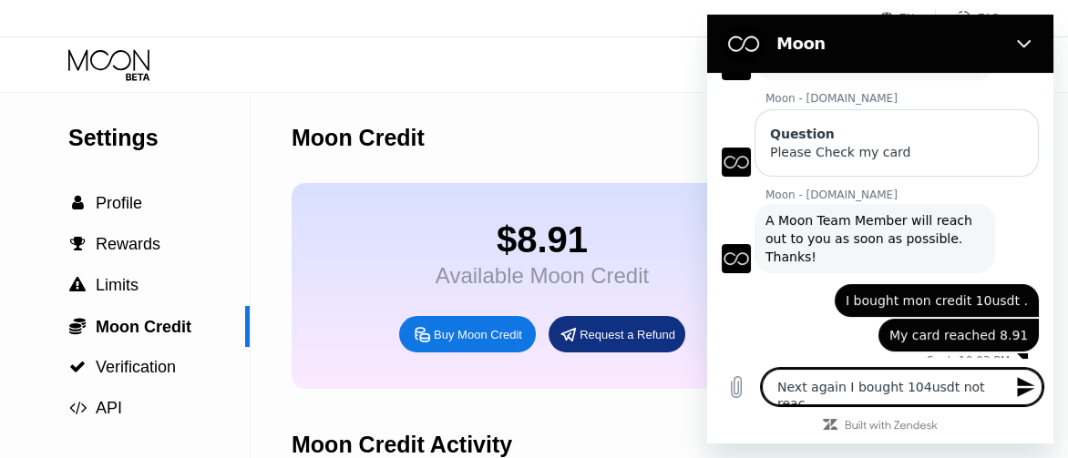
type textarea "x"
type textarea "Next again I bought 104usdt not reach"
type textarea "x"
type textarea "Next again I bought 104usdt not reache"
type textarea "x"
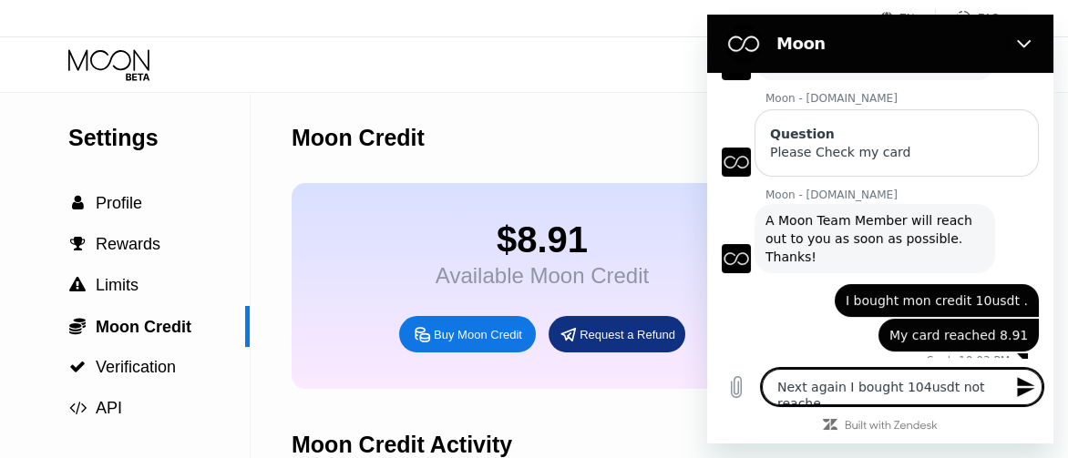
type textarea "Next again I bought 104usdt not reached"
type textarea "x"
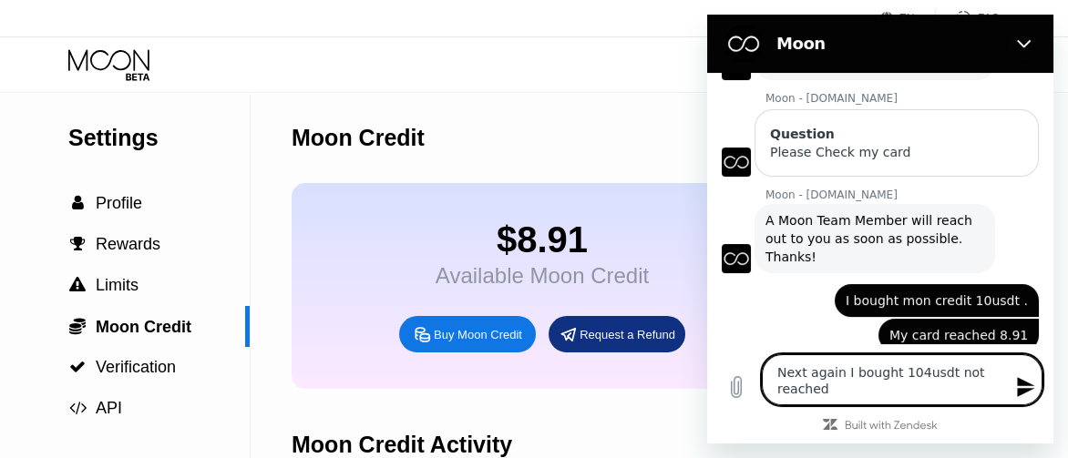
type textarea "Next again I bought 104usdt not reache"
type textarea "x"
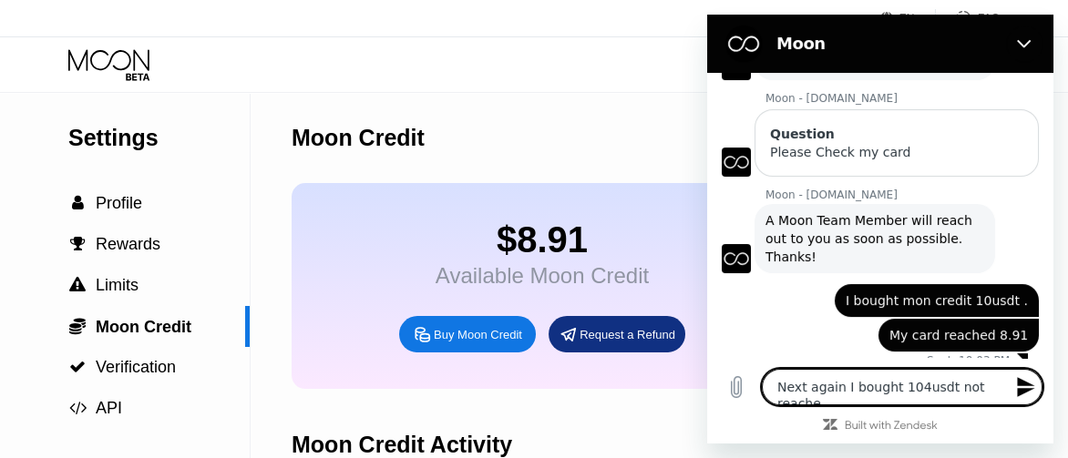
type textarea "Next again I bought 104usdt not reache"
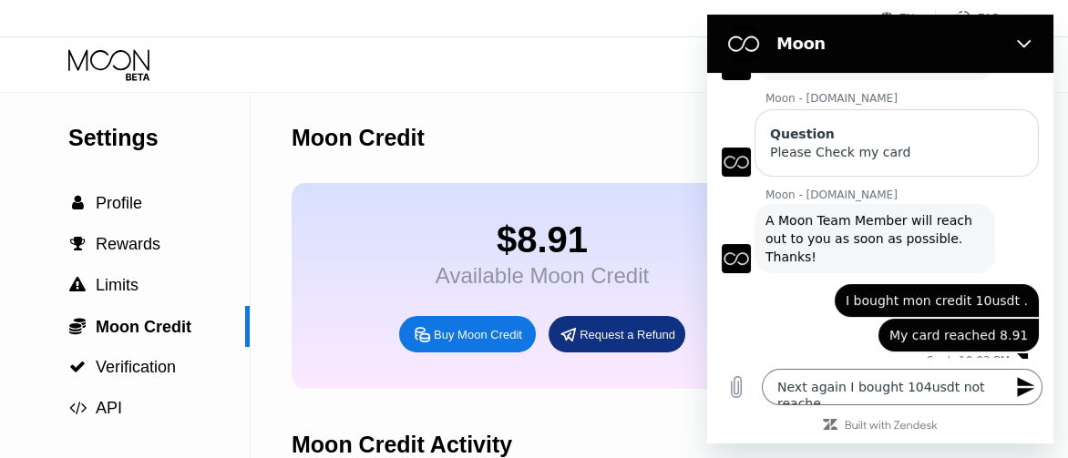
click at [1024, 396] on icon "Send message" at bounding box center [1025, 387] width 17 height 20
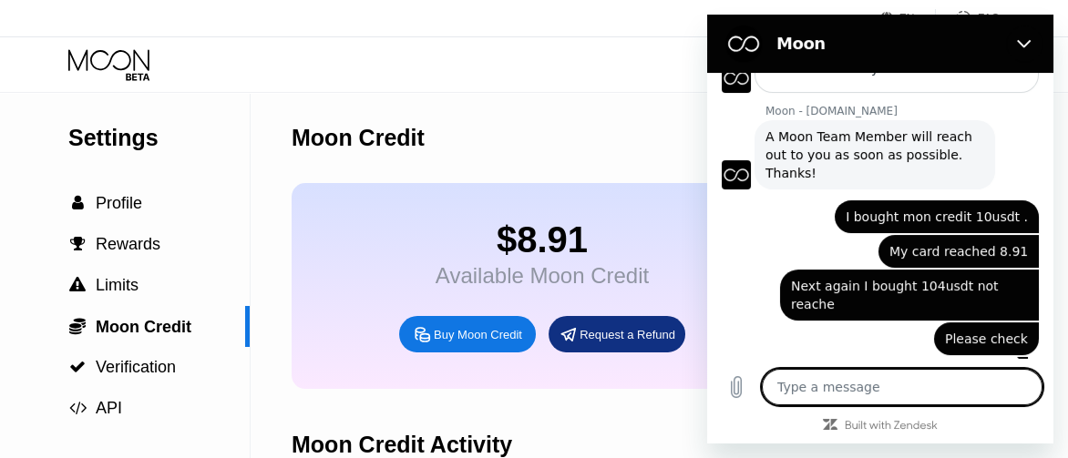
scroll to position [239, 0]
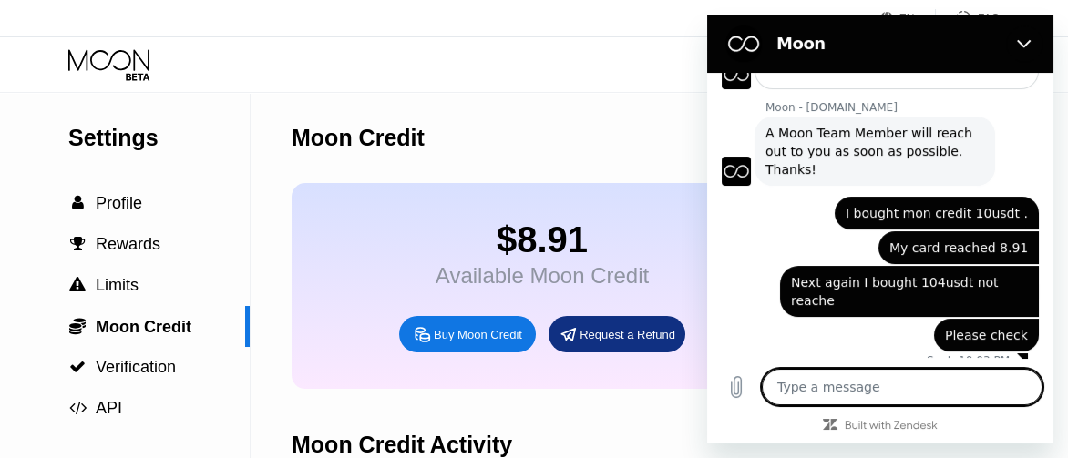
click at [820, 402] on textarea at bounding box center [902, 387] width 281 height 36
click at [728, 398] on icon "Upload file" at bounding box center [736, 387] width 22 height 22
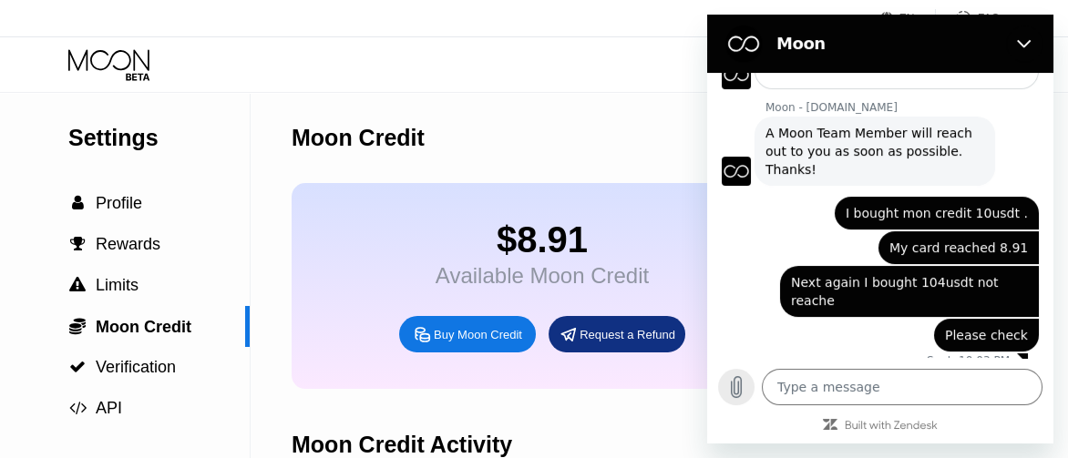
click at [733, 398] on icon "Upload file" at bounding box center [736, 387] width 22 height 22
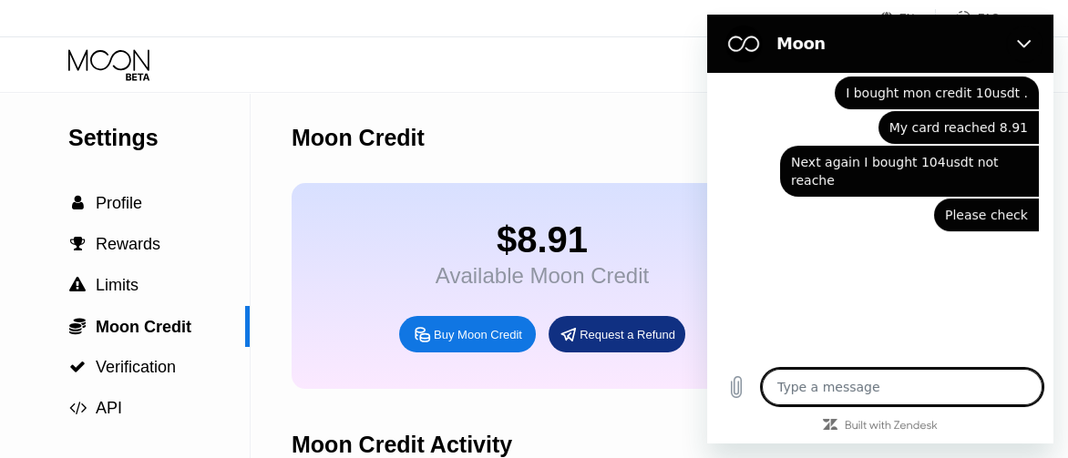
scroll to position [374, 0]
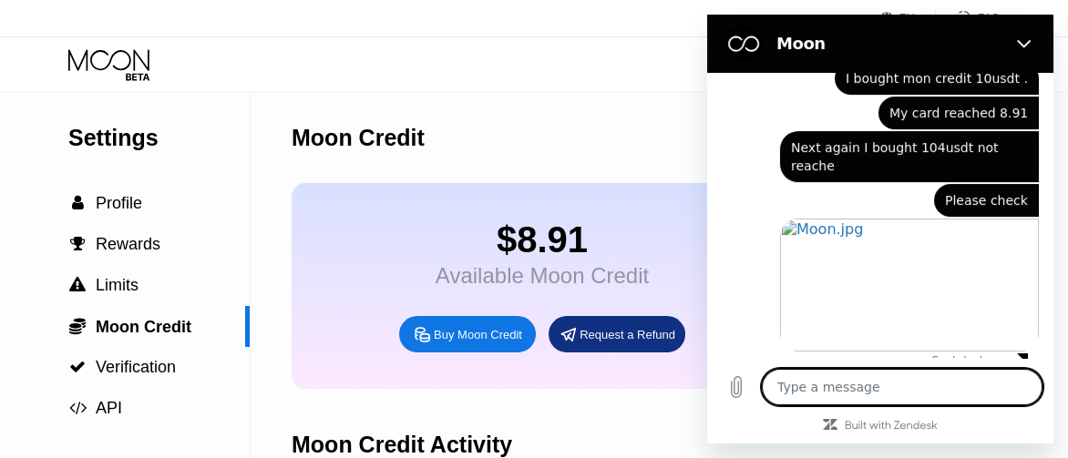
click at [654, 156] on div "Moon Credit" at bounding box center [768, 138] width 952 height 90
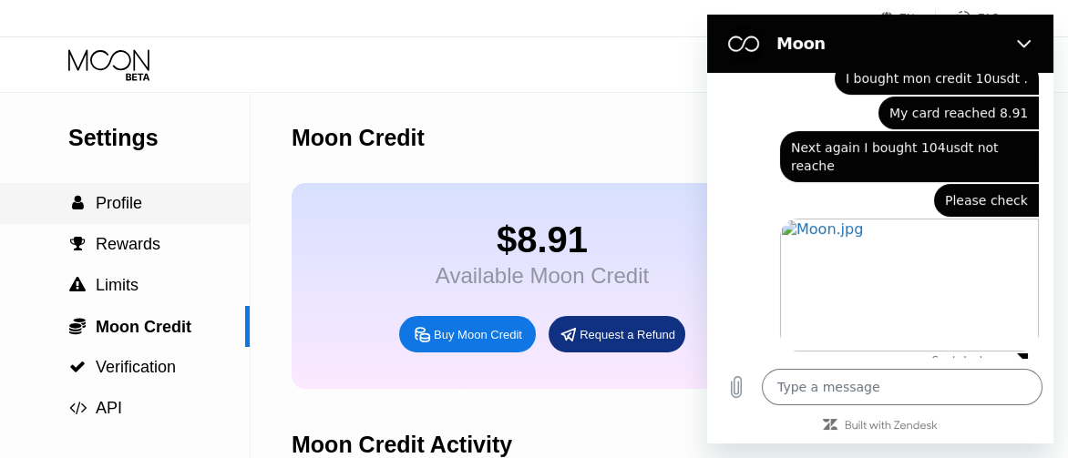
click at [133, 205] on span "Profile" at bounding box center [119, 203] width 46 height 18
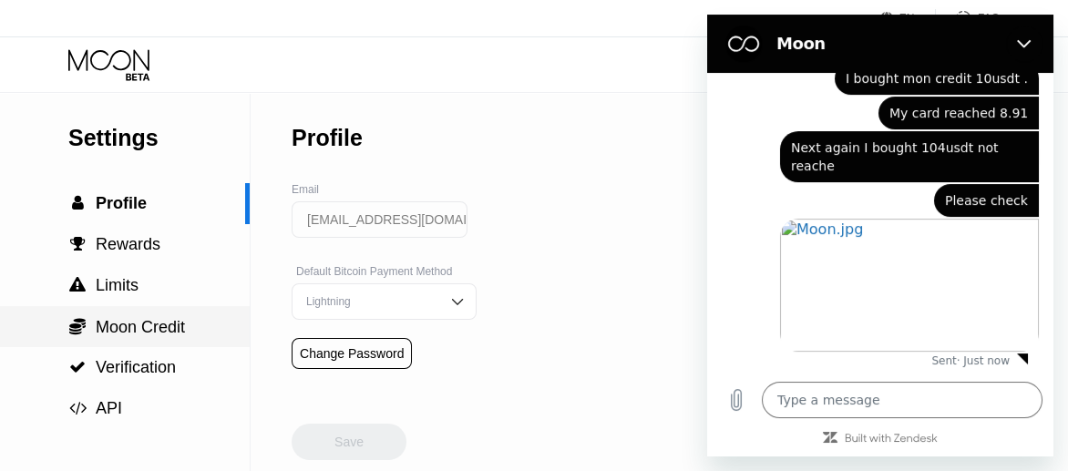
click at [166, 330] on span "Moon Credit" at bounding box center [140, 327] width 89 height 18
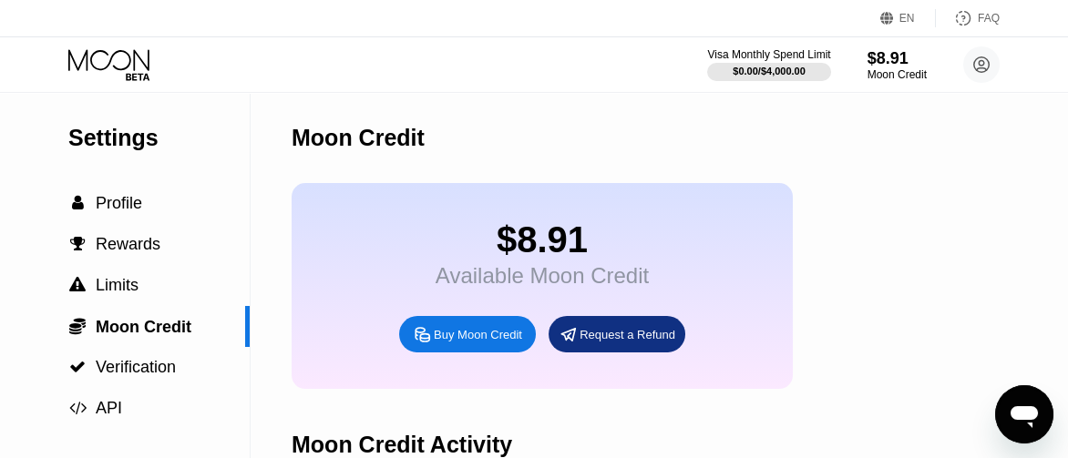
click at [1029, 418] on icon "Open messaging window" at bounding box center [1024, 417] width 27 height 22
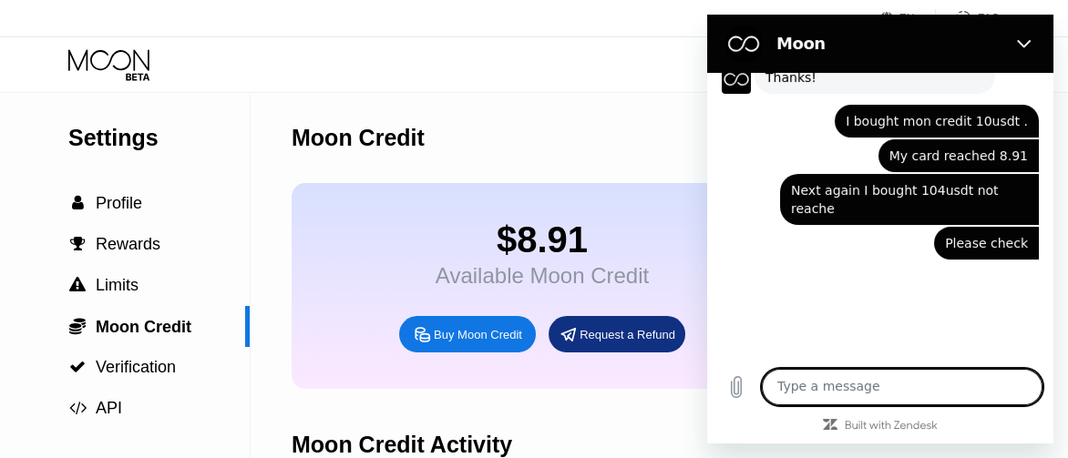
scroll to position [374, 0]
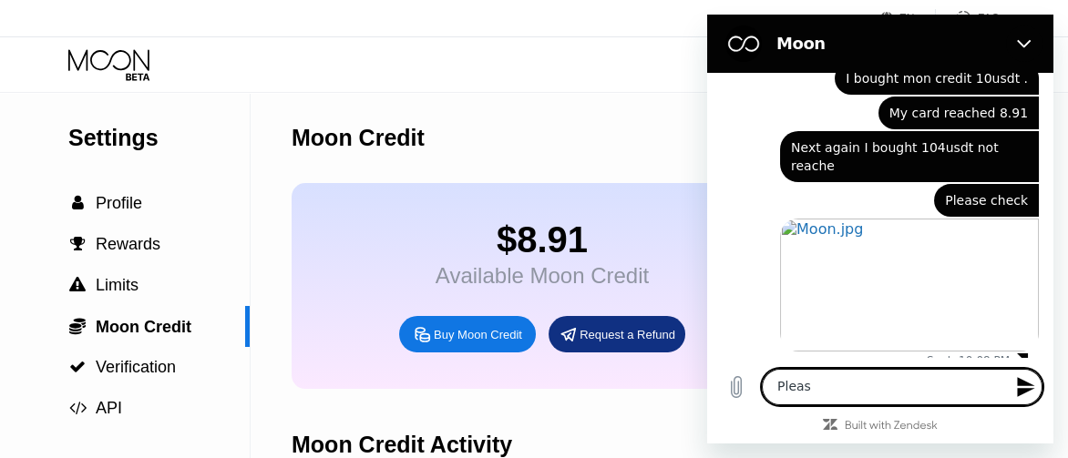
type textarea "Please"
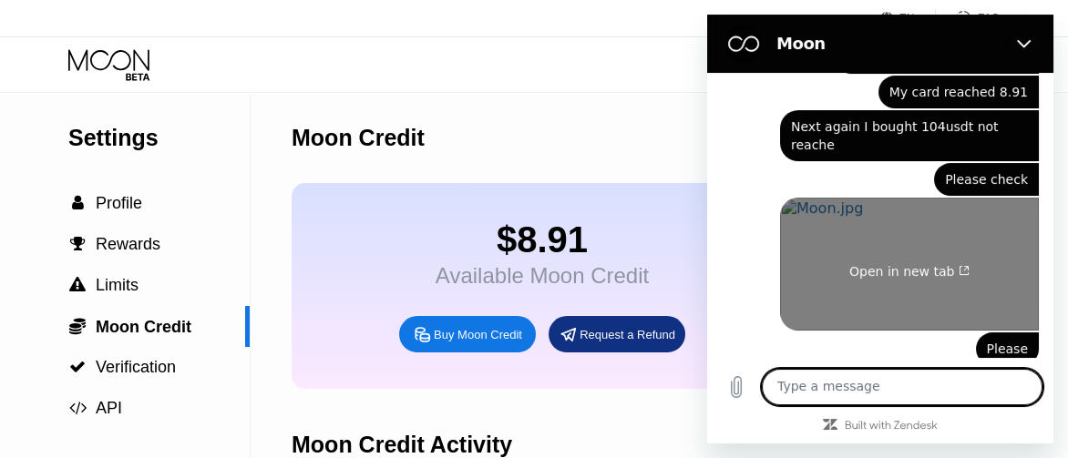
scroll to position [408, 0]
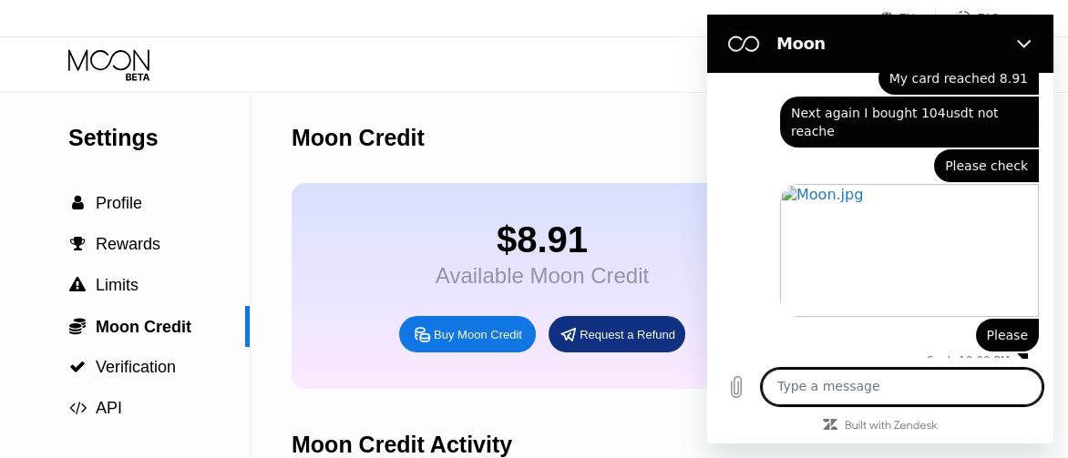
click at [610, 153] on div "Moon Credit" at bounding box center [768, 138] width 952 height 90
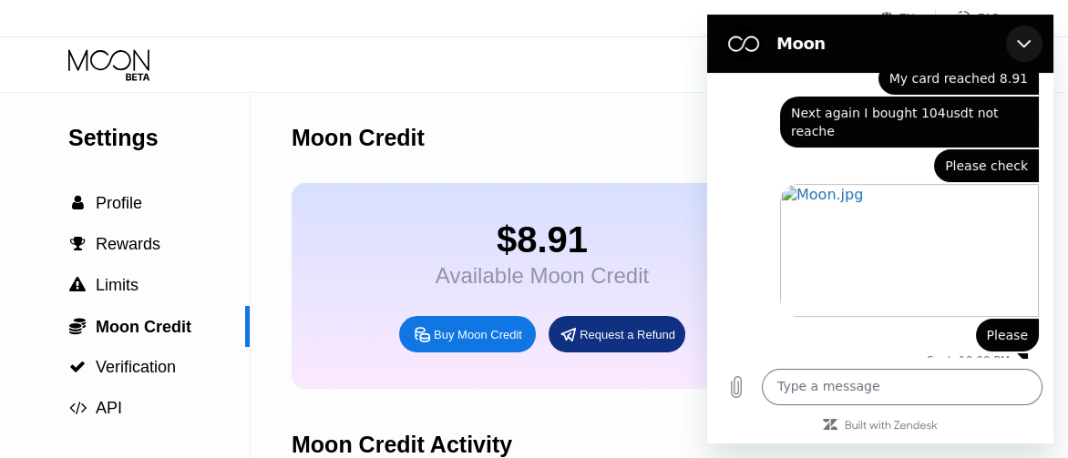
click at [1033, 50] on button "Close" at bounding box center [1024, 44] width 36 height 36
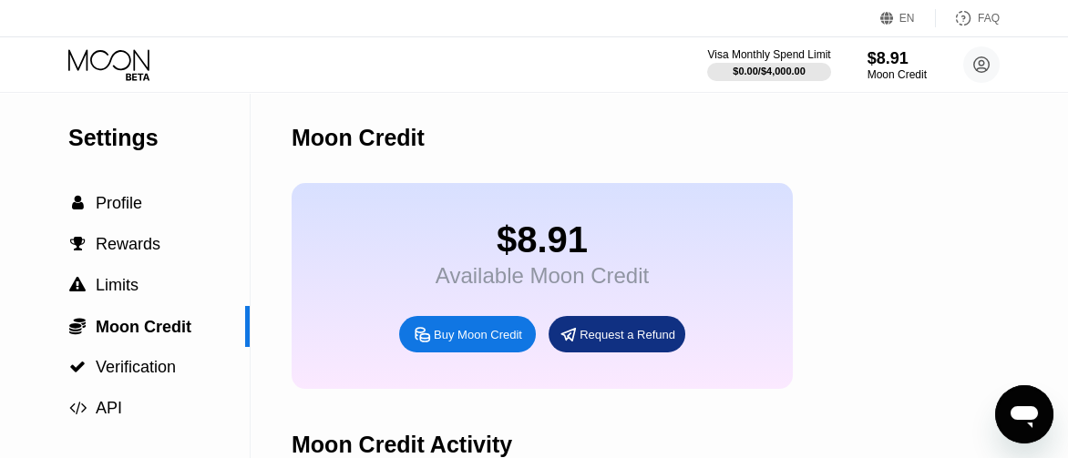
click at [1036, 407] on icon "Open messaging window" at bounding box center [1024, 414] width 33 height 33
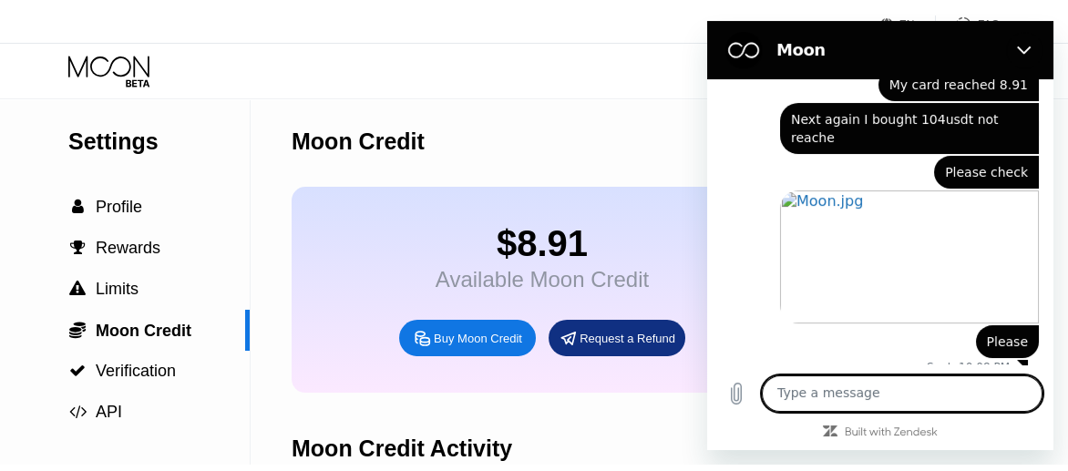
scroll to position [0, 0]
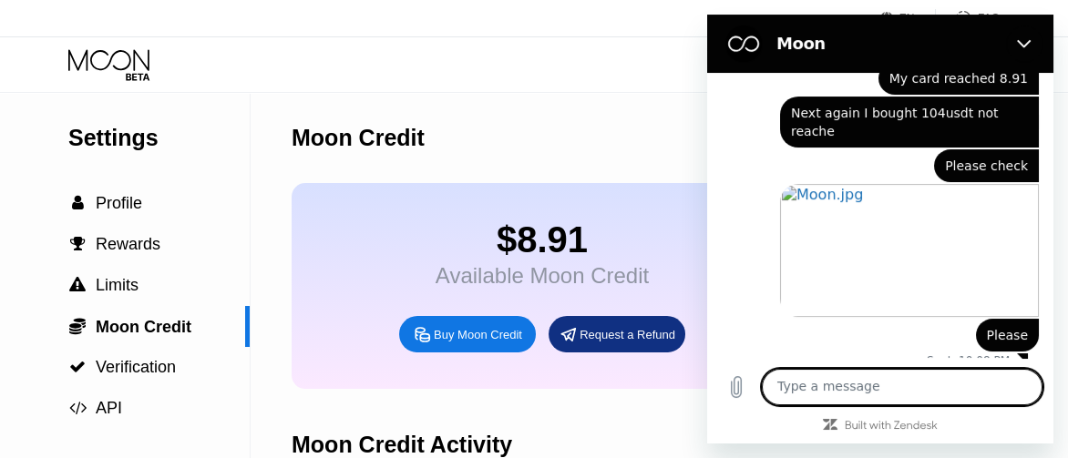
click at [574, 137] on div "Moon Credit" at bounding box center [768, 138] width 952 height 90
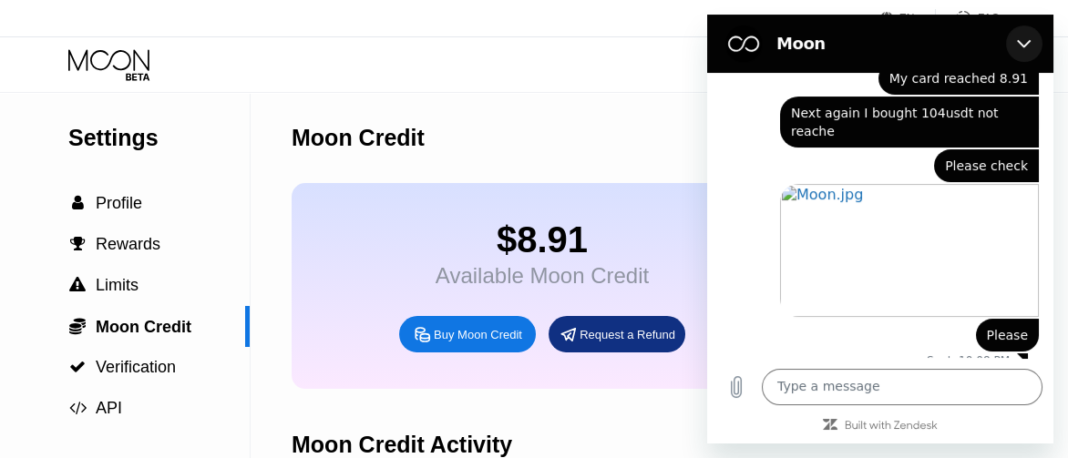
click at [1035, 42] on button "Close" at bounding box center [1024, 44] width 36 height 36
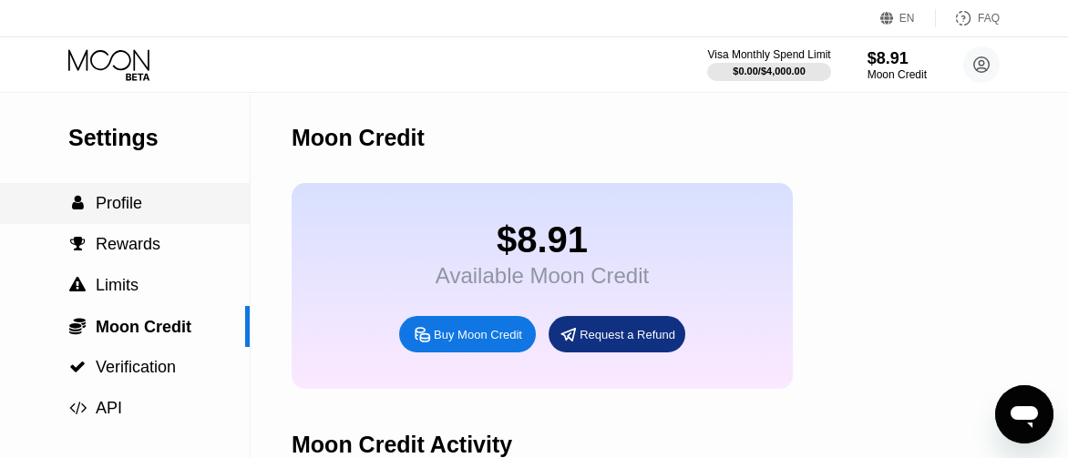
click at [121, 210] on span "Profile" at bounding box center [119, 203] width 46 height 18
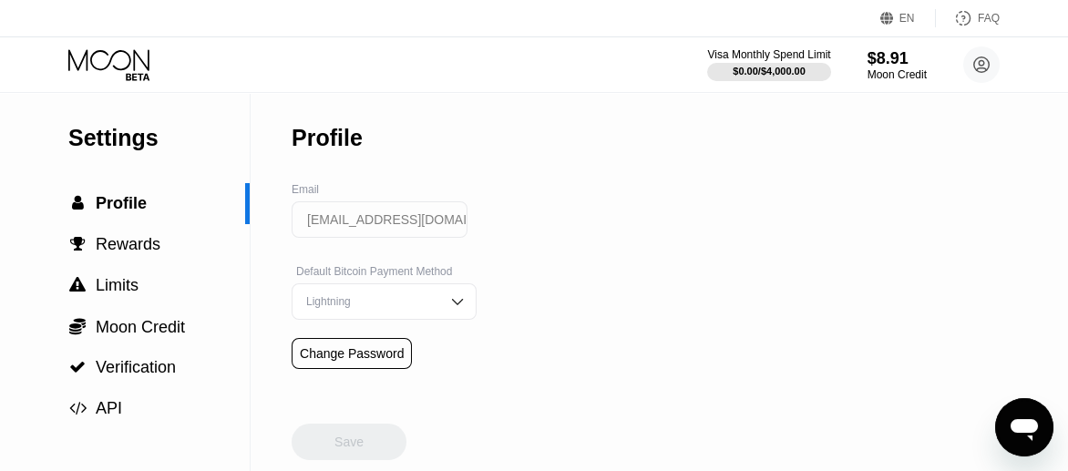
click at [405, 77] on div "Visa Monthly Spend Limit $0.00 / $4,000.00 $8.91 Moon Credit [EMAIL_ADDRESS][DO…" at bounding box center [534, 64] width 1068 height 55
click at [136, 242] on span "Rewards" at bounding box center [128, 244] width 65 height 18
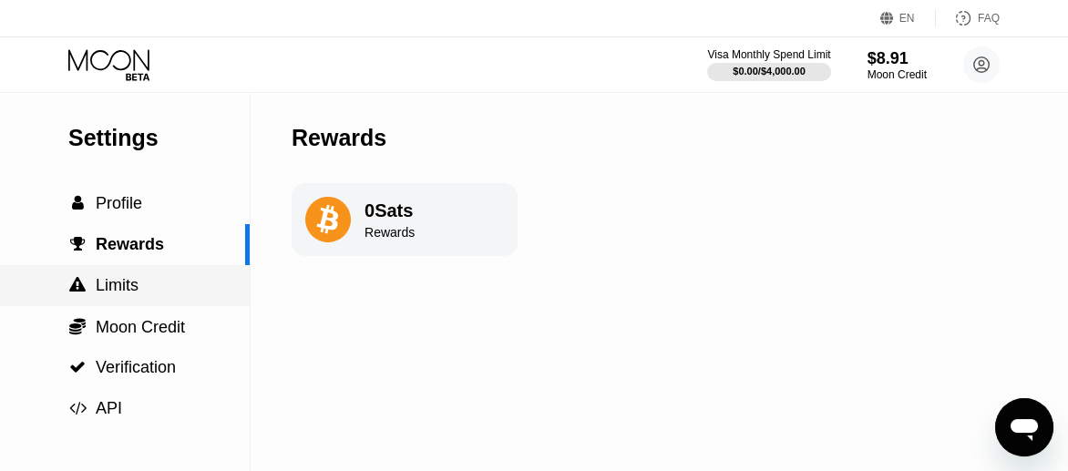
click at [149, 289] on div " Limits" at bounding box center [125, 285] width 250 height 19
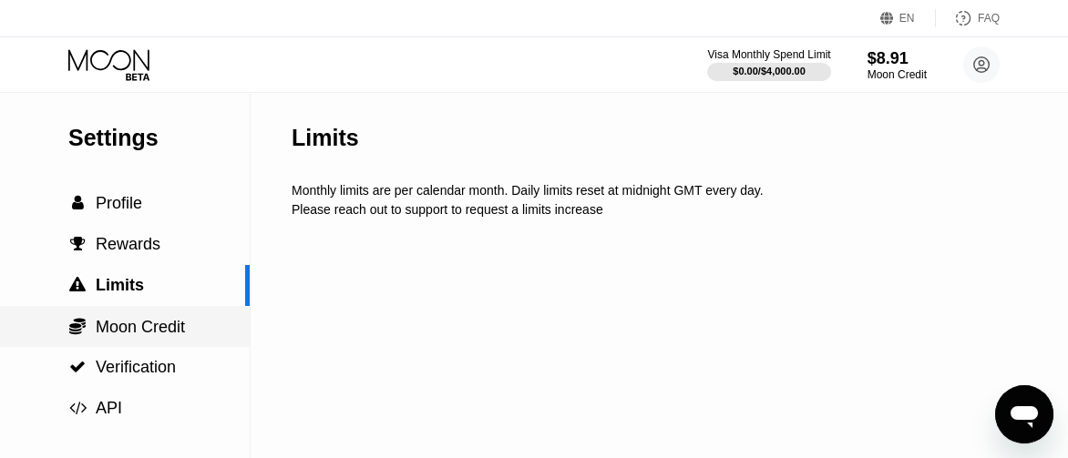
click at [169, 321] on span "Moon Credit" at bounding box center [140, 327] width 89 height 18
click at [169, 321] on div "Settings  Profile  Rewards  Limits  Moon Credit  Verification  API Moon C…" at bounding box center [534, 229] width 1068 height 458
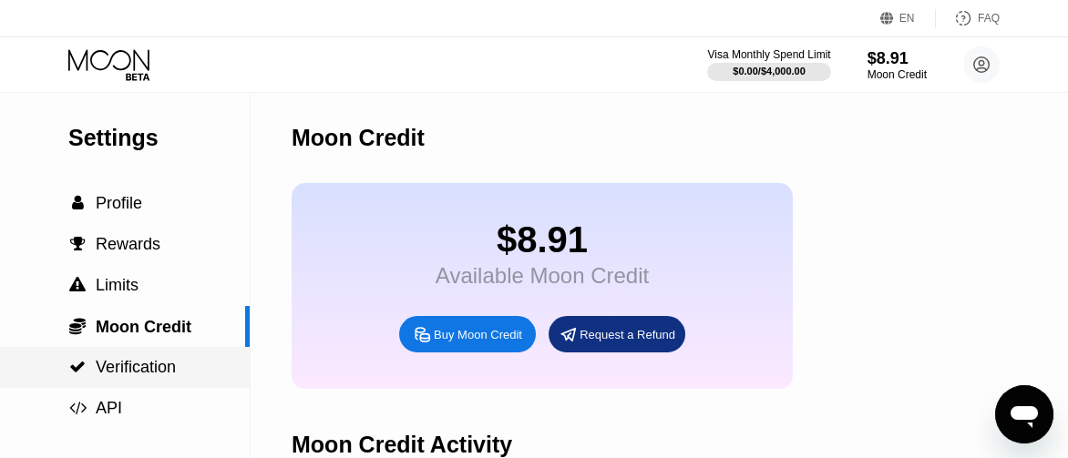
click at [169, 371] on span "Verification" at bounding box center [136, 367] width 80 height 18
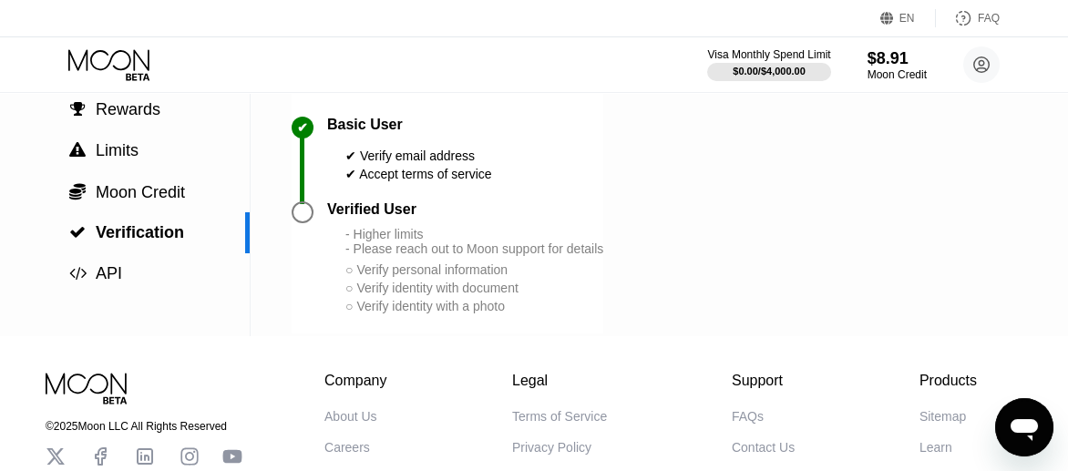
scroll to position [91, 0]
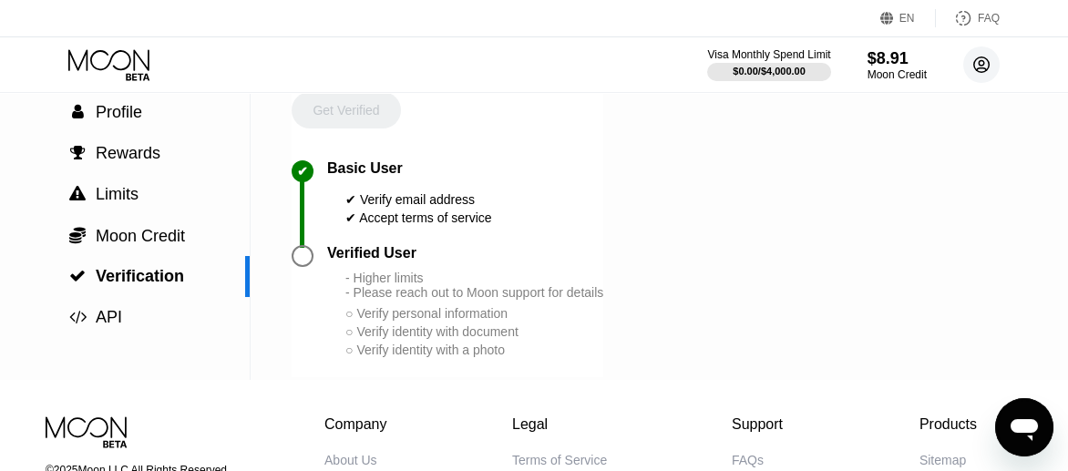
click at [984, 65] on circle at bounding box center [981, 64] width 36 height 36
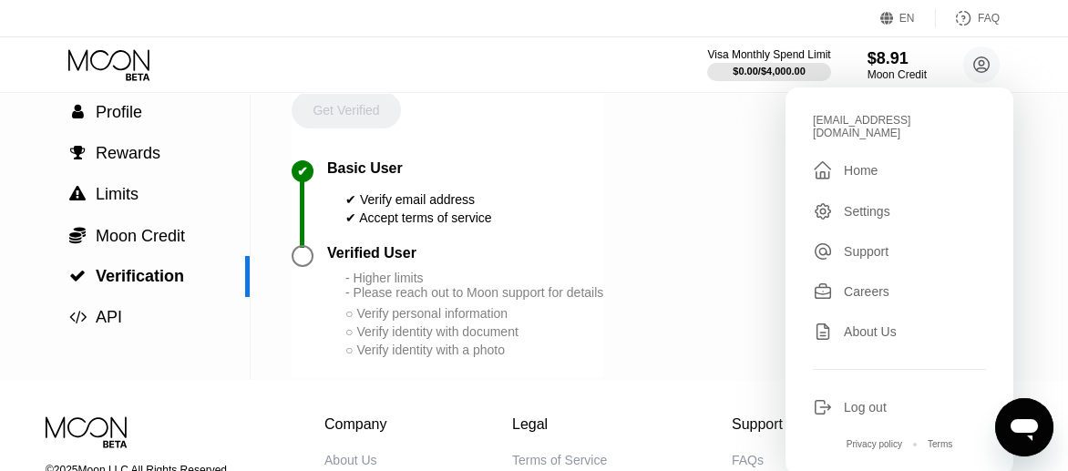
click at [853, 210] on div "[EMAIL_ADDRESS][DOMAIN_NAME]  Home Settings Support Careers About Us Log out P…" at bounding box center [900, 280] width 228 height 387
click at [852, 204] on div "Settings" at bounding box center [867, 211] width 46 height 15
click at [852, 201] on div "Settings" at bounding box center [899, 211] width 173 height 20
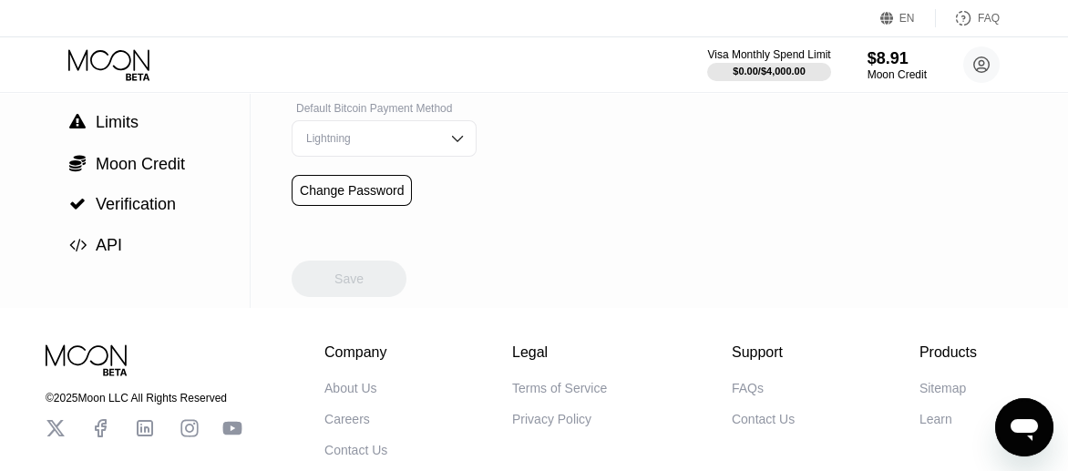
scroll to position [278, 0]
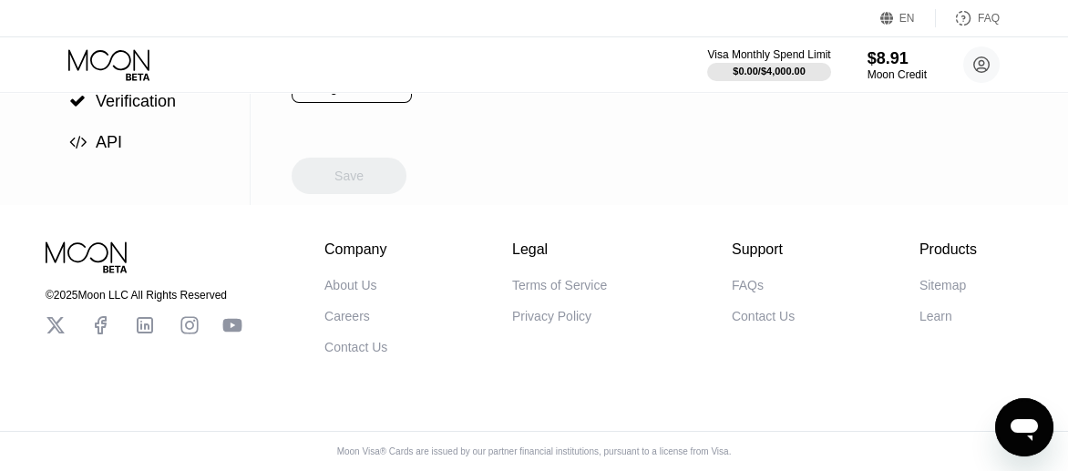
click at [234, 319] on icon at bounding box center [232, 326] width 19 height 14
click at [1021, 417] on icon "Open messaging window" at bounding box center [1024, 427] width 33 height 33
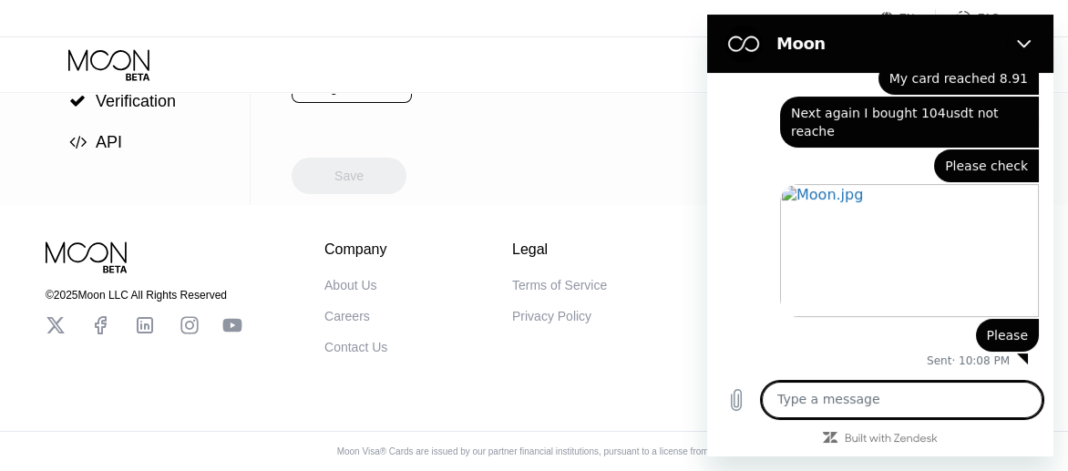
click at [419, 169] on div "Profile Email [EMAIL_ADDRESS][DOMAIN_NAME] Default Bitcoin Payment Method Light…" at bounding box center [384, 16] width 185 height 378
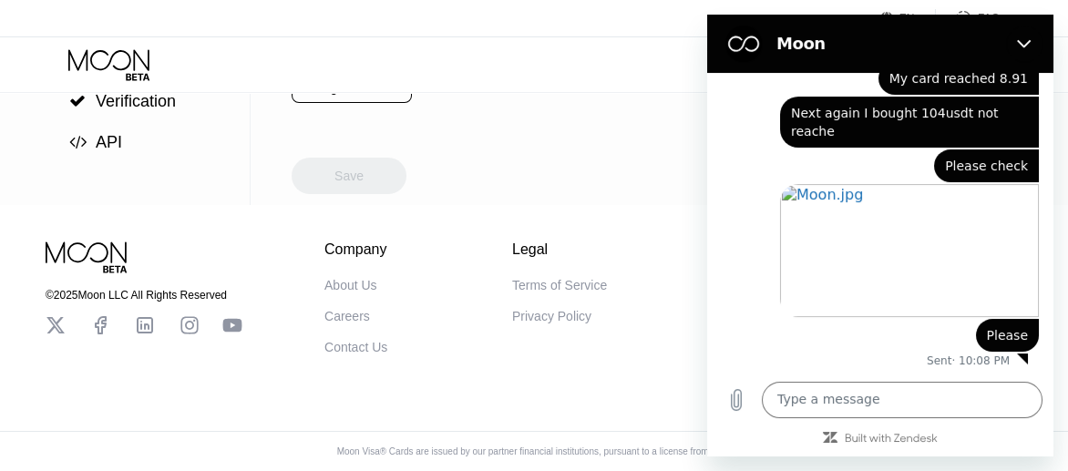
click at [655, 177] on div "Settings  Profile  Rewards  Limits  Moon Credit  Verification  API Profil…" at bounding box center [534, 16] width 1068 height 378
click at [1025, 43] on icon "Close" at bounding box center [1024, 43] width 15 height 15
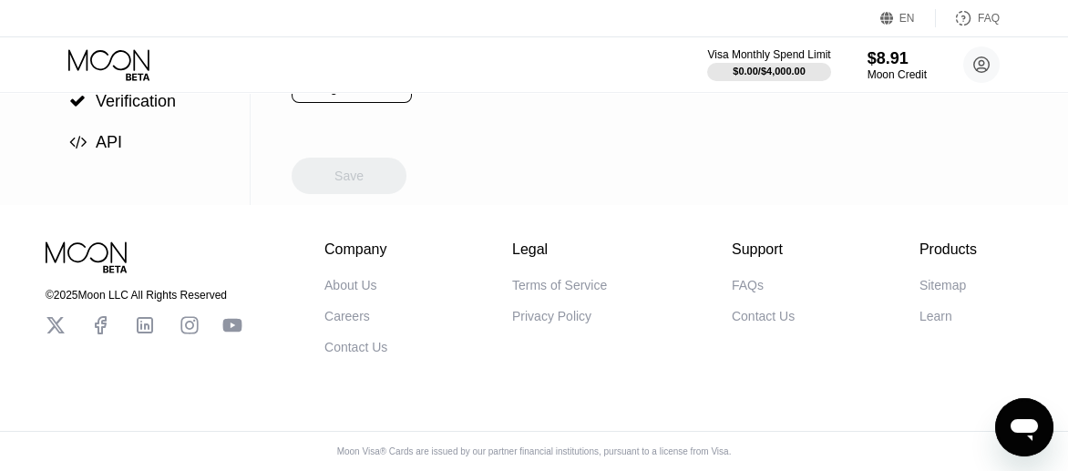
click at [767, 310] on div "Contact Us" at bounding box center [763, 316] width 63 height 15
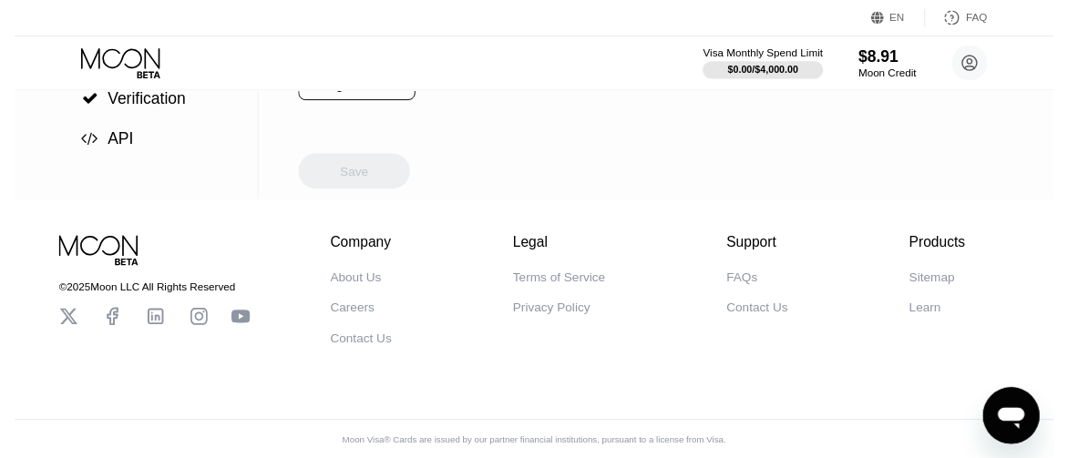
scroll to position [0, 0]
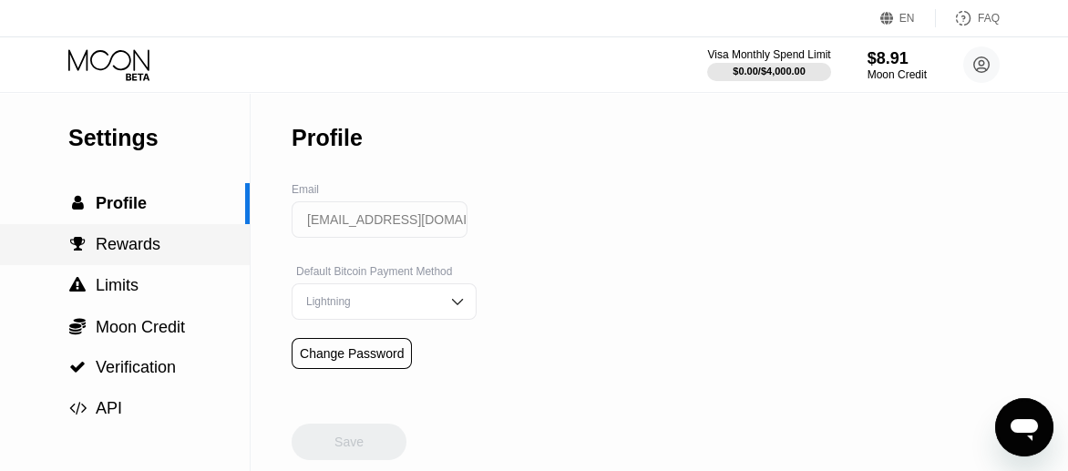
click at [143, 253] on span "Rewards" at bounding box center [128, 244] width 65 height 18
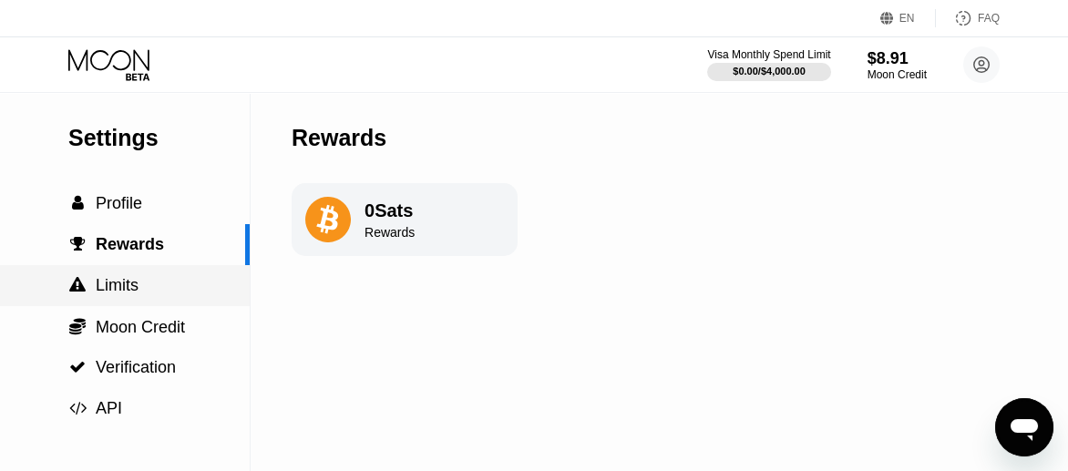
click at [102, 292] on span "Limits" at bounding box center [117, 285] width 43 height 18
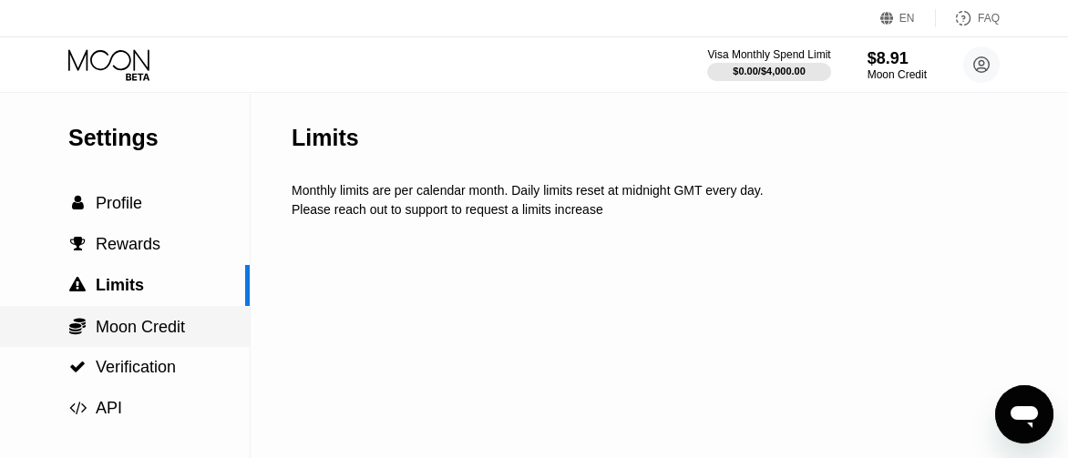
click at [179, 325] on span "Moon Credit" at bounding box center [140, 327] width 89 height 18
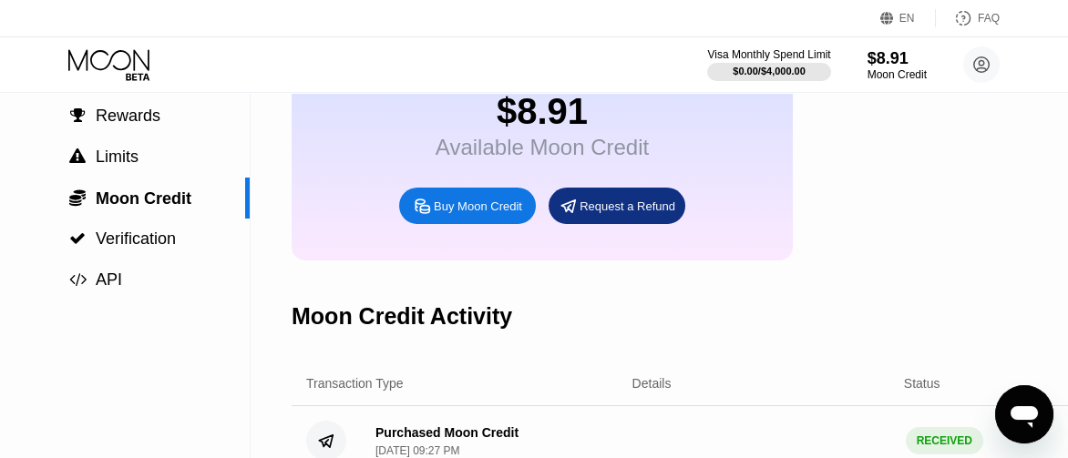
scroll to position [182, 0]
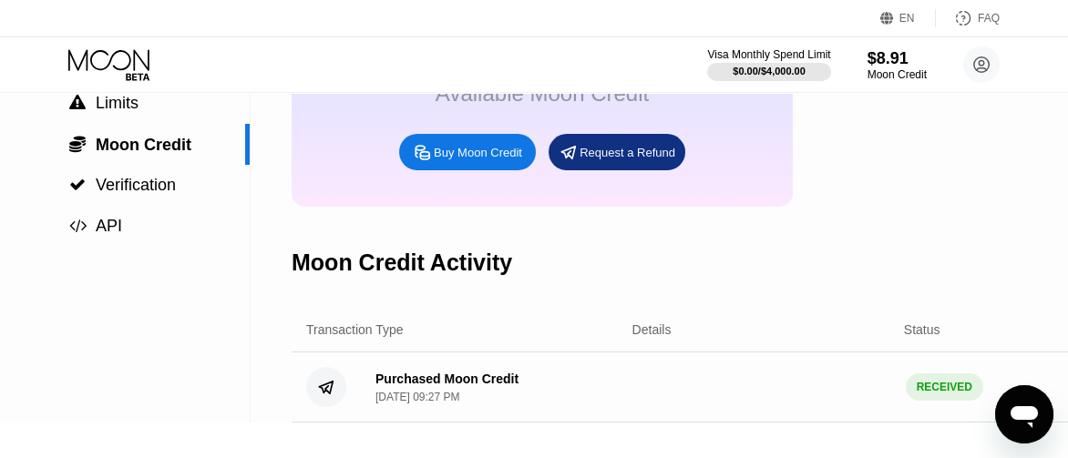
click at [1031, 414] on icon "Open messaging window" at bounding box center [1024, 417] width 27 height 22
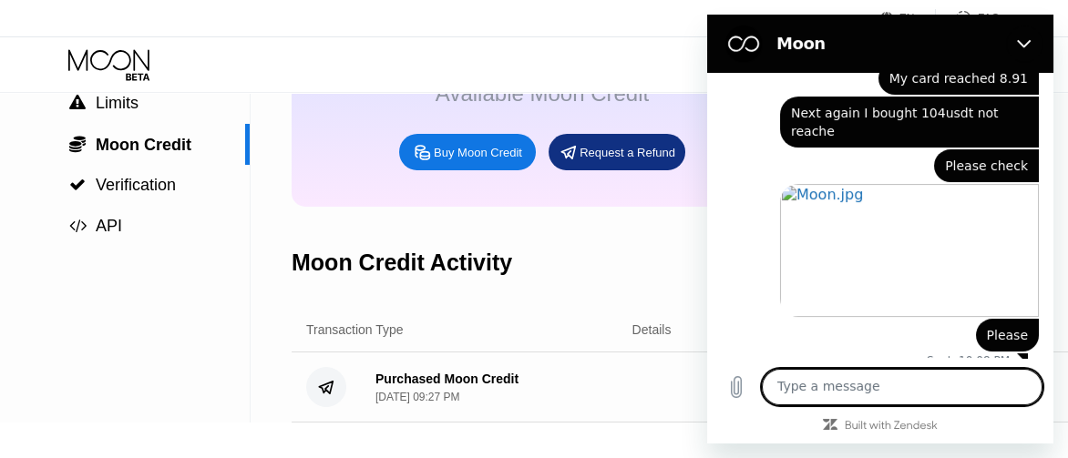
click at [822, 396] on textarea at bounding box center [902, 387] width 281 height 36
type textarea "Hi"
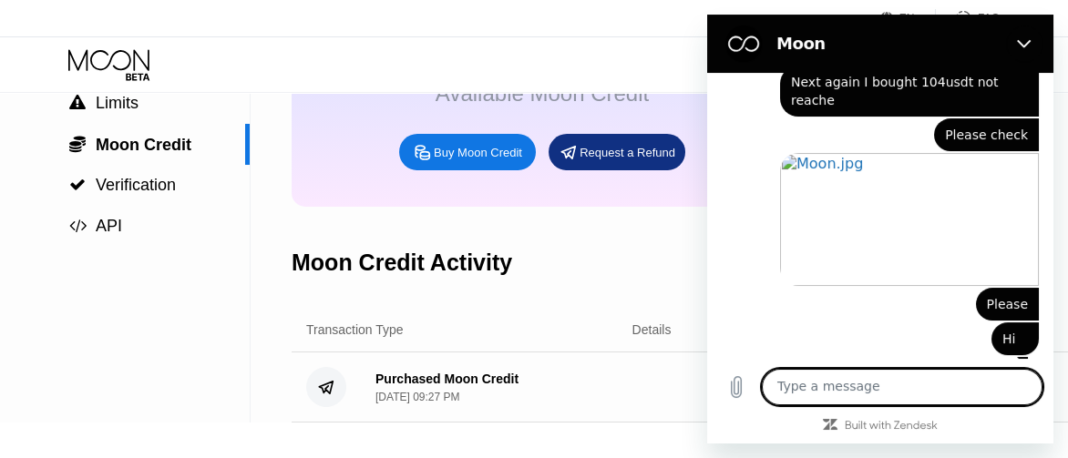
scroll to position [442, 0]
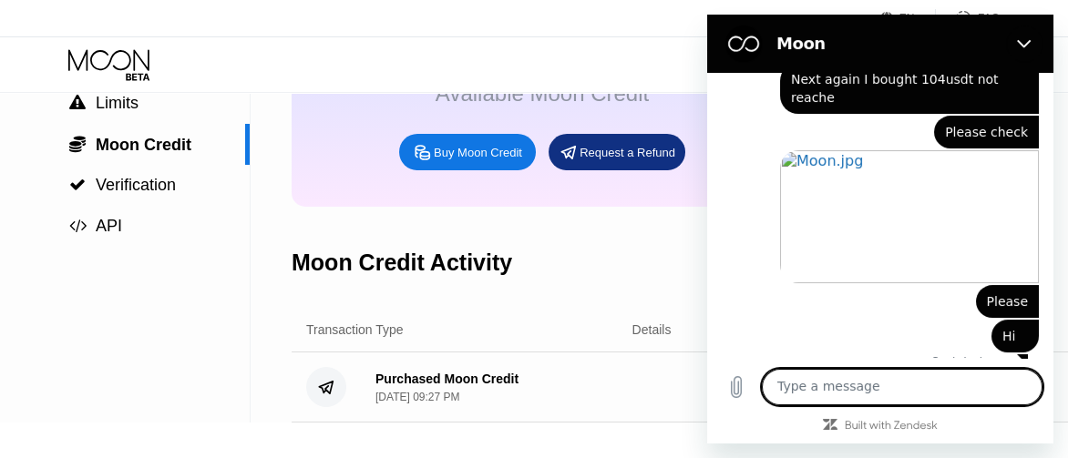
click at [834, 401] on textarea at bounding box center [902, 387] width 281 height 36
type textarea "My request is #23334"
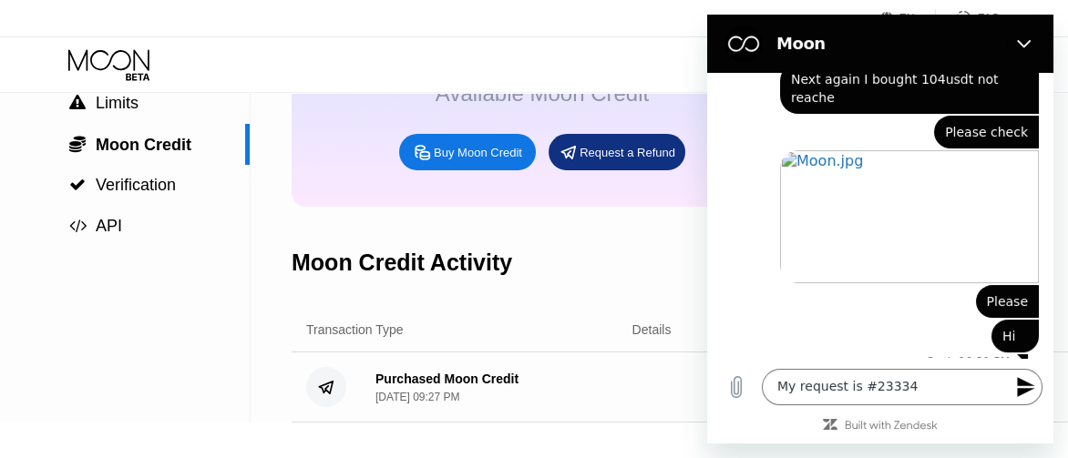
click at [1023, 397] on icon "Send message" at bounding box center [1025, 387] width 17 height 20
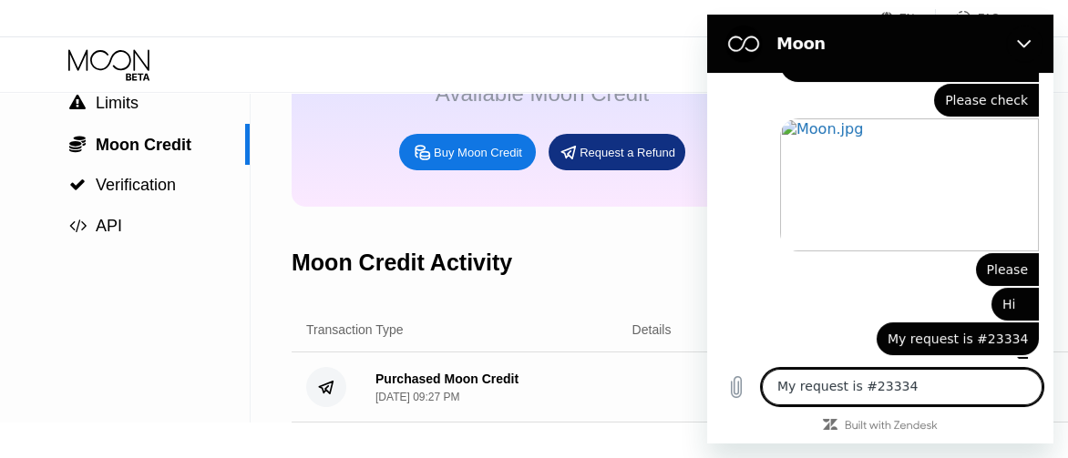
scroll to position [478, 0]
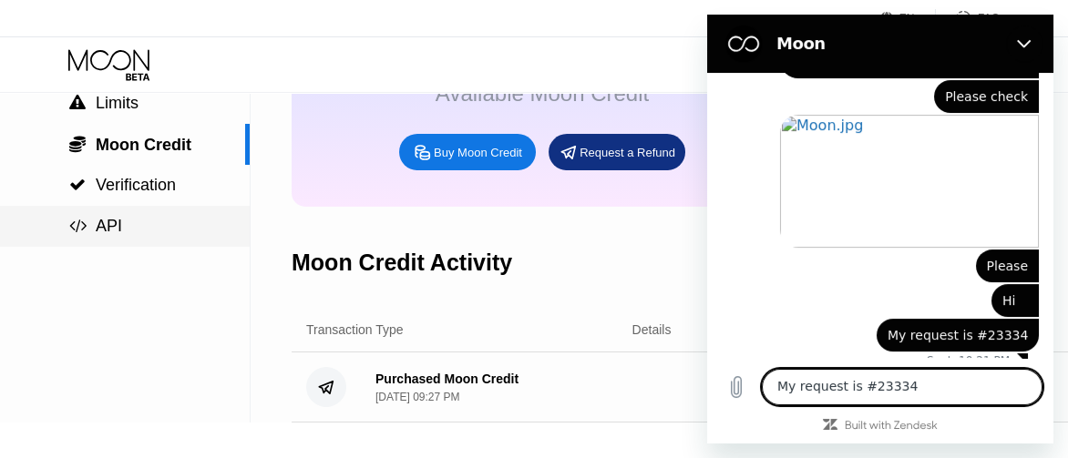
click at [246, 245] on div " API" at bounding box center [125, 226] width 250 height 41
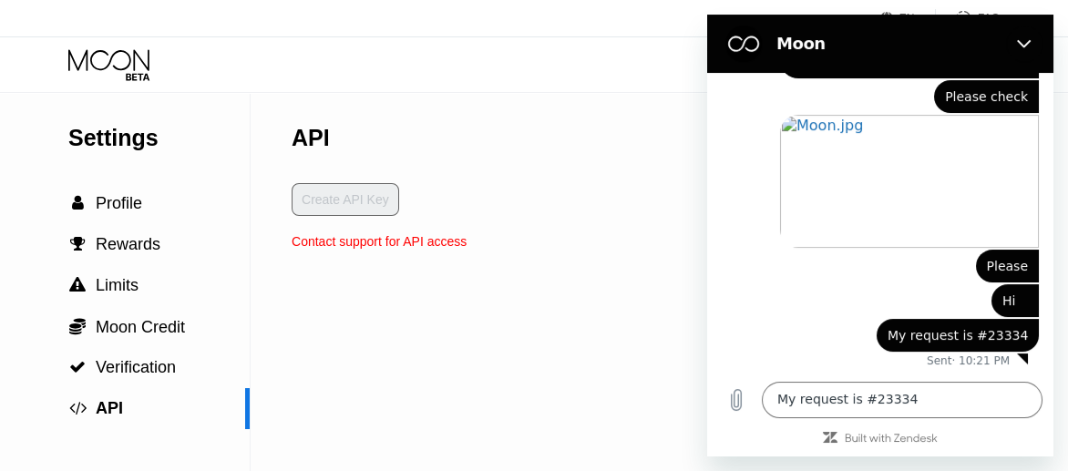
click at [566, 242] on div "Settings  Profile  Rewards  Limits  Moon Credit  Verification  API API Cr…" at bounding box center [534, 282] width 1068 height 378
click at [1026, 46] on icon "Close" at bounding box center [1024, 43] width 15 height 15
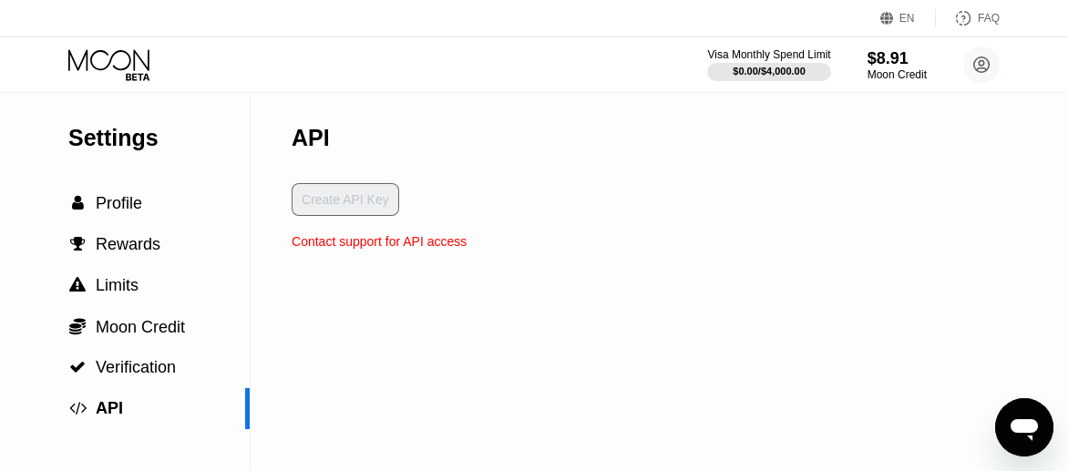
click at [611, 259] on div "Settings  Profile  Rewards  Limits  Moon Credit  Verification  API API Cr…" at bounding box center [534, 282] width 1068 height 378
click at [722, 192] on div "Settings  Profile  Rewards  Limits  Moon Credit  Verification  API API Cr…" at bounding box center [534, 282] width 1068 height 378
click at [980, 67] on circle at bounding box center [981, 64] width 36 height 36
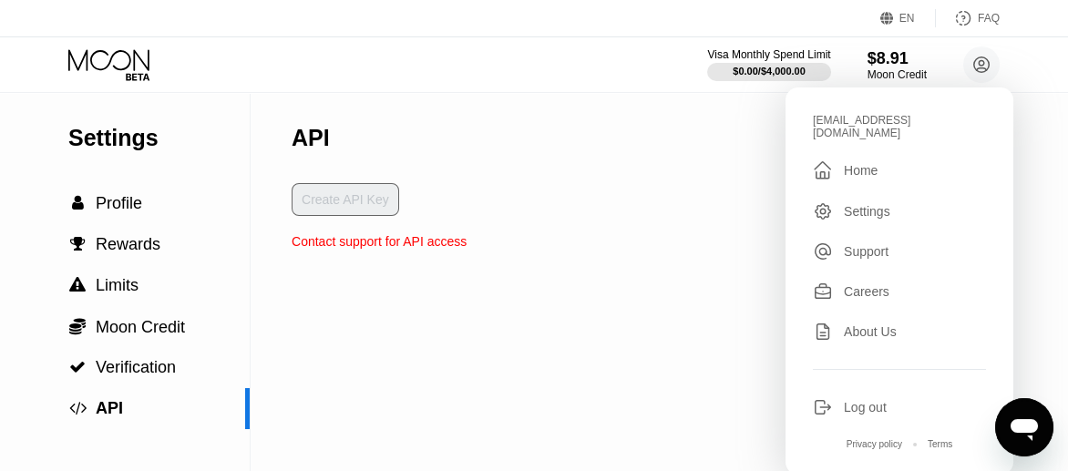
click at [877, 400] on div "Log out" at bounding box center [865, 407] width 43 height 15
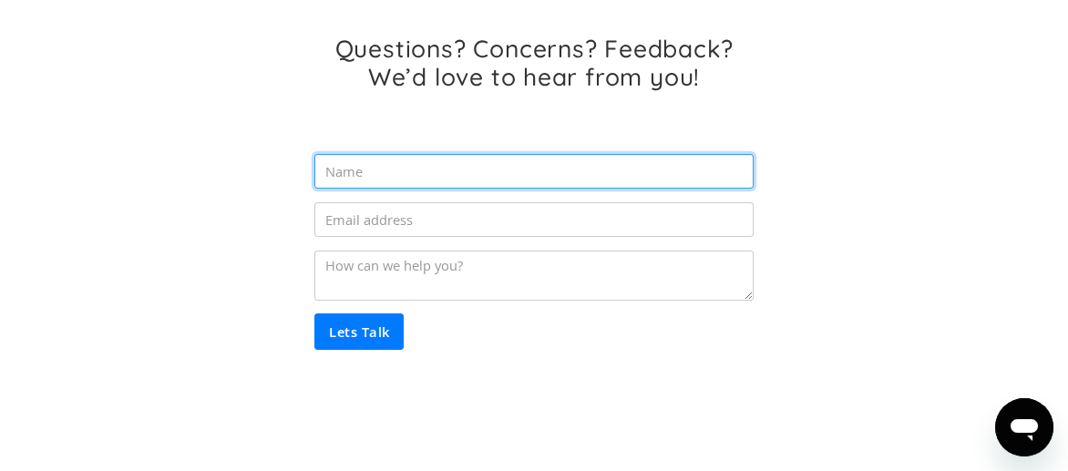
click at [421, 175] on input "Email Form" at bounding box center [533, 171] width 438 height 35
type input "Thet Naung"
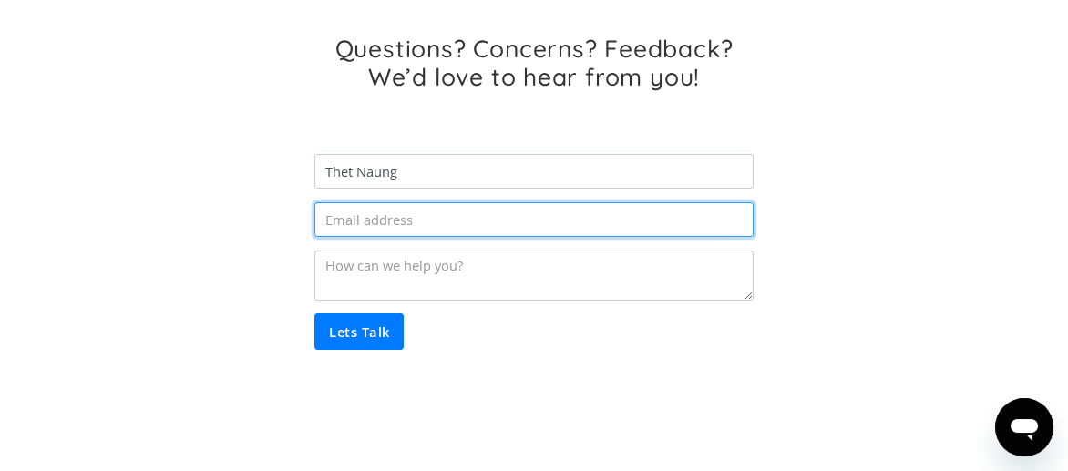
click at [448, 215] on input "Email Form" at bounding box center [533, 219] width 438 height 35
type input "[EMAIL_ADDRESS][DOMAIN_NAME]"
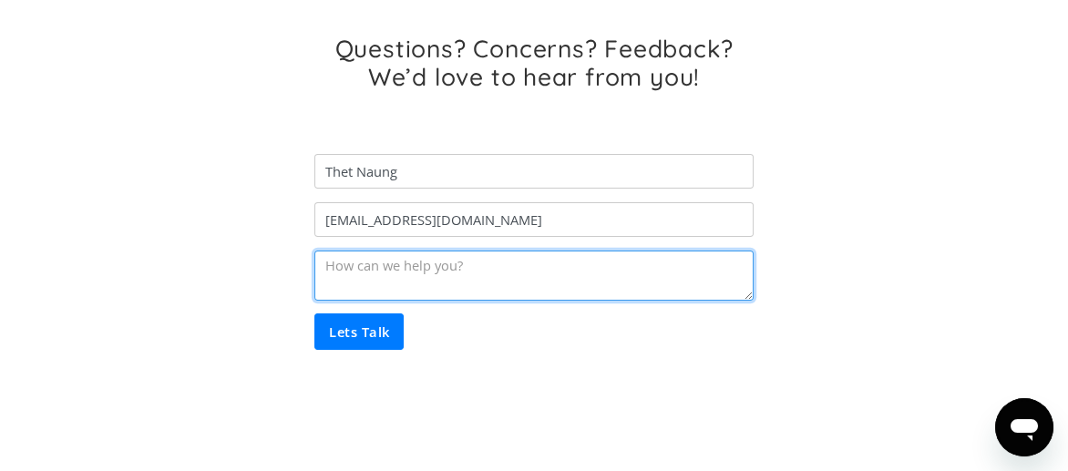
click at [533, 272] on textarea "Email Form" at bounding box center [533, 276] width 438 height 50
type textarea "P"
type textarea "I bought moon cedits but not reached to my card"
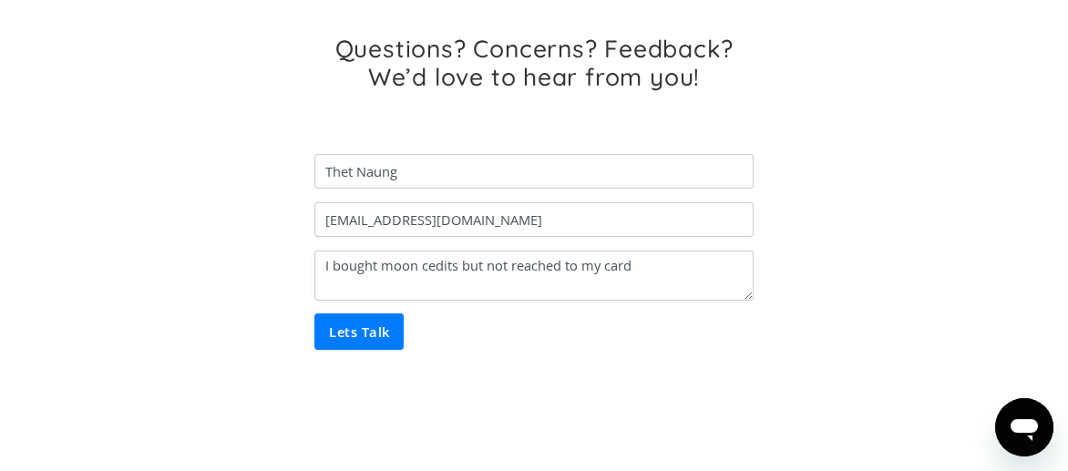
click at [344, 337] on input "Lets Talk" at bounding box center [358, 332] width 89 height 36
type input "Please wait..."
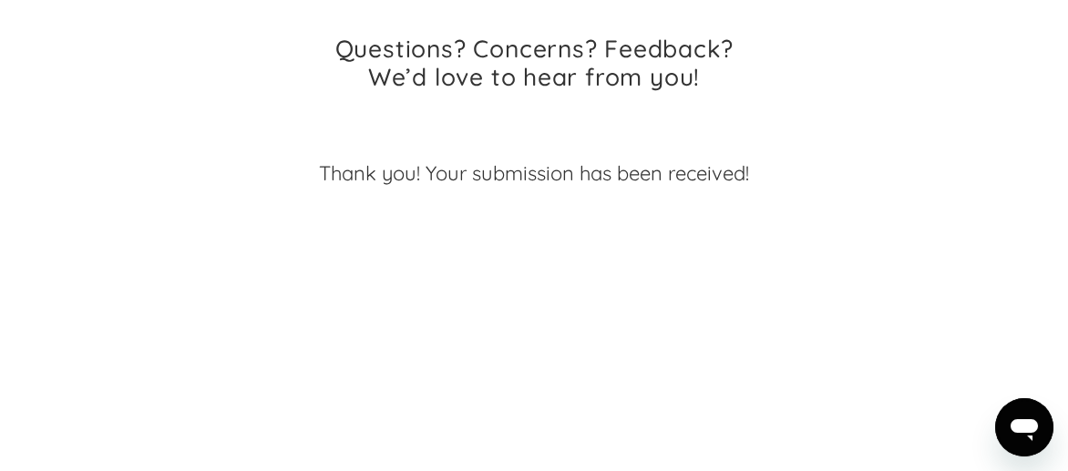
click at [1009, 413] on icon "Open messaging window" at bounding box center [1024, 427] width 33 height 33
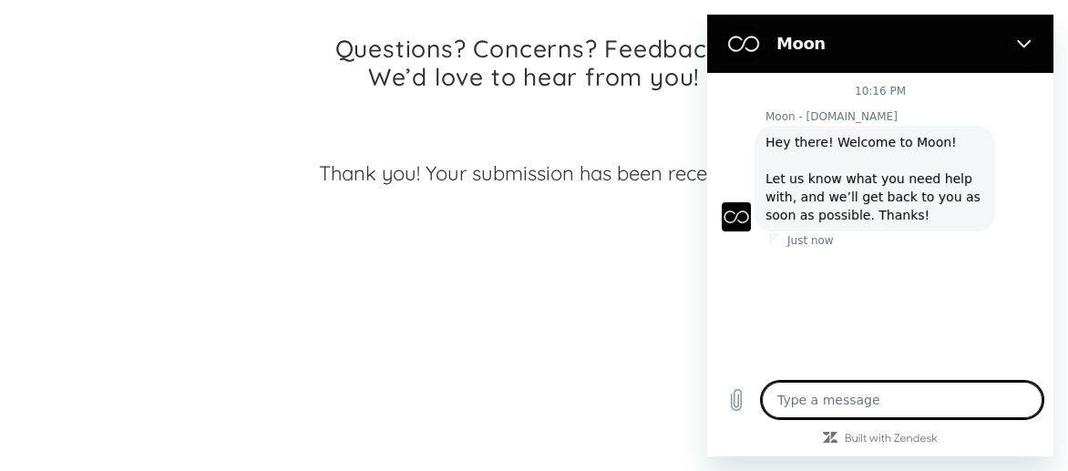
type textarea "x"
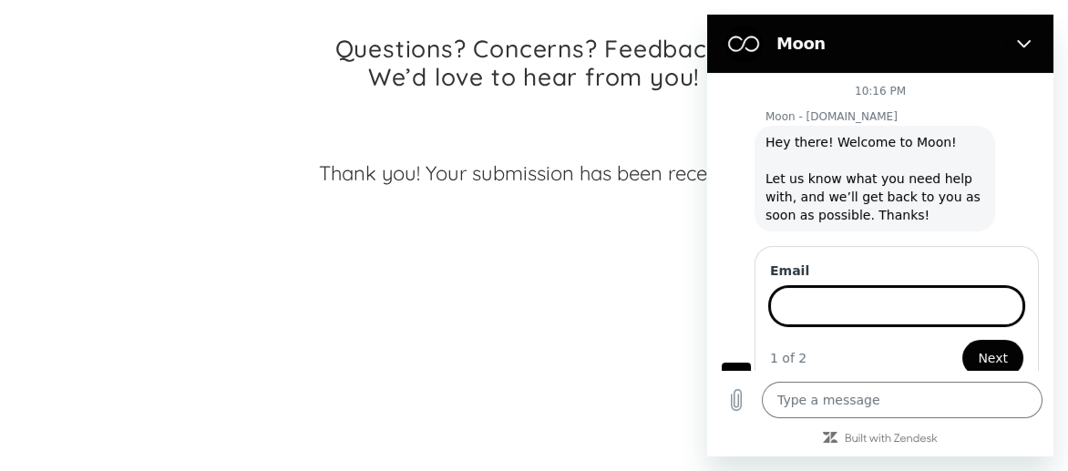
scroll to position [19, 0]
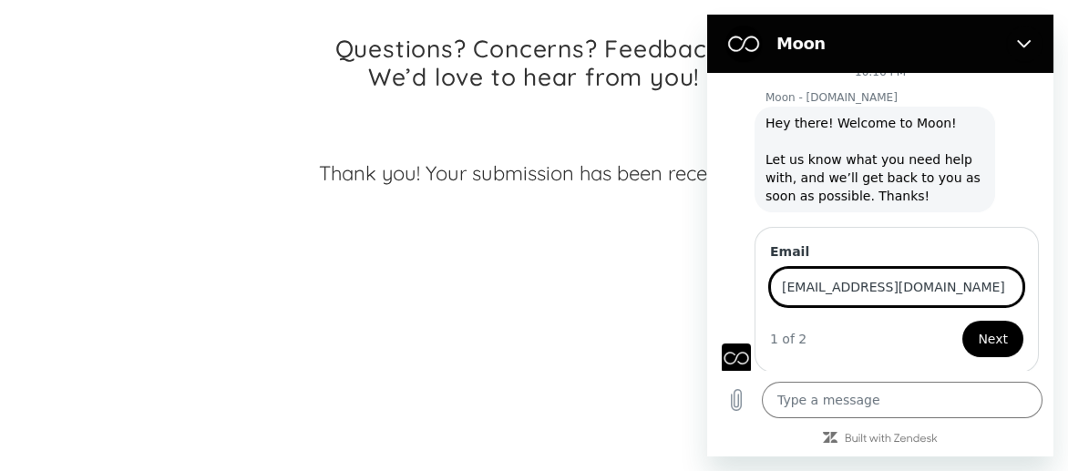
type input "thetnaung94@gmail.com"
click at [978, 330] on span "Next" at bounding box center [993, 339] width 30 height 22
type textarea "x"
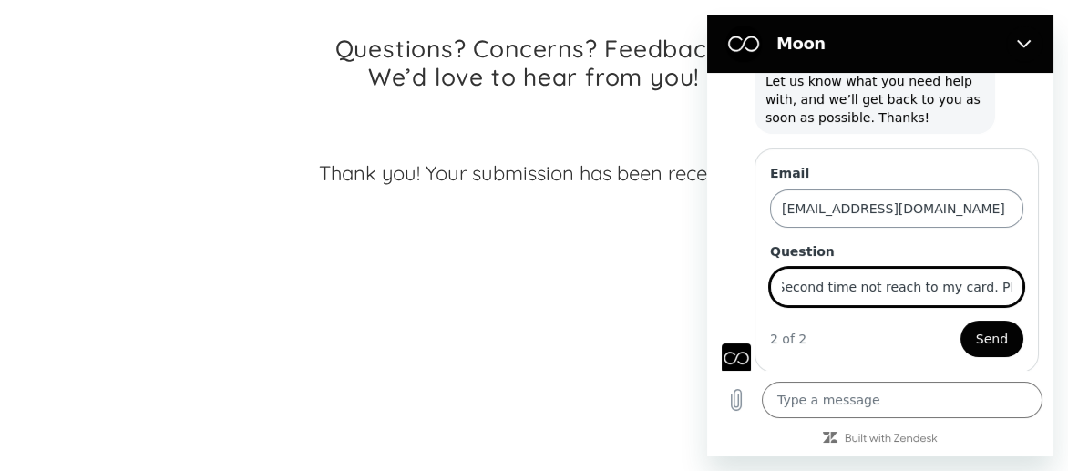
scroll to position [0, 290]
type input "I bought moon credits. First time reached. Second time not reach to my card. Pl…"
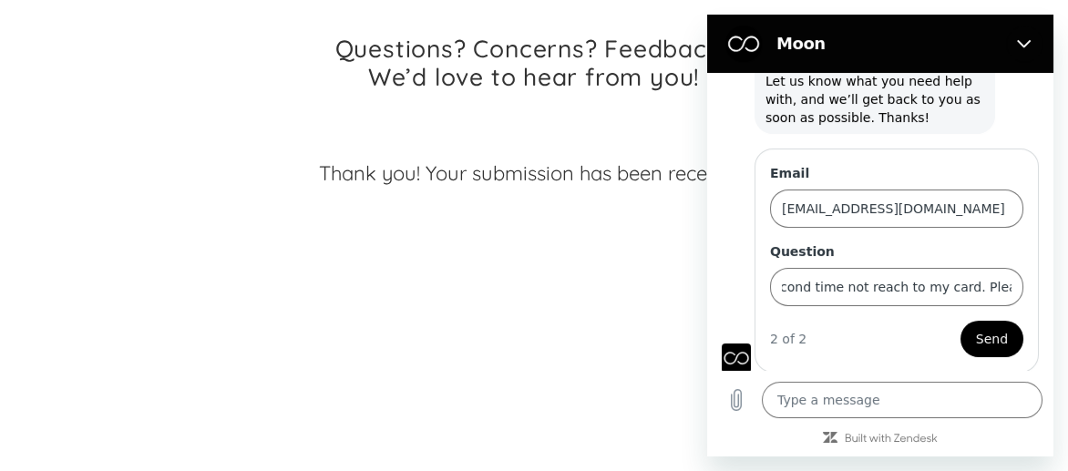
click at [980, 335] on span "Send" at bounding box center [992, 339] width 32 height 22
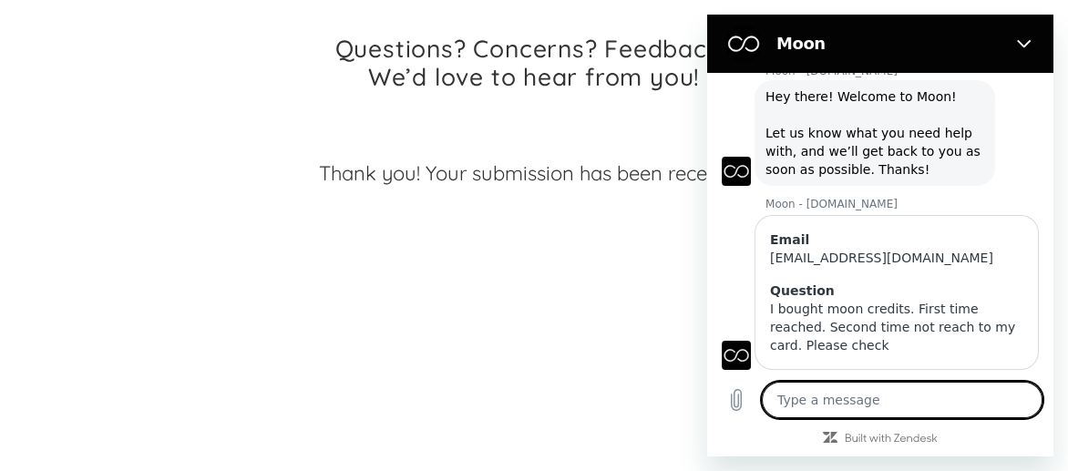
scroll to position [84, 0]
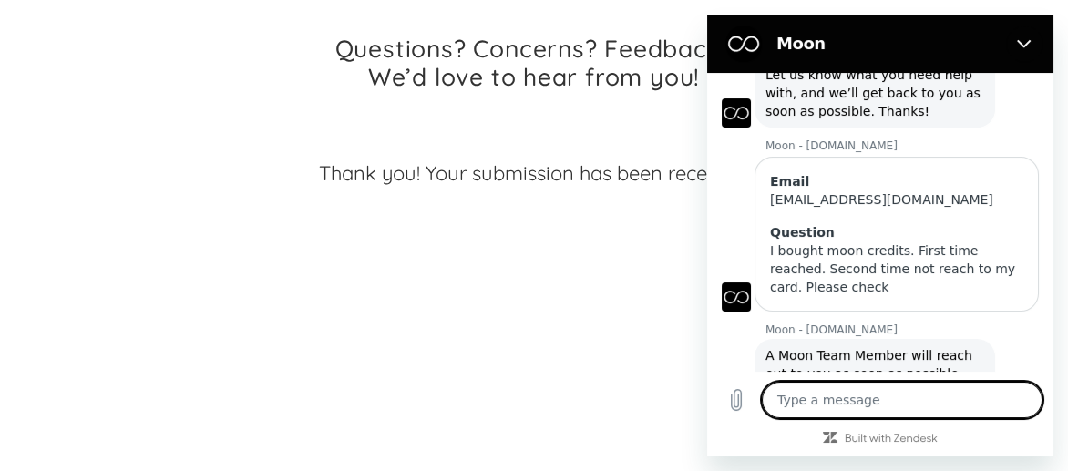
type textarea "x"
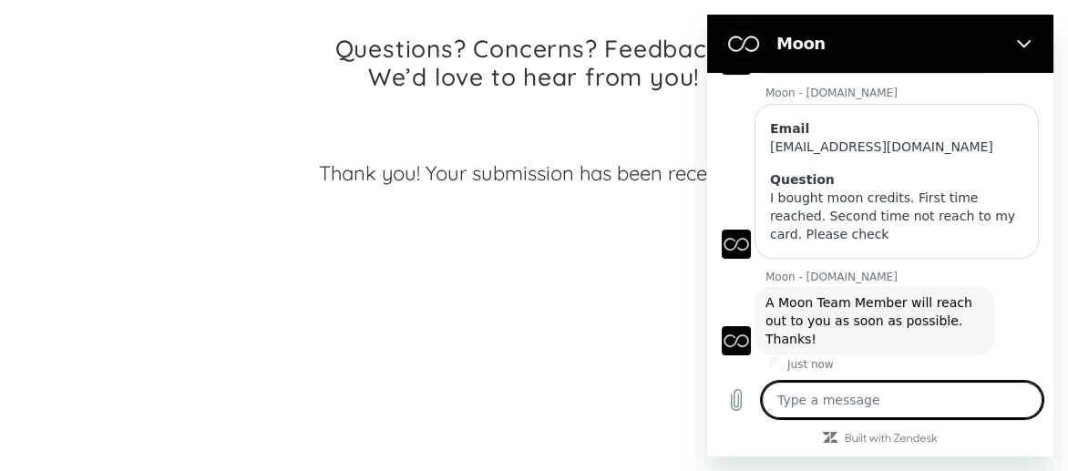
scroll to position [160, 0]
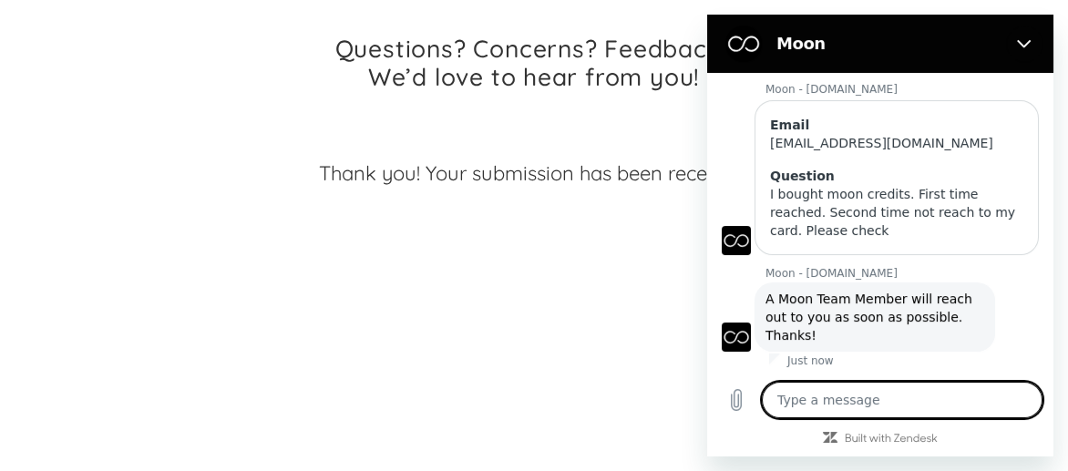
click at [848, 389] on textarea at bounding box center [902, 400] width 281 height 36
click at [840, 399] on textarea at bounding box center [902, 400] width 281 height 36
click at [253, 61] on div "Questions? Concerns? Feedback? We’d love to hear from you! Thet Naung thetnaung…" at bounding box center [534, 154] width 941 height 347
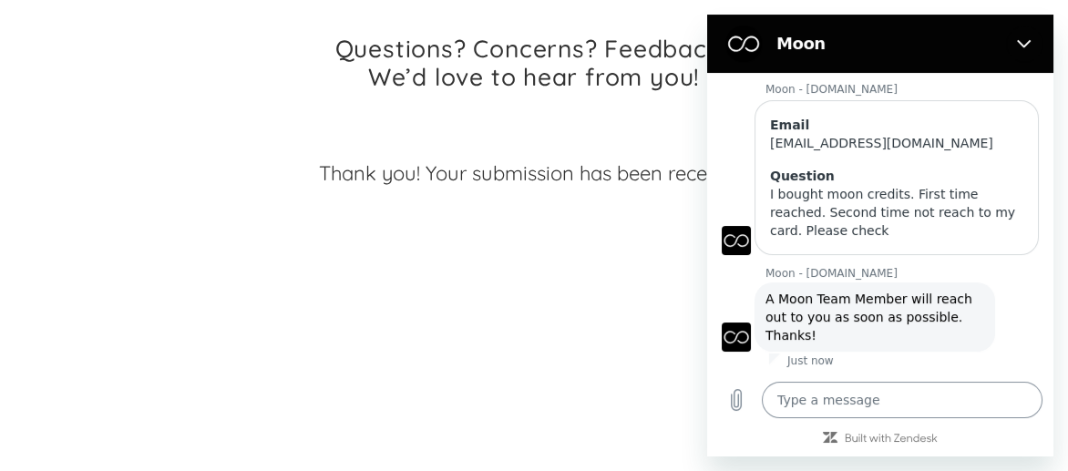
click at [787, 409] on textarea at bounding box center [902, 400] width 281 height 36
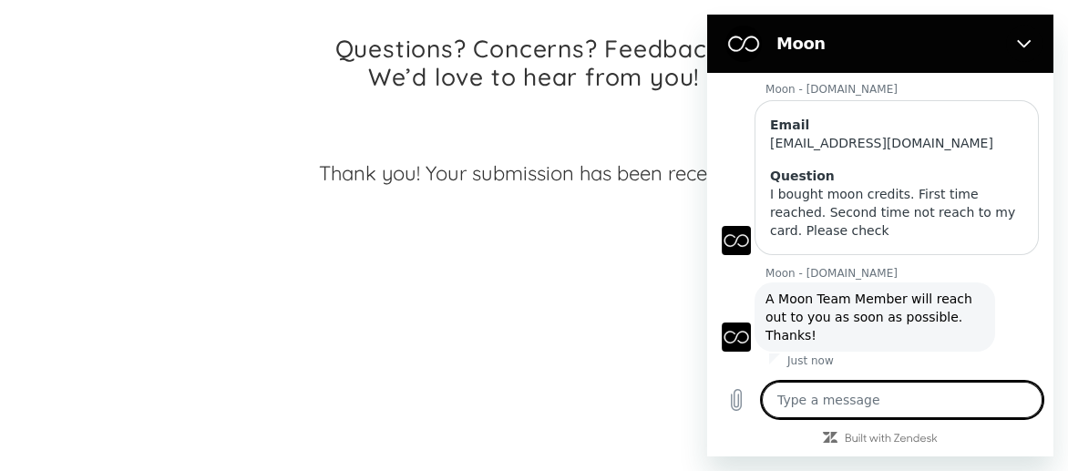
type textarea "O"
type textarea "x"
type textarea "Oh"
type textarea "x"
type textarea "Ohh"
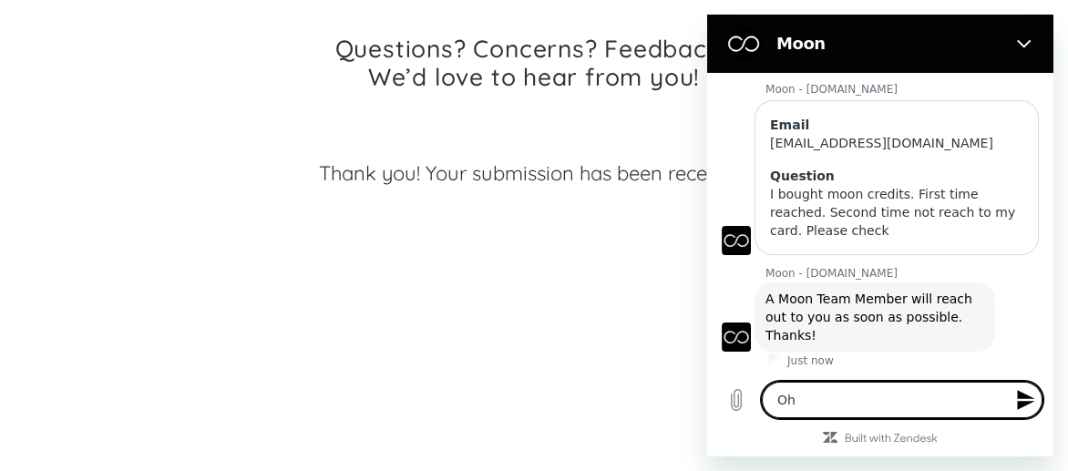
type textarea "x"
type textarea "Oh"
type textarea "x"
type textarea "Oh"
type textarea "x"
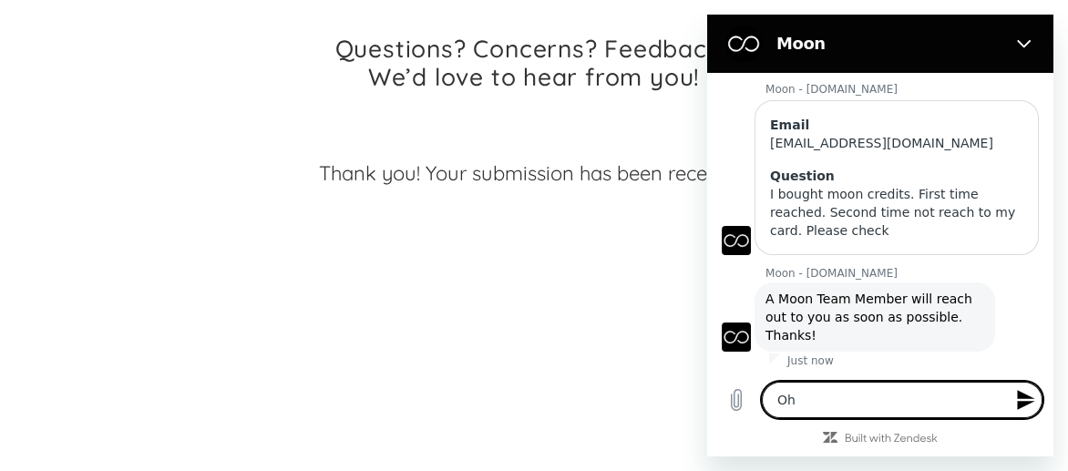
type textarea "Oh m"
type textarea "x"
type textarea "Oh my"
type textarea "x"
type textarea "Oh my"
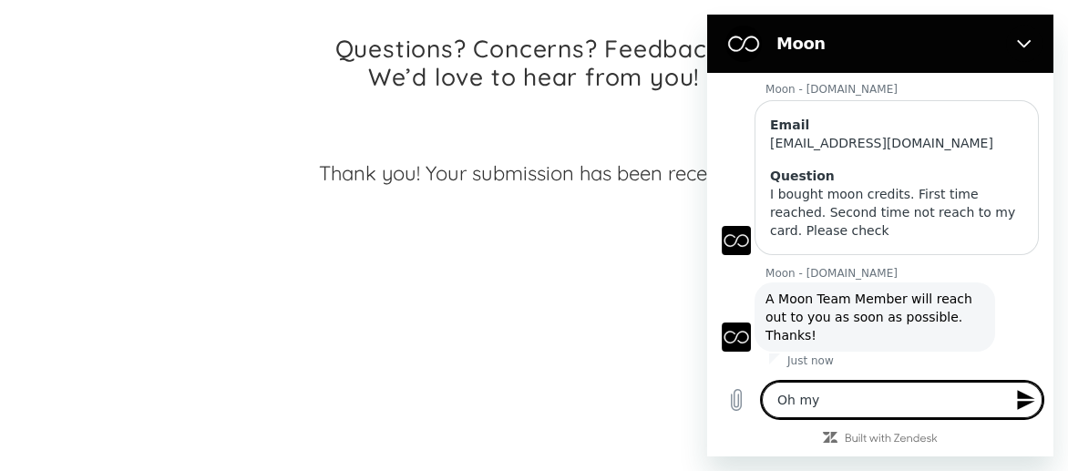
type textarea "x"
type textarea "Oh my g"
type textarea "x"
type textarea "Oh my go"
type textarea "x"
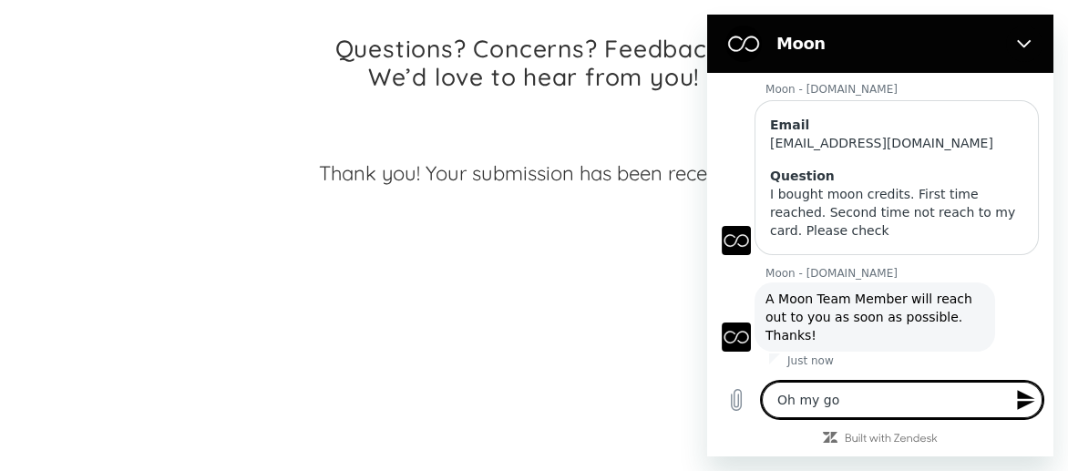
type textarea "Oh my god"
type textarea "x"
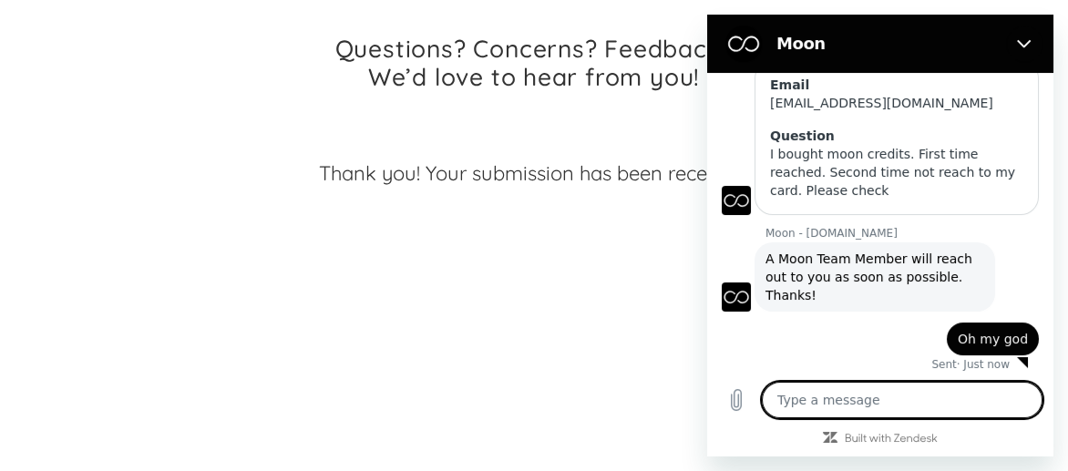
scroll to position [204, 0]
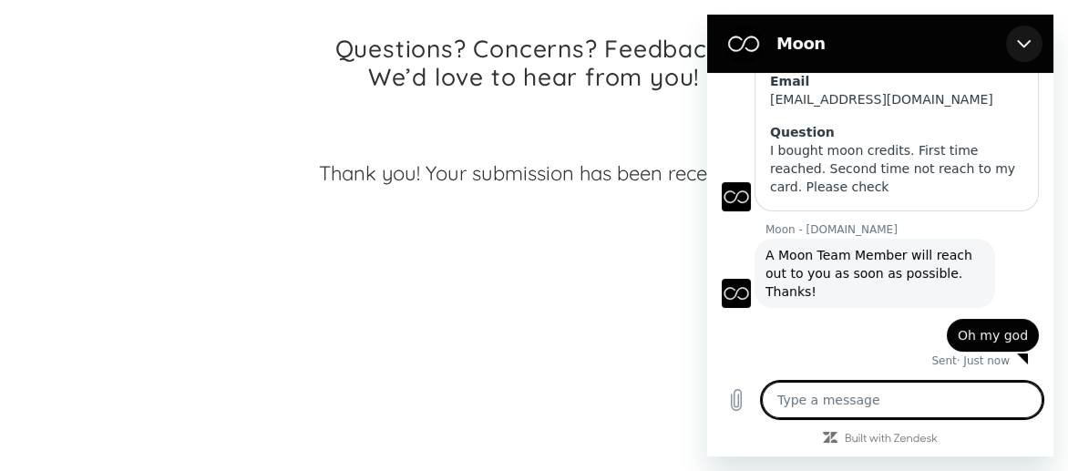
click at [1018, 45] on icon "Close" at bounding box center [1024, 43] width 15 height 15
click at [1019, 44] on div "Questions? Concerns? Feedback? We’d love to hear from you! Thet Naung thetnaung…" at bounding box center [534, 154] width 994 height 347
type textarea "x"
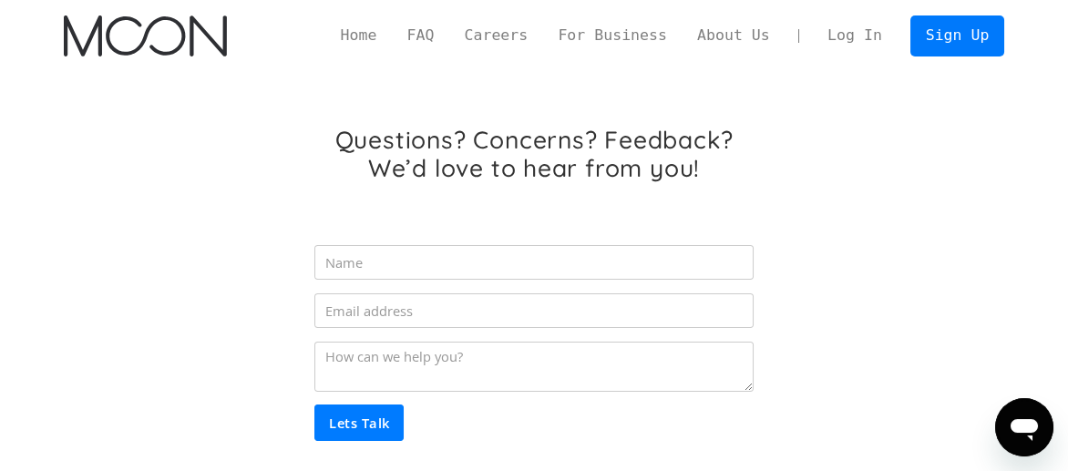
click at [790, 132] on div "Questions? Concerns? Feedback? We’d love to hear from you! Lets Talk Thank you!…" at bounding box center [534, 318] width 941 height 492
click at [867, 41] on link "Log In" at bounding box center [854, 35] width 85 height 39
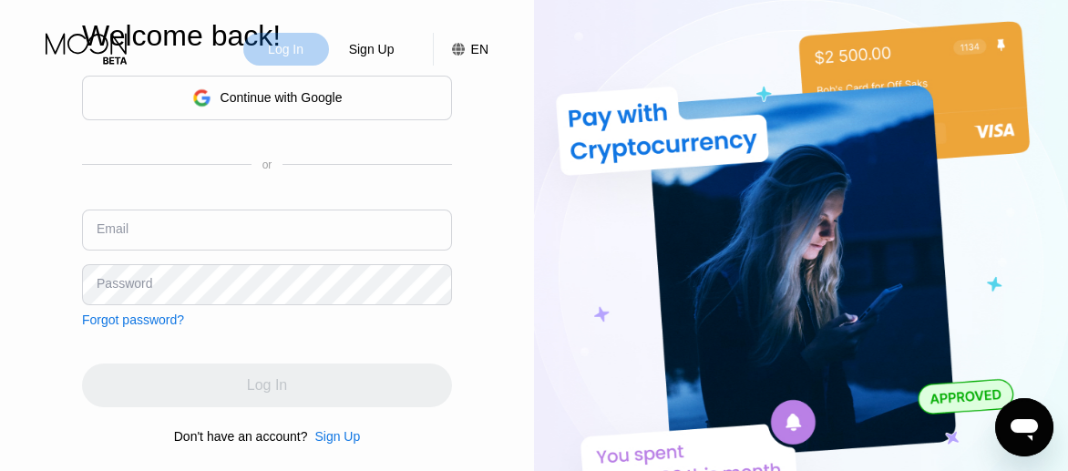
click at [294, 51] on div "Log In" at bounding box center [285, 49] width 39 height 18
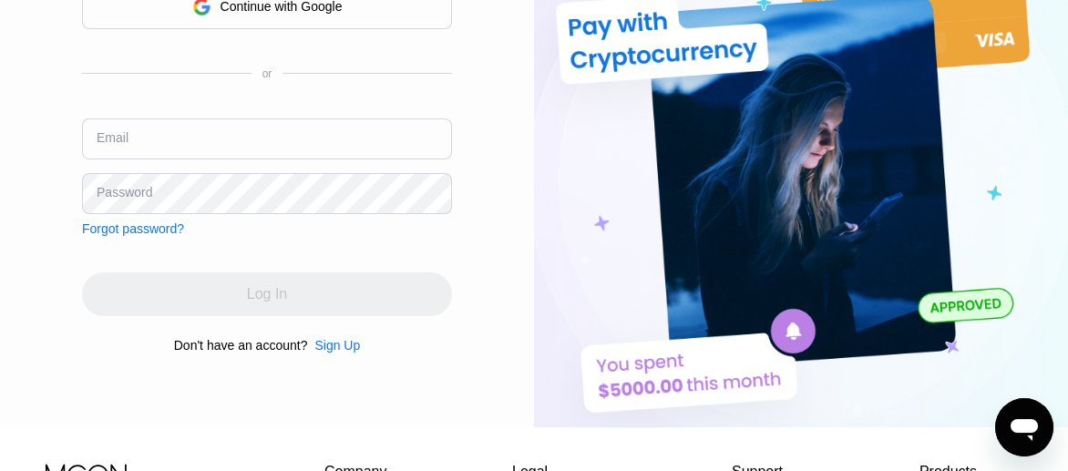
click at [221, 132] on input "text" at bounding box center [267, 138] width 370 height 41
type input "[EMAIL_ADDRESS][DOMAIN_NAME]"
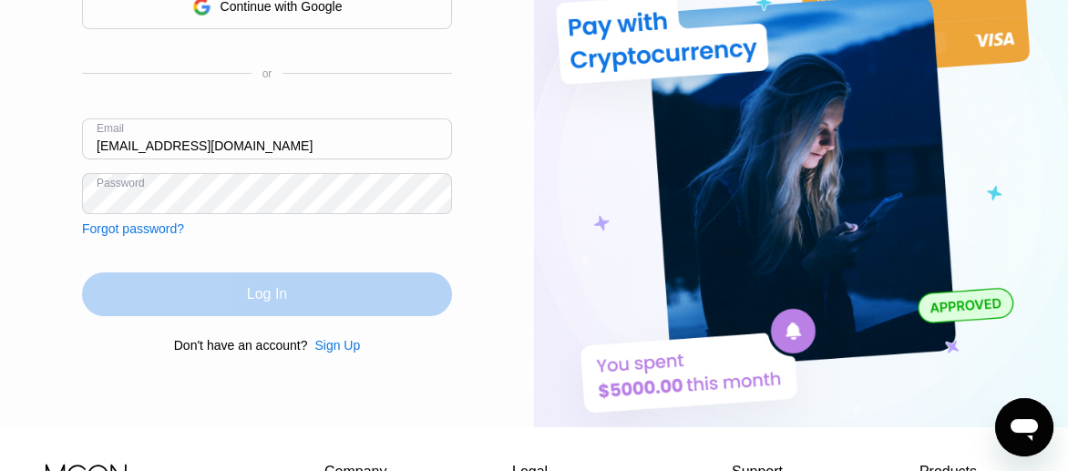
click at [208, 299] on div "Log In" at bounding box center [267, 294] width 370 height 44
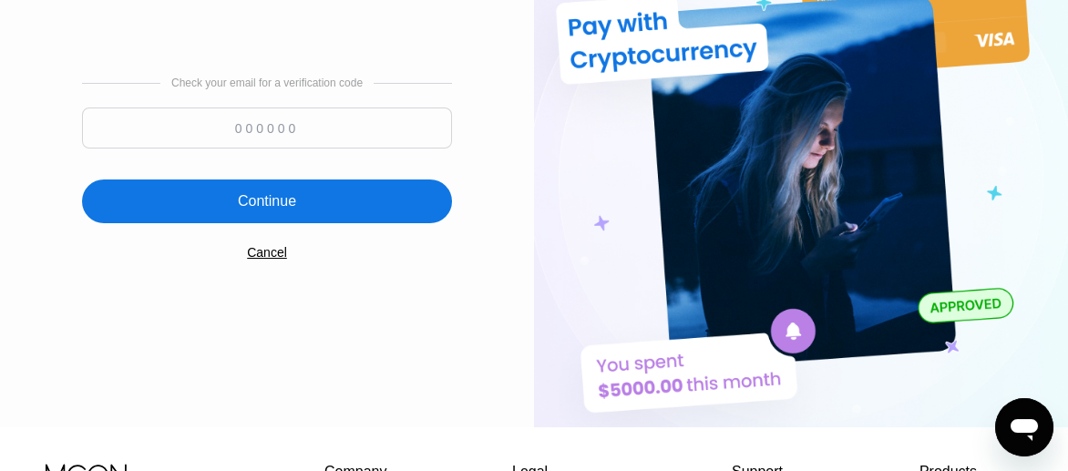
click at [308, 132] on input at bounding box center [267, 128] width 370 height 41
type input "684780"
click at [247, 200] on div "Continue" at bounding box center [267, 201] width 58 height 18
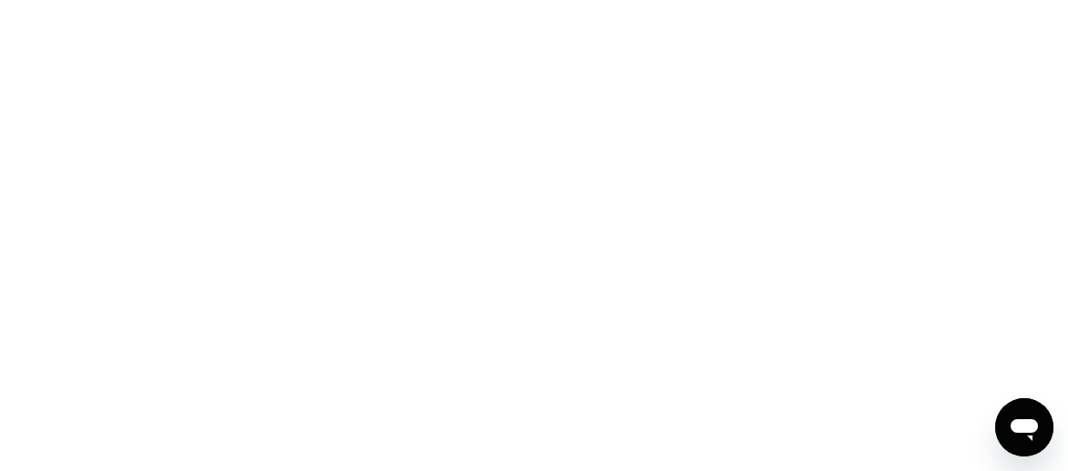
scroll to position [0, 0]
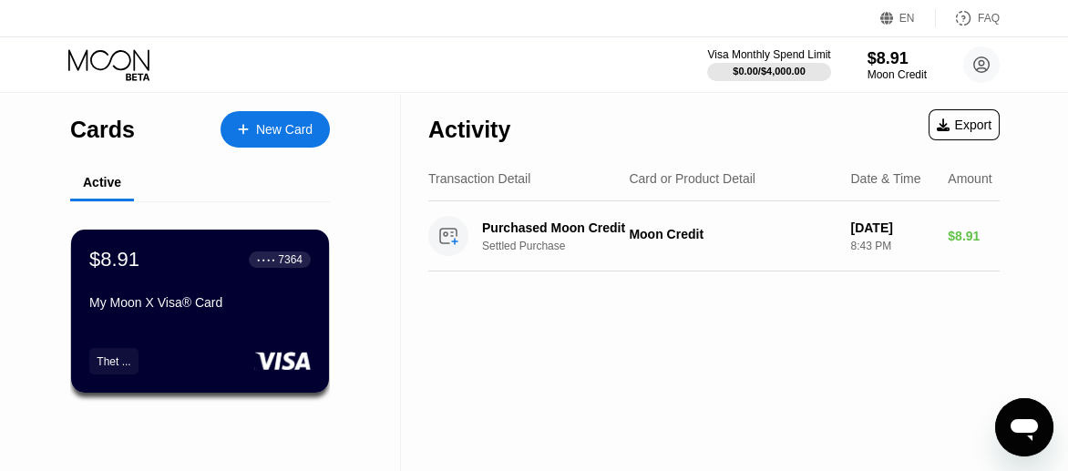
click at [610, 308] on div "Activity Export Transaction Detail Card or Product Detail Date & Time Amount Pu…" at bounding box center [714, 282] width 626 height 378
click at [470, 350] on div "Activity Export Transaction Detail Card or Product Detail Date & Time Amount Pu…" at bounding box center [714, 282] width 626 height 378
